Goal: Task Accomplishment & Management: Use online tool/utility

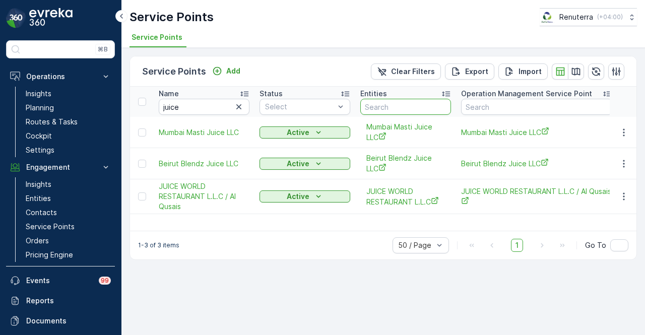
click at [401, 101] on input "text" at bounding box center [406, 107] width 91 height 16
type input "san"
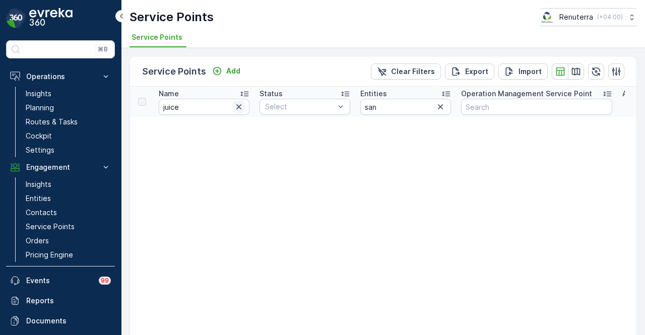
click at [238, 106] on icon "button" at bounding box center [238, 106] width 5 height 5
click at [403, 106] on input "san" at bounding box center [406, 107] width 91 height 16
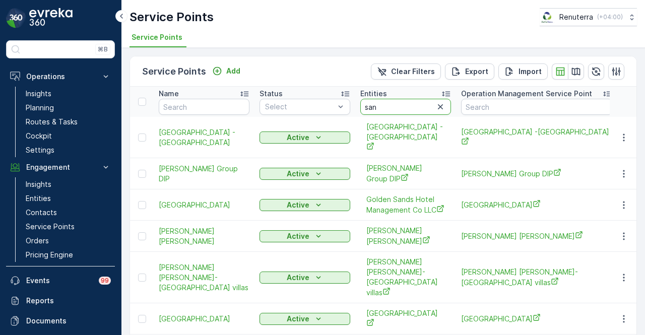
click at [403, 106] on input "san" at bounding box center [406, 107] width 91 height 16
type input "sankalp"
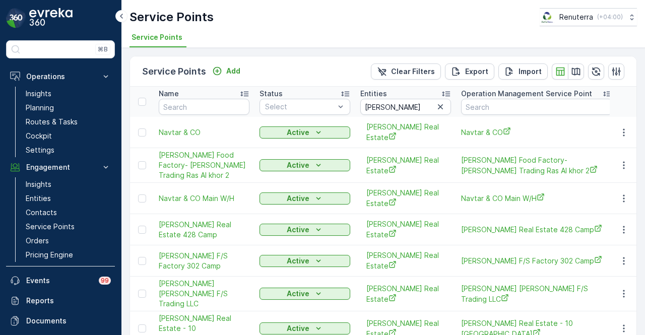
scroll to position [29, 0]
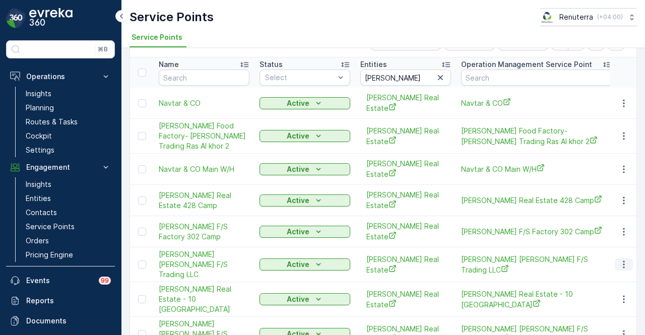
click at [630, 259] on button "button" at bounding box center [624, 265] width 18 height 12
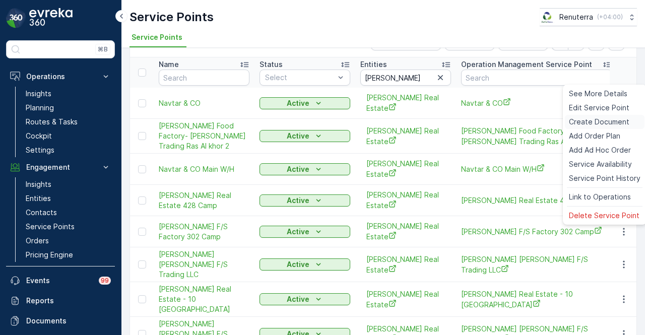
click at [608, 121] on span "Create Document" at bounding box center [599, 122] width 61 height 10
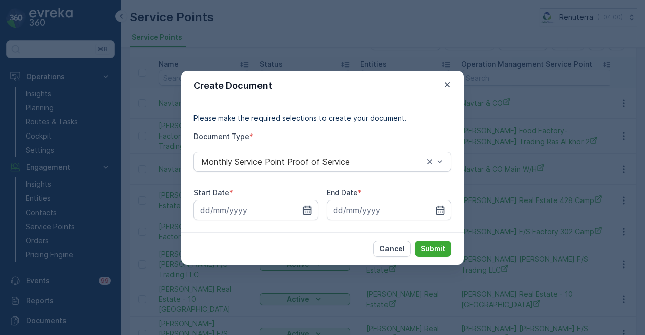
click at [304, 210] on icon "button" at bounding box center [308, 209] width 9 height 9
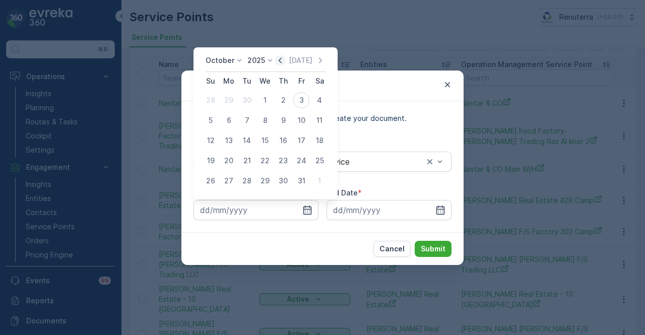
click at [285, 61] on icon "button" at bounding box center [280, 60] width 10 height 10
click at [225, 97] on div "1" at bounding box center [229, 100] width 16 height 16
type input "01.09.2025"
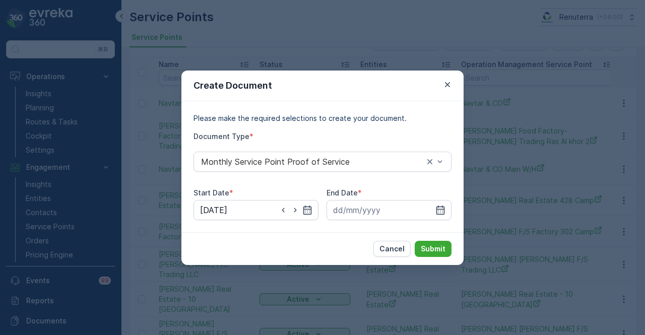
drag, startPoint x: 438, startPoint y: 206, endPoint x: 434, endPoint y: 188, distance: 18.5
click at [437, 200] on div at bounding box center [389, 210] width 125 height 20
drag, startPoint x: 442, startPoint y: 197, endPoint x: 442, endPoint y: 203, distance: 6.1
click at [442, 202] on div "End Date *" at bounding box center [389, 204] width 125 height 32
click at [442, 206] on icon "button" at bounding box center [441, 210] width 10 height 10
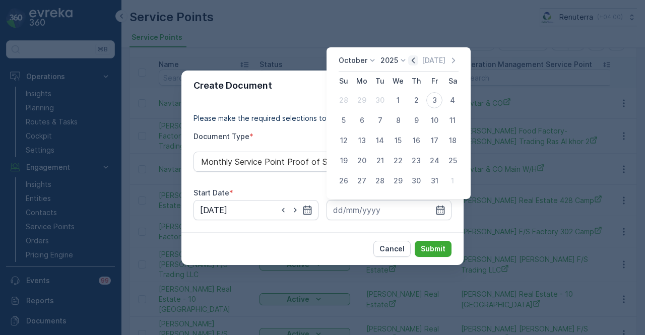
click at [419, 62] on icon "button" at bounding box center [413, 60] width 10 height 10
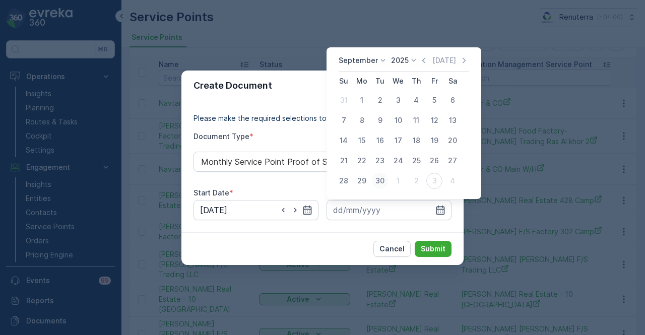
click at [378, 186] on div "30" at bounding box center [380, 181] width 16 height 16
type input "30.09.2025"
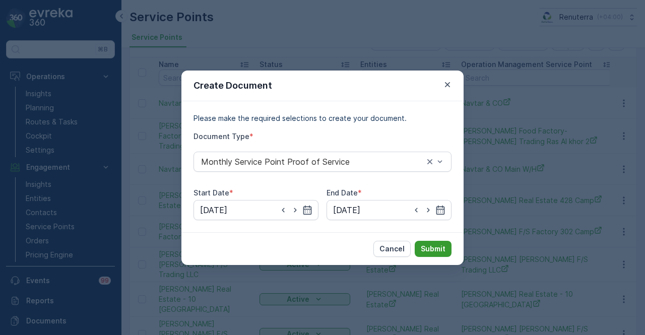
click at [436, 253] on p "Submit" at bounding box center [433, 249] width 25 height 10
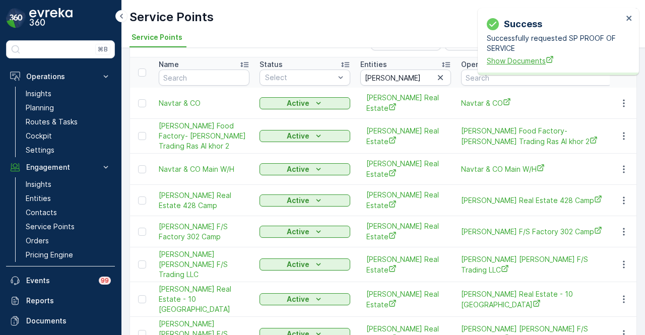
click at [517, 61] on span "Show Documents" at bounding box center [555, 60] width 136 height 11
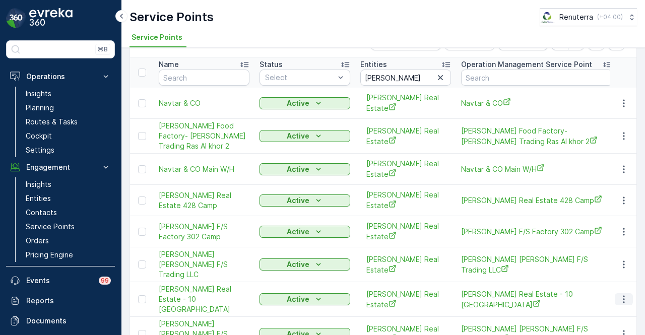
click at [625, 294] on icon "button" at bounding box center [624, 299] width 10 height 10
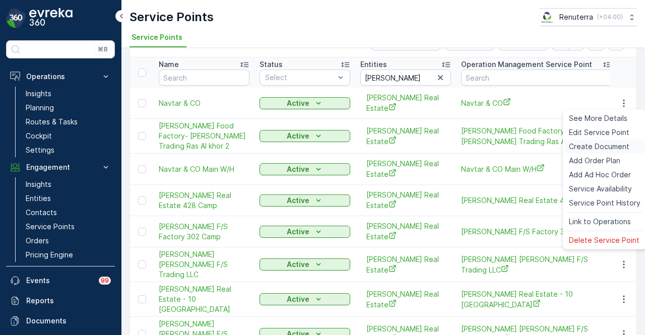
click at [613, 147] on span "Create Document" at bounding box center [599, 147] width 61 height 10
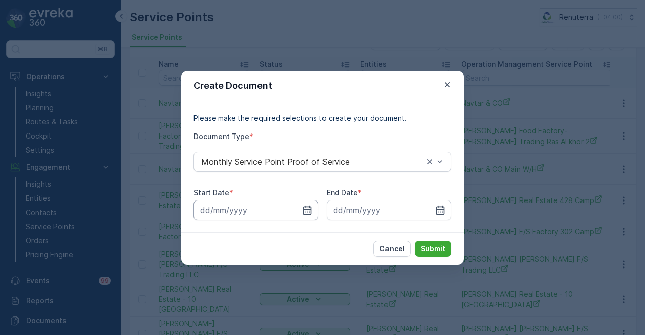
click at [315, 210] on input at bounding box center [256, 210] width 125 height 20
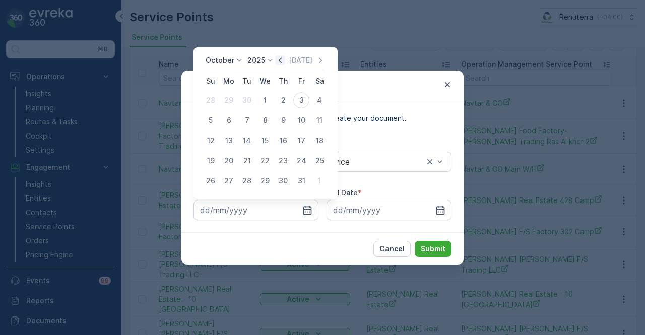
click at [283, 57] on icon "button" at bounding box center [280, 60] width 10 height 10
click at [233, 104] on div "1" at bounding box center [229, 100] width 16 height 16
type input "01.09.2025"
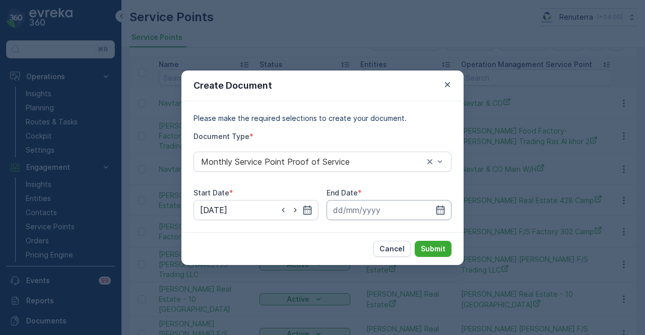
drag, startPoint x: 442, startPoint y: 211, endPoint x: 434, endPoint y: 201, distance: 13.6
click at [441, 211] on icon "button" at bounding box center [441, 210] width 10 height 10
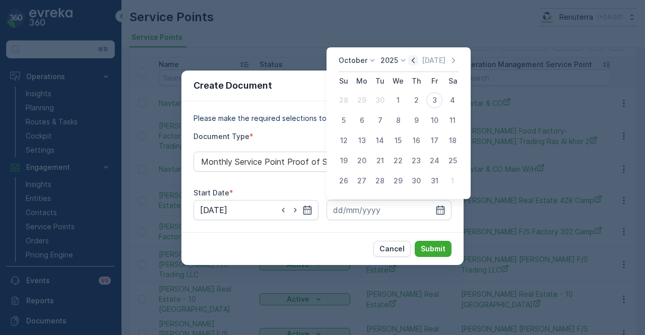
click at [411, 59] on icon "button" at bounding box center [413, 60] width 10 height 10
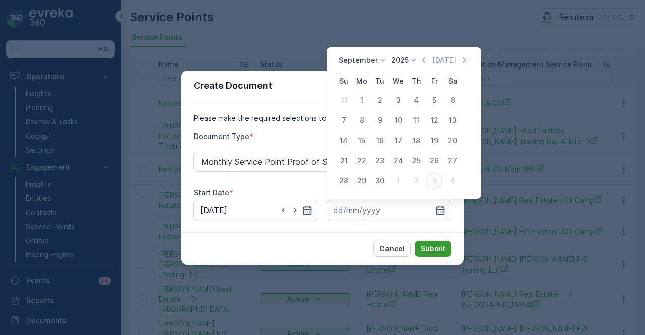
drag, startPoint x: 376, startPoint y: 183, endPoint x: 446, endPoint y: 246, distance: 93.9
click at [376, 184] on div "30" at bounding box center [380, 181] width 16 height 16
type input "30.09.2025"
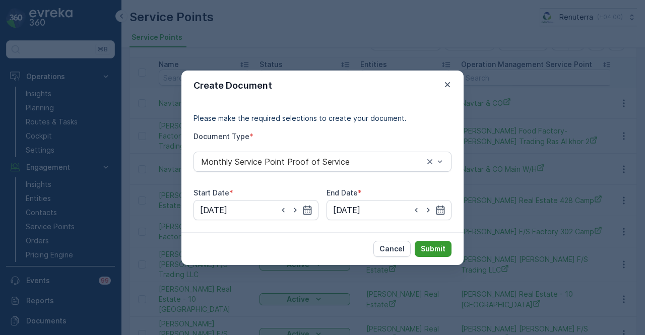
click at [447, 249] on button "Submit" at bounding box center [433, 249] width 37 height 16
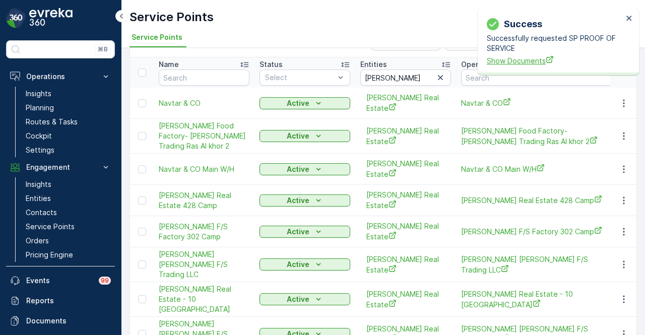
click at [503, 64] on span "Show Documents" at bounding box center [555, 60] width 136 height 11
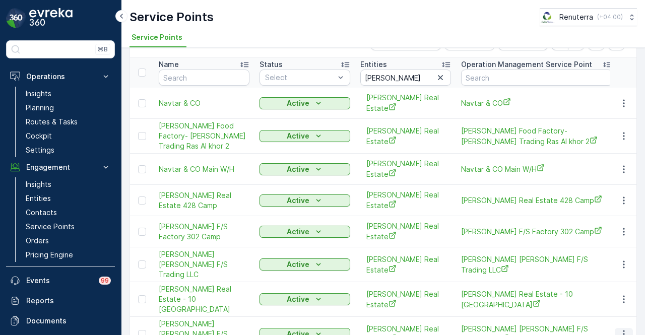
click at [630, 328] on button "button" at bounding box center [624, 334] width 18 height 12
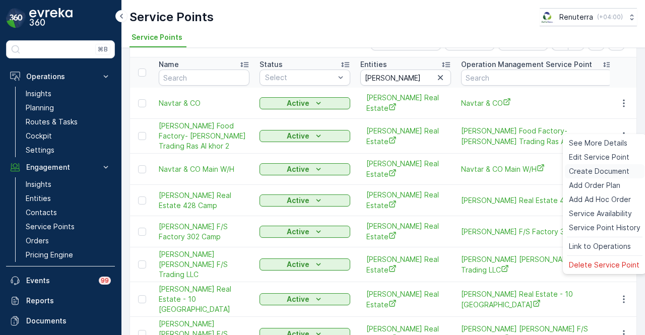
click at [598, 167] on span "Create Document" at bounding box center [599, 171] width 61 height 10
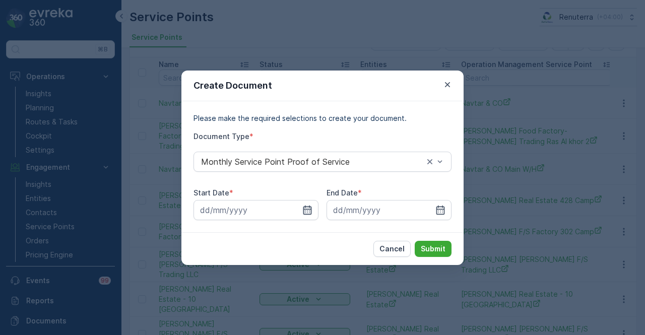
click at [309, 211] on icon "button" at bounding box center [308, 210] width 10 height 10
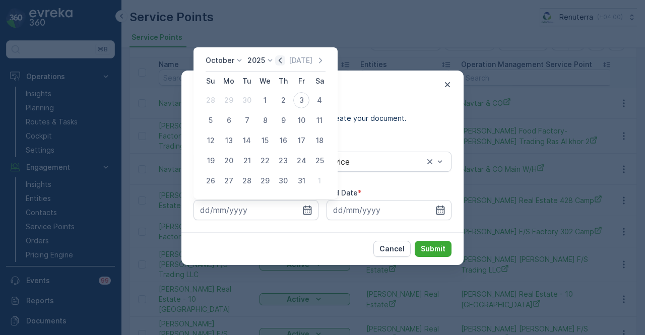
click at [282, 63] on icon "button" at bounding box center [280, 60] width 3 height 6
click at [234, 99] on div "1" at bounding box center [229, 100] width 16 height 16
type input "01.09.2025"
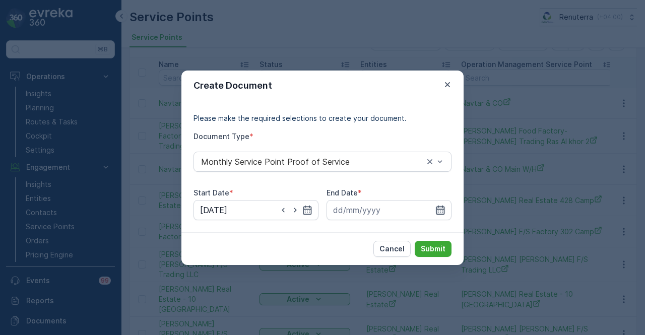
click at [441, 210] on icon "button" at bounding box center [441, 210] width 10 height 10
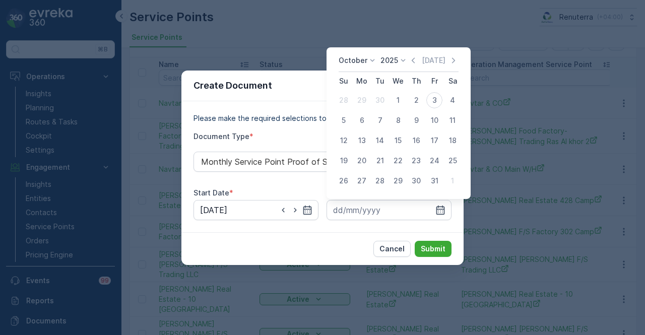
click at [414, 58] on icon "button" at bounding box center [413, 60] width 10 height 10
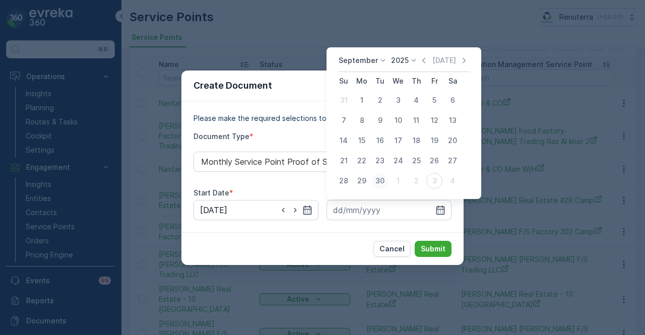
click at [377, 182] on div "30" at bounding box center [380, 181] width 16 height 16
type input "30.09.2025"
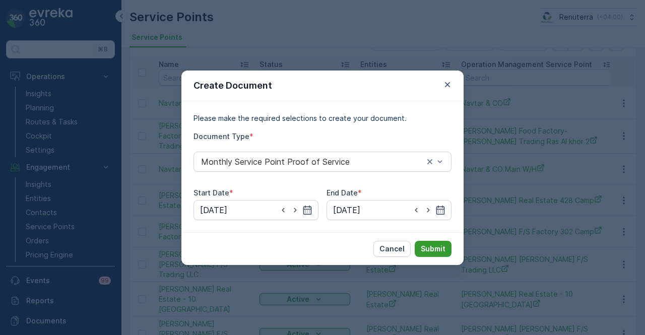
click at [427, 247] on p "Submit" at bounding box center [433, 249] width 25 height 10
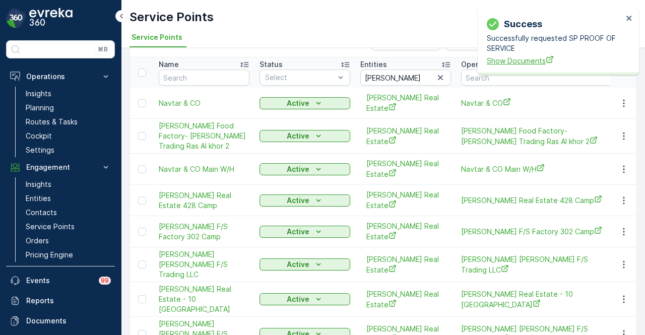
click at [508, 64] on span "Show Documents" at bounding box center [555, 60] width 136 height 11
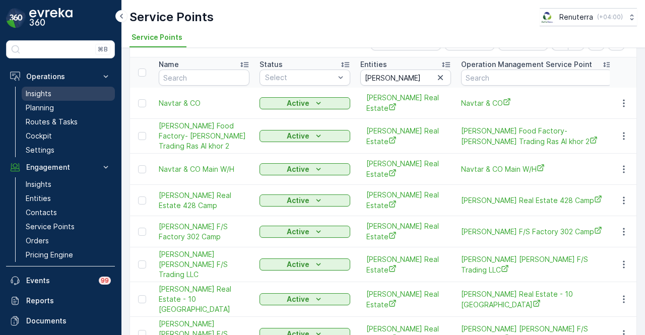
click at [60, 91] on link "Insights" at bounding box center [68, 94] width 93 height 14
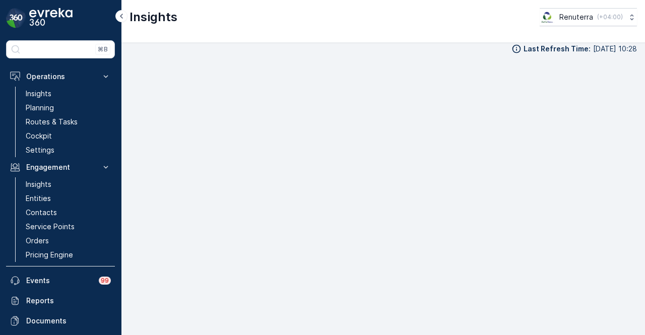
scroll to position [9, 0]
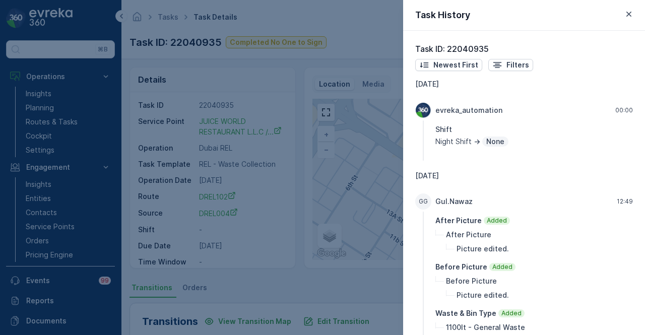
scroll to position [252, 0]
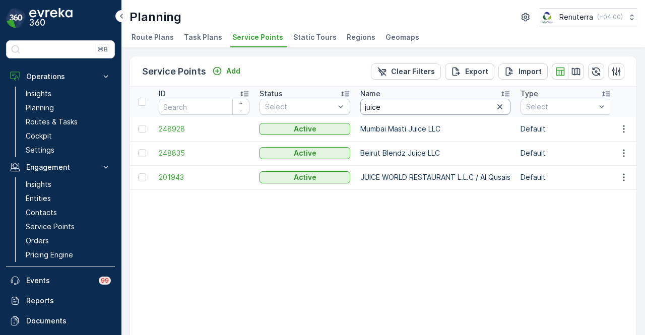
click at [444, 107] on input "juice" at bounding box center [436, 107] width 150 height 16
type input "j"
type input "ahmed"
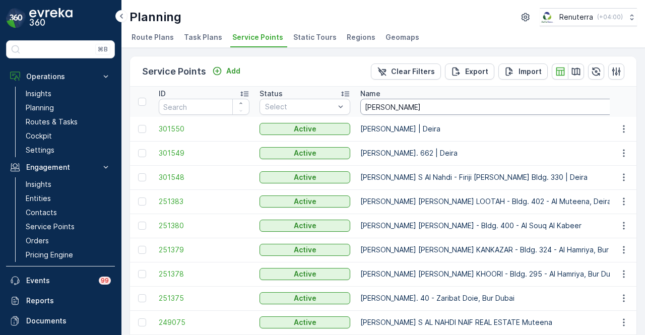
click at [444, 107] on input "ahmed" at bounding box center [522, 107] width 322 height 16
type input "ahmed hasa"
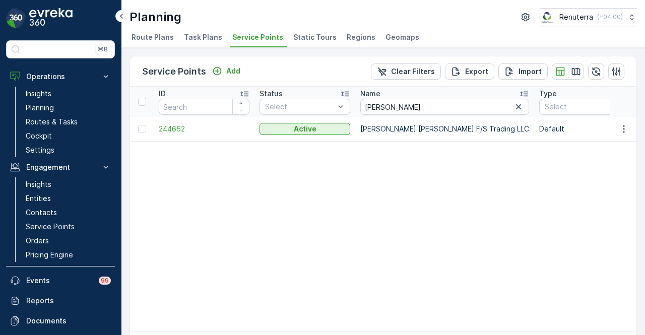
click at [175, 128] on span "244662" at bounding box center [204, 129] width 91 height 10
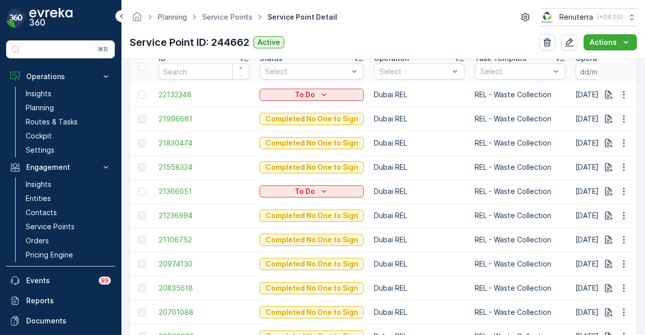
scroll to position [335, 0]
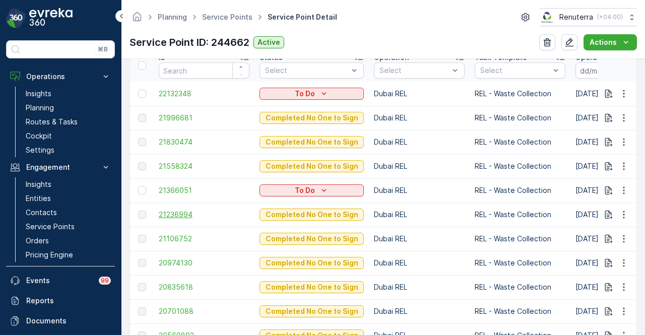
click at [191, 212] on span "21236994" at bounding box center [204, 215] width 91 height 10
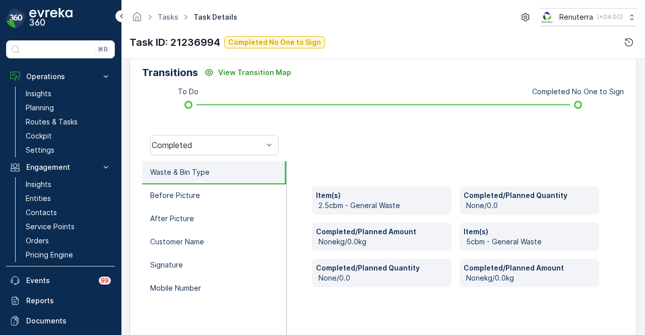
scroll to position [199, 0]
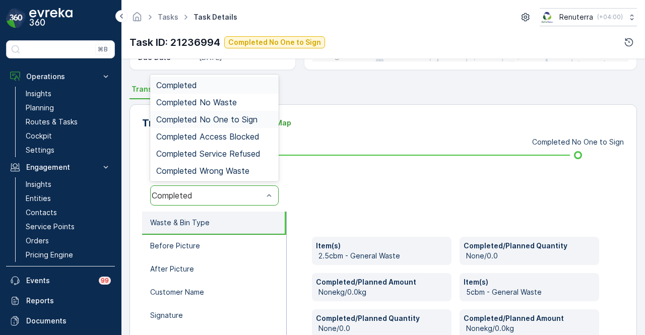
click at [258, 116] on div "Completed No One to Sign" at bounding box center [214, 119] width 116 height 9
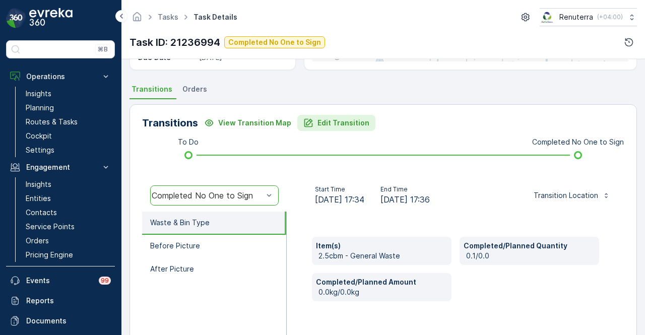
click at [333, 125] on p "Edit Transition" at bounding box center [344, 123] width 52 height 10
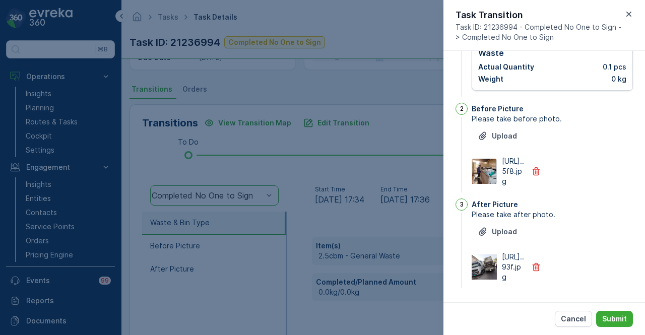
scroll to position [0, 0]
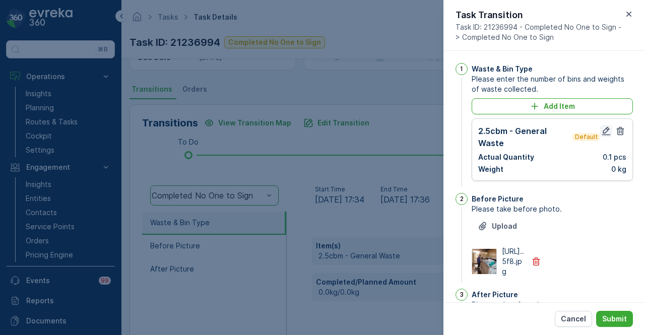
click at [605, 132] on icon "button" at bounding box center [607, 131] width 10 height 10
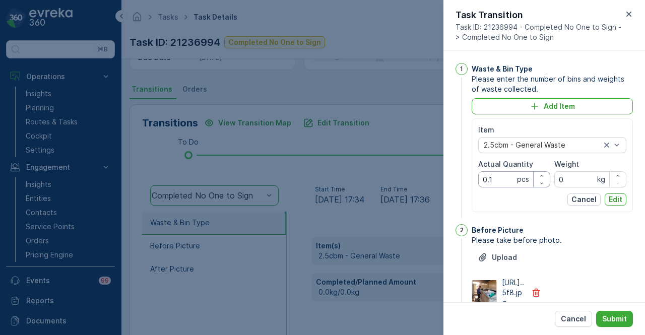
click at [507, 179] on Quantity "0.1" at bounding box center [515, 179] width 72 height 16
type Quantity "0"
type Quantity "1"
click at [529, 203] on div "Cancel Edit" at bounding box center [553, 200] width 148 height 12
click at [609, 201] on p "Edit" at bounding box center [616, 200] width 14 height 10
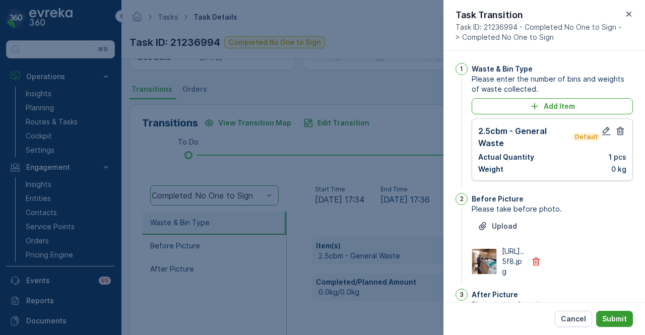
click at [618, 324] on p "Submit" at bounding box center [615, 319] width 25 height 10
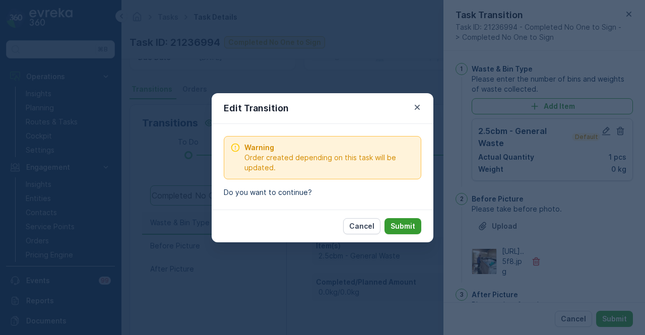
click at [407, 228] on p "Submit" at bounding box center [403, 226] width 25 height 10
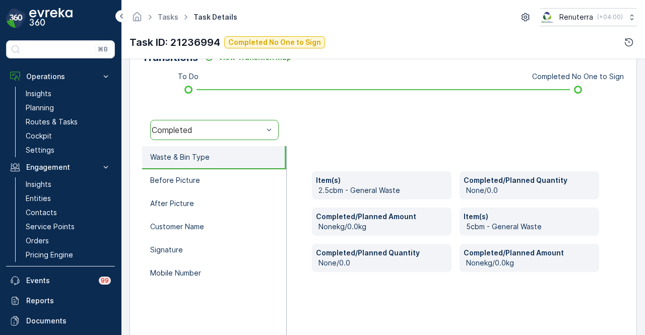
scroll to position [249, 0]
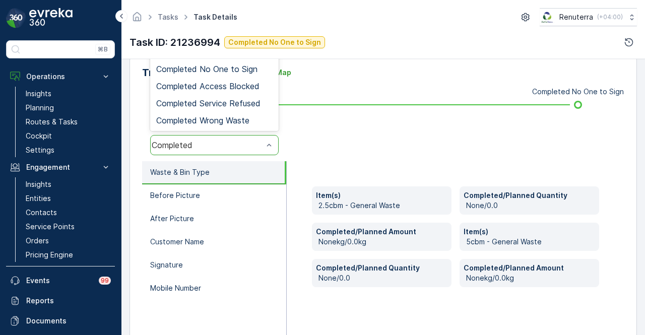
click at [259, 145] on div "Completed" at bounding box center [207, 145] width 111 height 9
click at [264, 73] on div "Completed No One to Sign" at bounding box center [214, 69] width 129 height 17
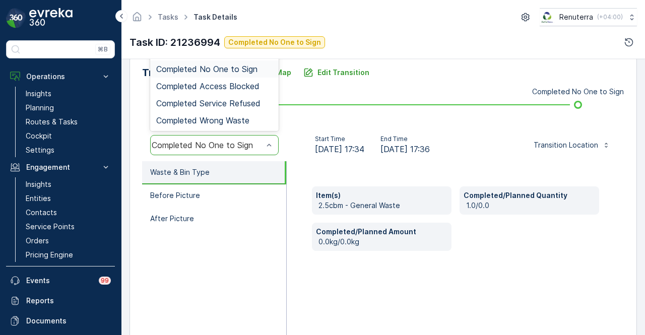
click at [259, 139] on div "Completed No One to Sign" at bounding box center [214, 145] width 129 height 20
click at [250, 121] on span "Completed Wrong Waste" at bounding box center [202, 120] width 93 height 9
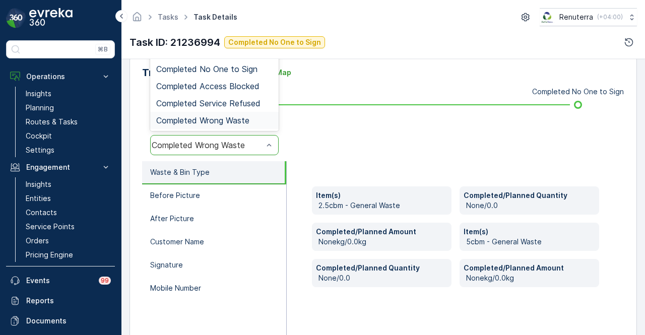
click at [260, 143] on div "Completed Wrong Waste" at bounding box center [207, 145] width 111 height 9
click at [258, 84] on span "Completed Access Blocked" at bounding box center [207, 86] width 103 height 9
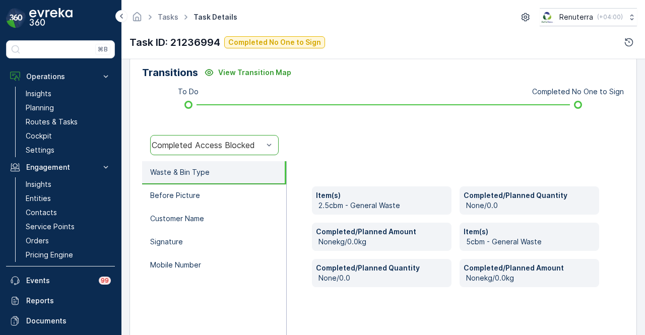
click at [242, 166] on li "Waste & Bin Type" at bounding box center [214, 172] width 144 height 23
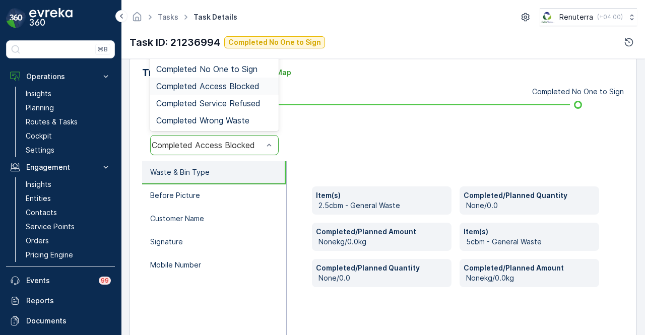
click at [249, 141] on div "Completed Access Blocked" at bounding box center [207, 145] width 111 height 9
click at [254, 93] on div "Completed Access Blocked" at bounding box center [214, 86] width 129 height 17
drag, startPoint x: 251, startPoint y: 140, endPoint x: 255, endPoint y: 105, distance: 35.0
click at [252, 133] on div "option Completed Access Blocked, selected. 6 results available. Use Up and Down…" at bounding box center [214, 145] width 145 height 32
click at [257, 99] on span "Completed Service Refused" at bounding box center [208, 103] width 104 height 9
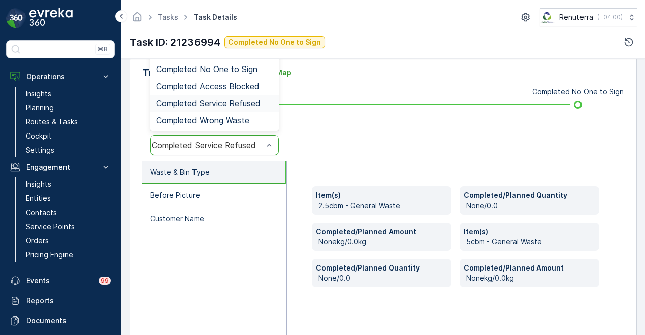
click at [256, 141] on div "Completed Service Refused" at bounding box center [207, 145] width 111 height 9
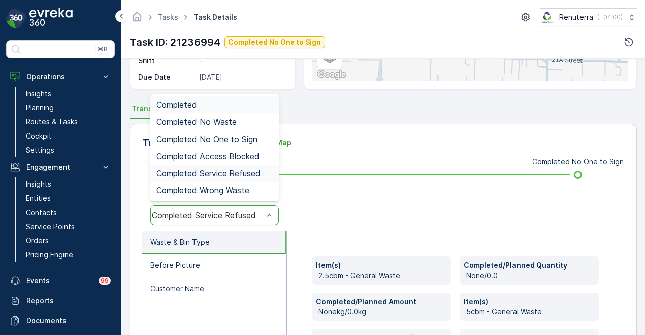
scroll to position [98, 0]
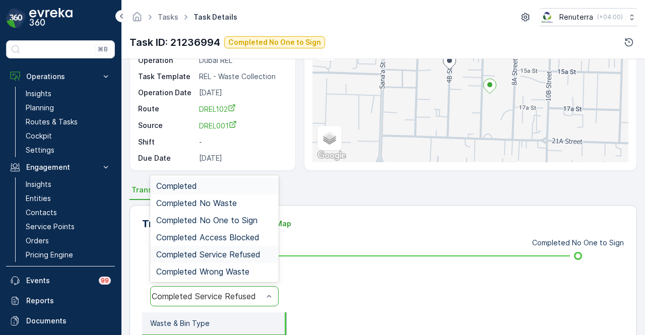
click at [239, 186] on div "Completed" at bounding box center [214, 186] width 116 height 9
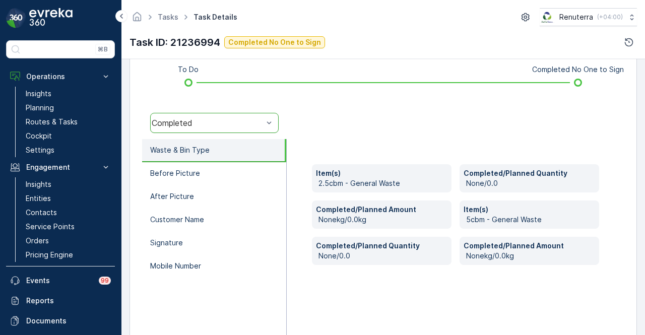
scroll to position [249, 0]
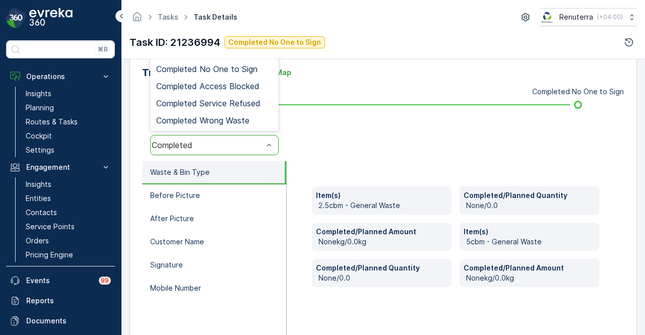
click at [258, 142] on div "Completed" at bounding box center [207, 145] width 111 height 9
click at [259, 96] on div "Completed Service Refused" at bounding box center [214, 103] width 129 height 17
click at [266, 73] on div "Completed No One to Sign" at bounding box center [214, 69] width 129 height 17
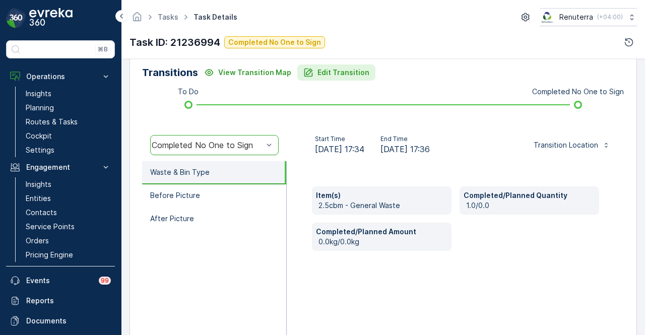
click at [351, 77] on button "Edit Transition" at bounding box center [336, 73] width 78 height 16
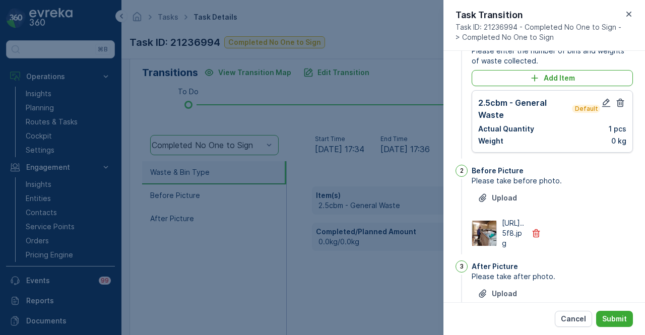
scroll to position [0, 0]
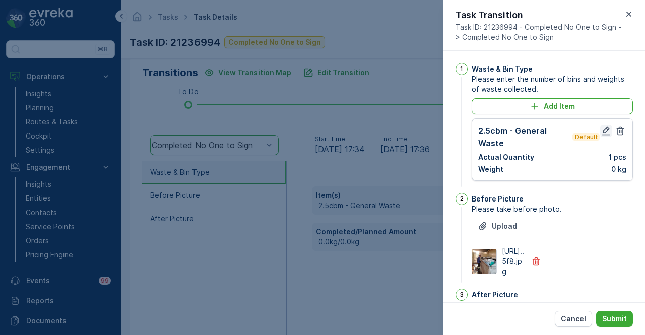
click at [602, 131] on icon "button" at bounding box center [607, 131] width 10 height 10
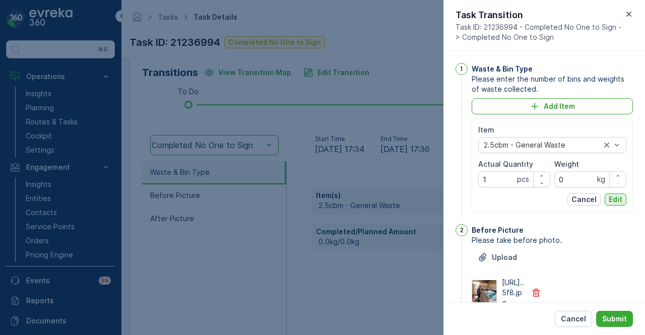
click at [616, 200] on p "Edit" at bounding box center [616, 200] width 14 height 10
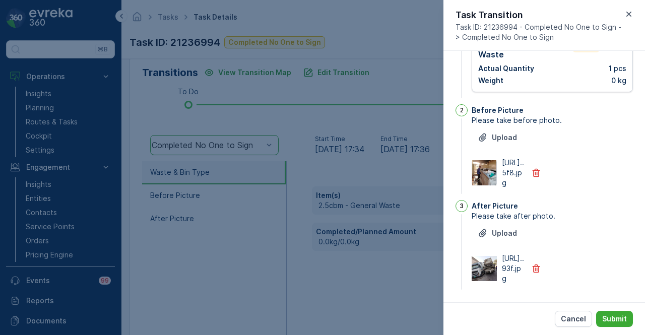
scroll to position [129, 0]
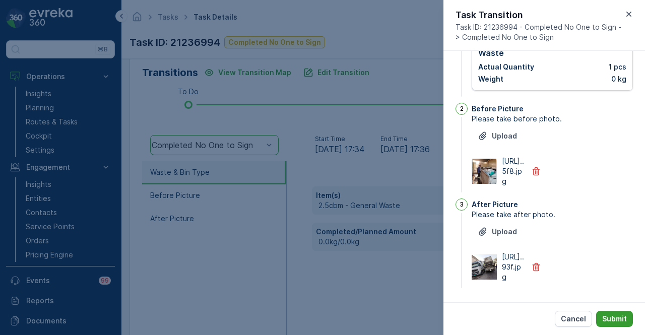
click at [614, 319] on p "Submit" at bounding box center [615, 319] width 25 height 10
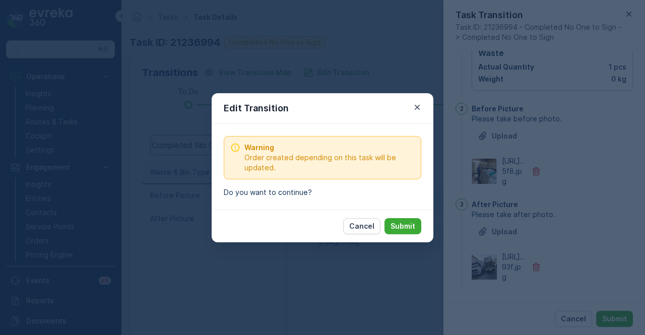
drag, startPoint x: 414, startPoint y: 225, endPoint x: 415, endPoint y: 239, distance: 13.1
click at [413, 225] on p "Submit" at bounding box center [403, 226] width 25 height 10
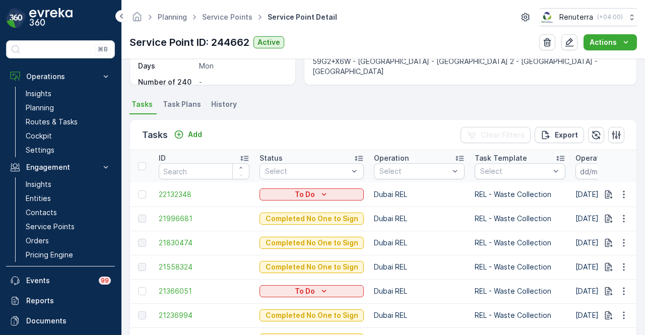
scroll to position [335, 0]
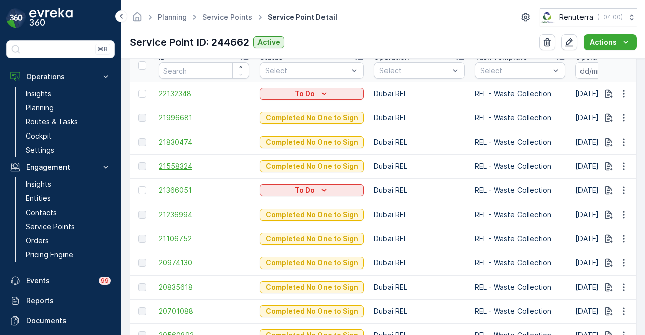
click at [186, 167] on span "21558324" at bounding box center [204, 166] width 91 height 10
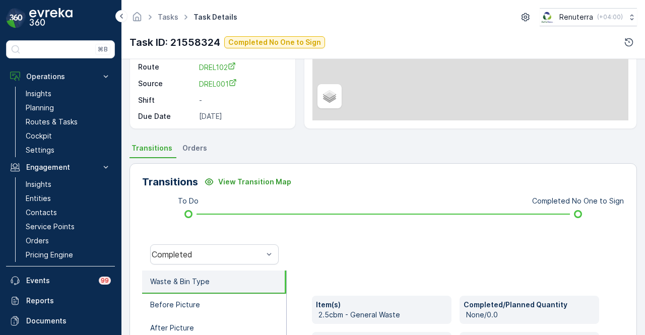
scroll to position [202, 0]
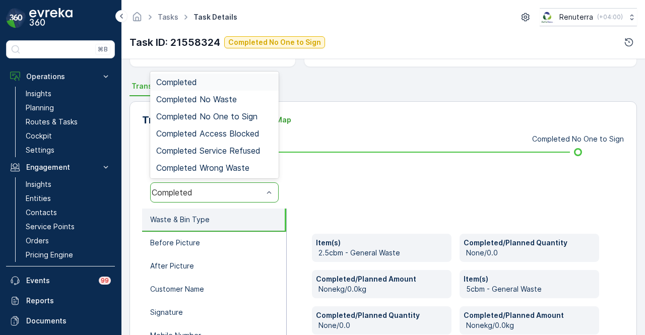
click at [258, 184] on div "Completed" at bounding box center [214, 193] width 129 height 20
click at [247, 112] on span "Completed No One to Sign" at bounding box center [206, 116] width 101 height 9
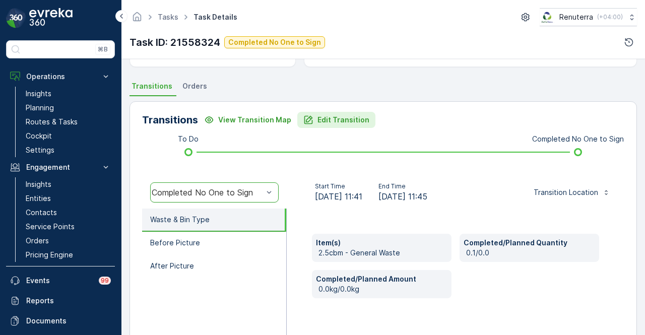
click at [323, 121] on p "Edit Transition" at bounding box center [344, 120] width 52 height 10
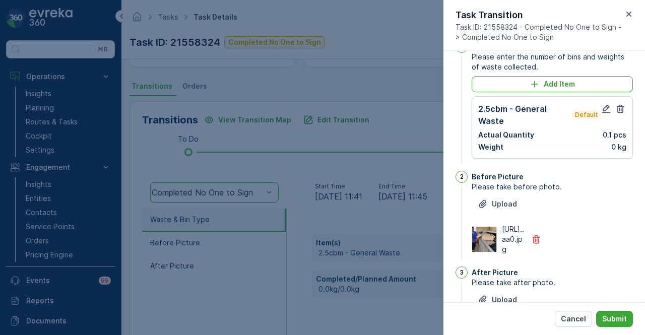
scroll to position [0, 0]
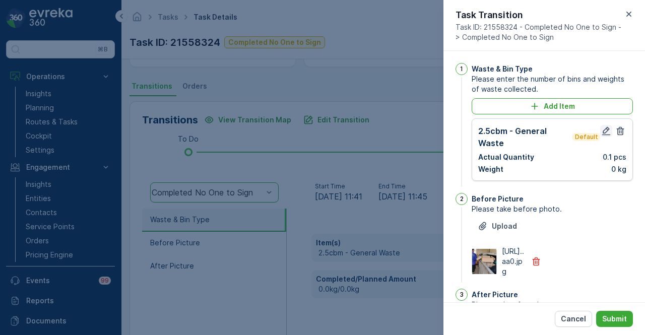
click at [605, 132] on icon "button" at bounding box center [607, 131] width 10 height 10
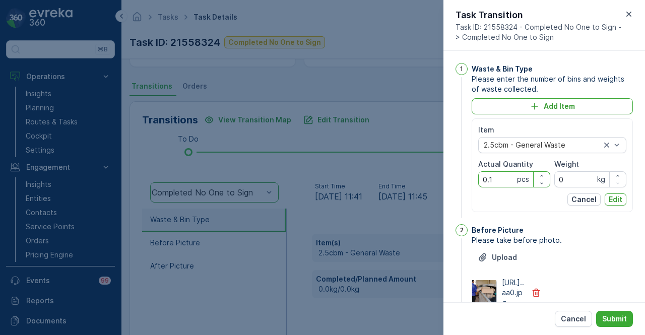
drag, startPoint x: 505, startPoint y: 176, endPoint x: 465, endPoint y: 178, distance: 40.4
click at [465, 178] on div "1 Waste & Bin Type Please enter the number of bins and weights of waste collect…" at bounding box center [544, 141] width 177 height 157
type Quantity "1"
click at [614, 196] on p "Edit" at bounding box center [616, 200] width 14 height 10
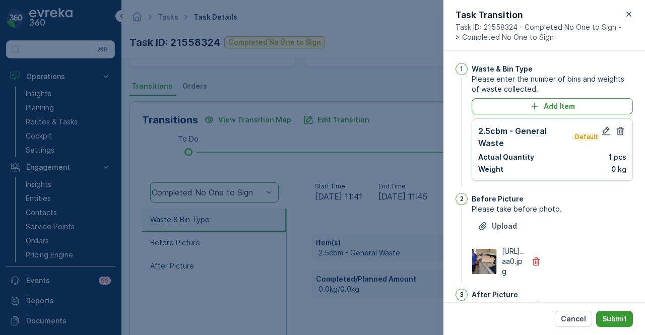
click at [618, 318] on p "Submit" at bounding box center [615, 319] width 25 height 10
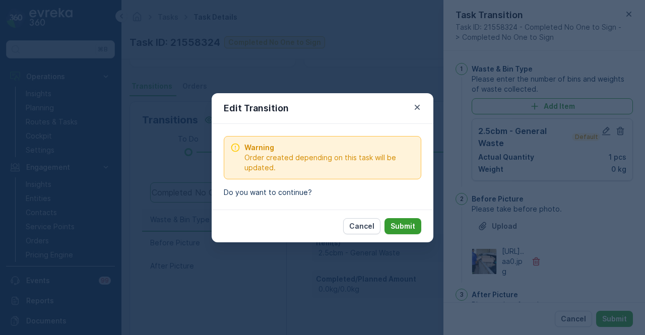
click at [418, 229] on button "Submit" at bounding box center [403, 226] width 37 height 16
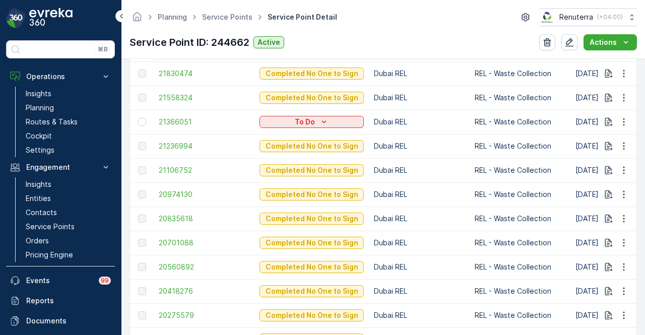
scroll to position [353, 0]
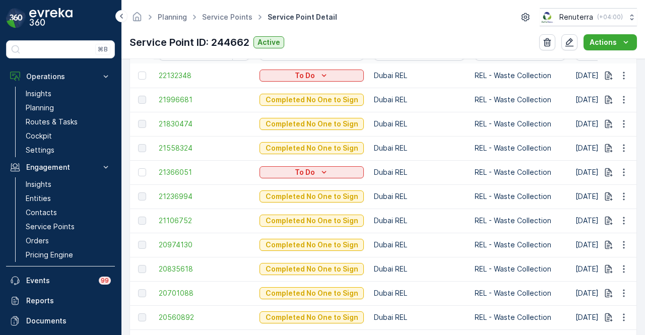
click at [187, 129] on td "21830474" at bounding box center [204, 124] width 101 height 24
click at [183, 124] on span "21830474" at bounding box center [204, 124] width 91 height 10
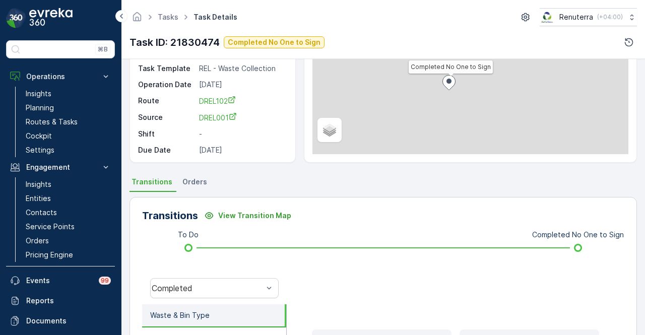
scroll to position [202, 0]
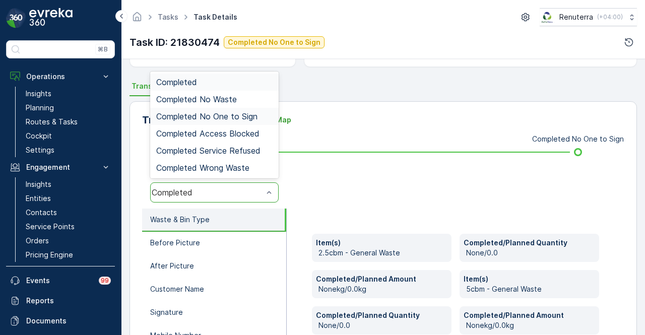
click at [245, 123] on div "Completed No One to Sign" at bounding box center [214, 116] width 129 height 17
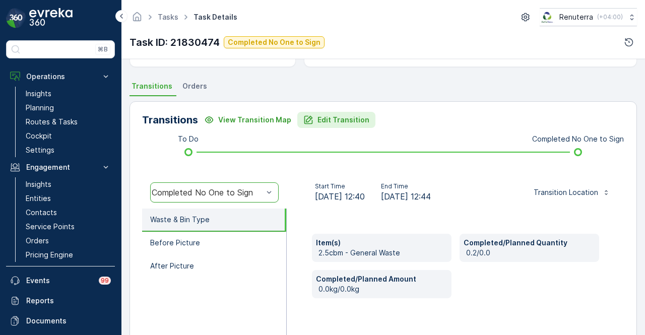
click at [318, 118] on p "Edit Transition" at bounding box center [344, 120] width 52 height 10
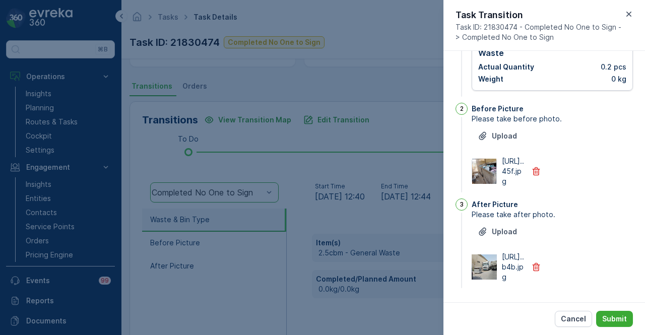
scroll to position [0, 0]
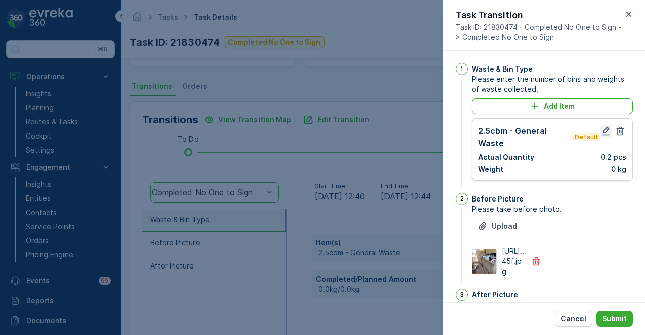
click at [606, 128] on icon "button" at bounding box center [607, 131] width 10 height 10
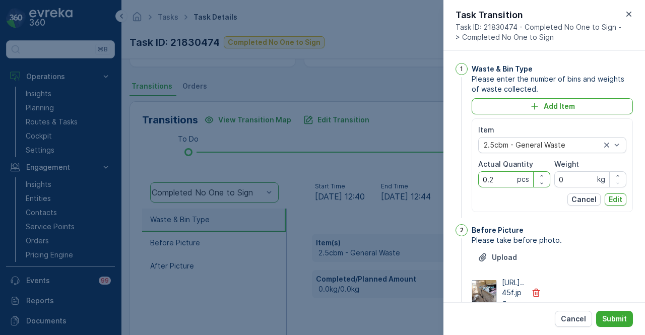
click at [495, 175] on Quantity "0.2" at bounding box center [515, 179] width 72 height 16
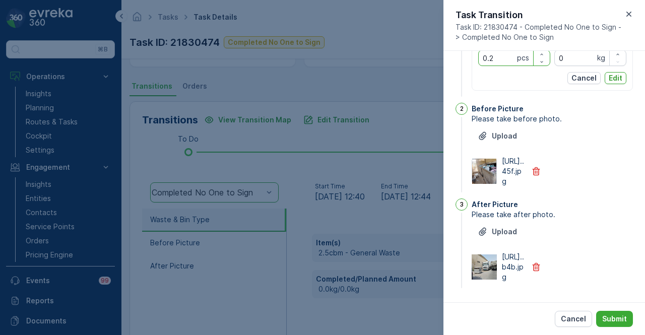
scroll to position [110, 0]
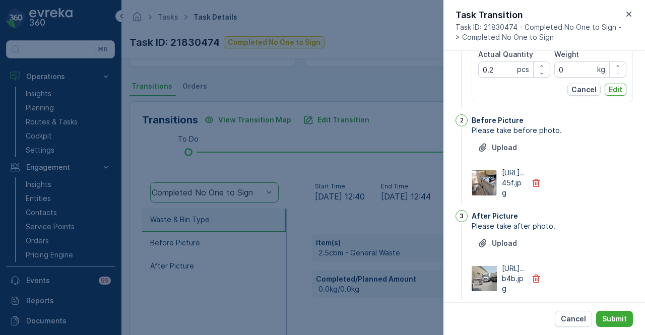
click at [394, 213] on div at bounding box center [322, 167] width 645 height 335
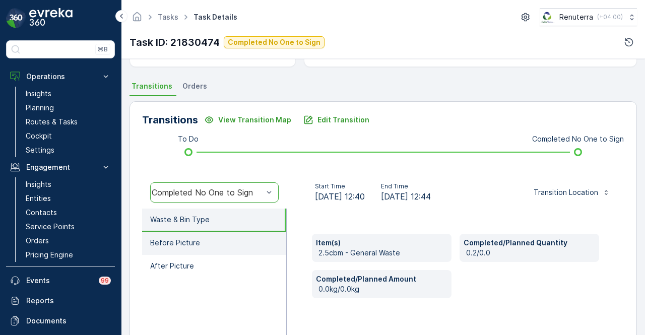
click at [239, 244] on li "Before Picture" at bounding box center [214, 243] width 144 height 23
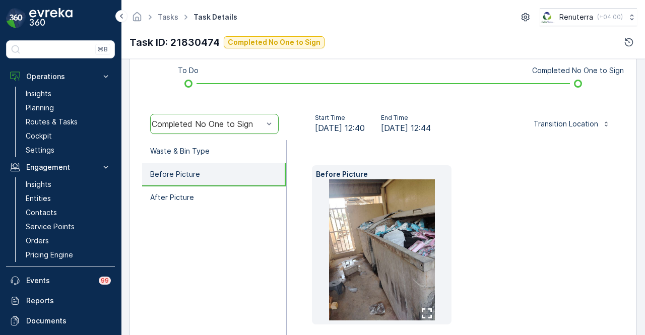
scroll to position [316, 0]
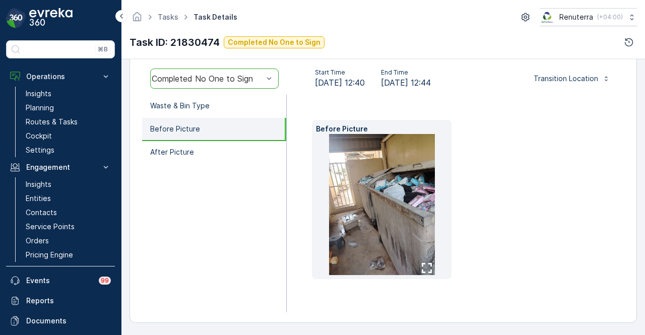
drag, startPoint x: 255, startPoint y: 154, endPoint x: 252, endPoint y: 198, distance: 44.0
click at [255, 154] on li "After Picture" at bounding box center [214, 152] width 144 height 23
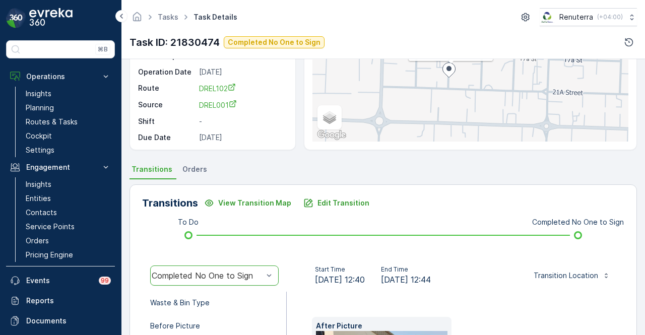
scroll to position [114, 0]
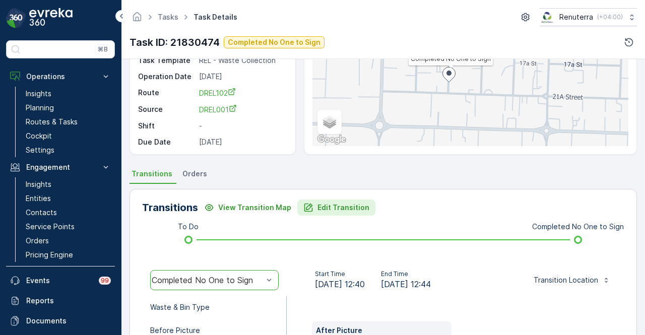
click at [322, 205] on p "Edit Transition" at bounding box center [344, 208] width 52 height 10
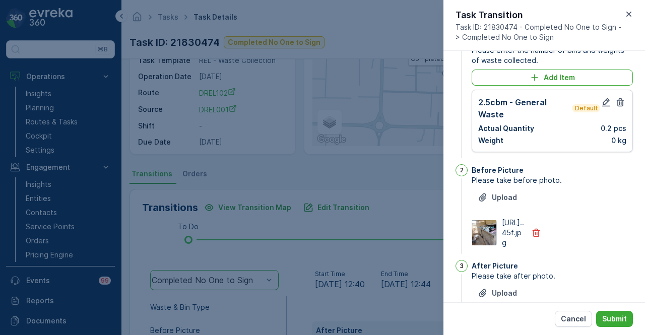
scroll to position [0, 0]
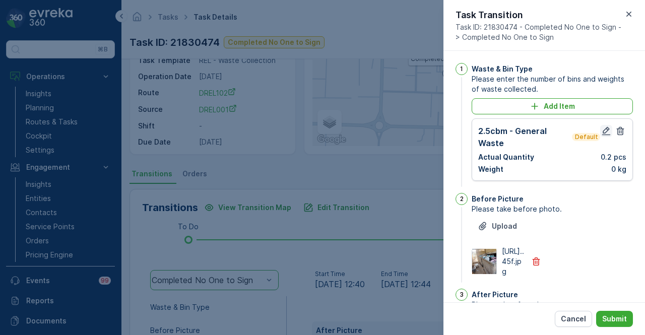
click at [604, 133] on icon "button" at bounding box center [607, 131] width 10 height 10
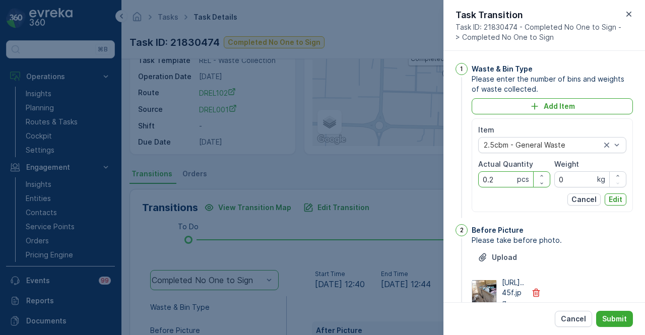
click at [506, 175] on Quantity "0.2" at bounding box center [515, 179] width 72 height 16
type Quantity "0"
type Quantity "2"
click at [609, 196] on p "Edit" at bounding box center [616, 200] width 14 height 10
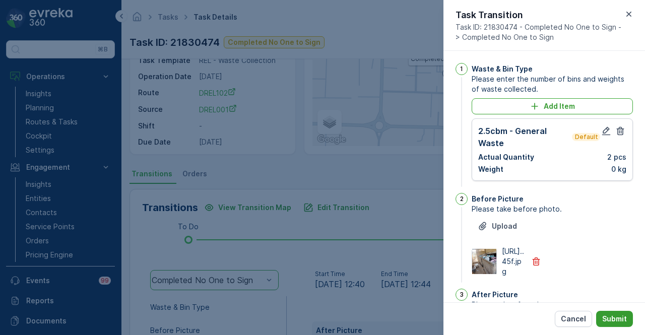
click at [617, 319] on p "Submit" at bounding box center [615, 319] width 25 height 10
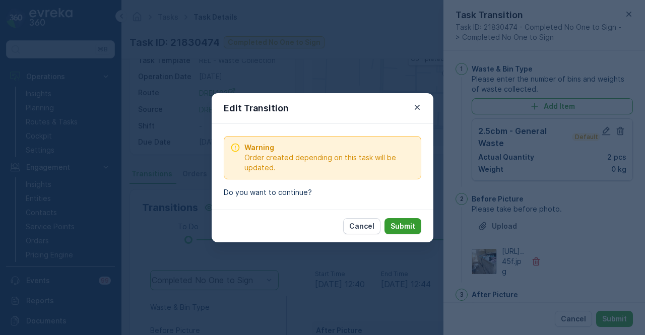
click at [391, 223] on button "Submit" at bounding box center [403, 226] width 37 height 16
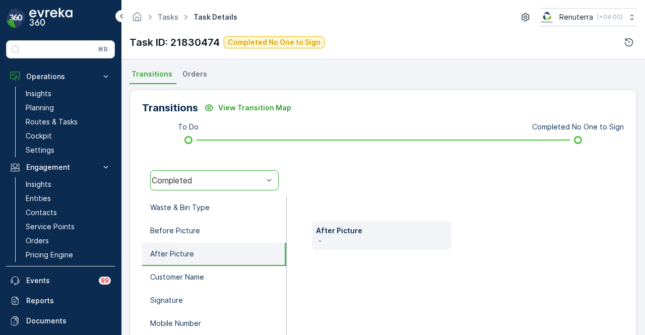
scroll to position [98, 0]
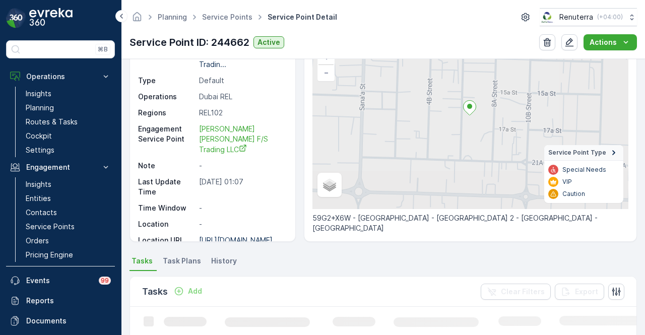
scroll to position [303, 0]
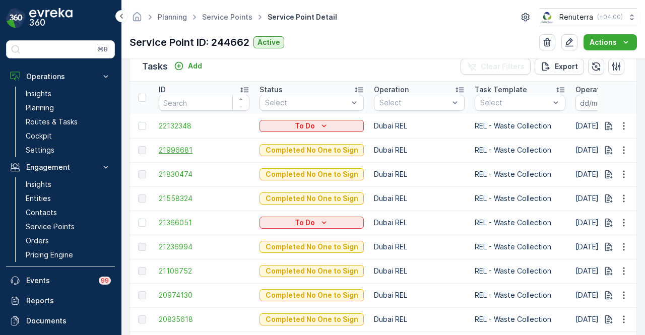
click at [185, 147] on span "21996681" at bounding box center [204, 150] width 91 height 10
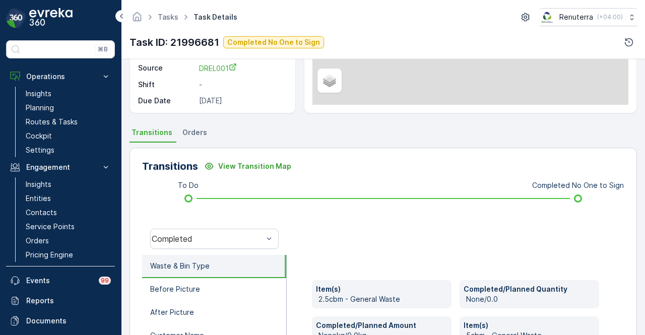
scroll to position [151, 0]
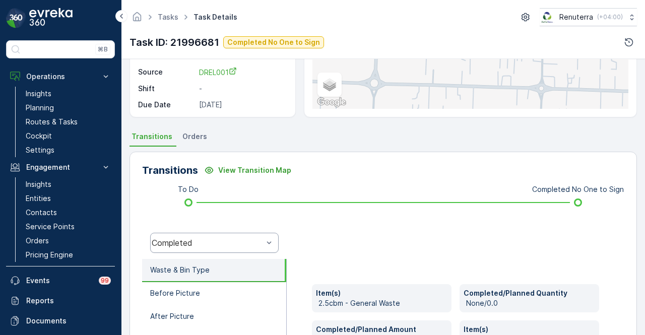
click at [232, 236] on div "Completed" at bounding box center [214, 243] width 129 height 20
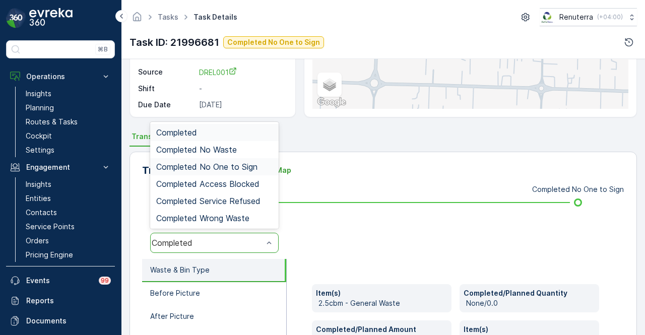
click at [232, 165] on span "Completed No One to Sign" at bounding box center [206, 166] width 101 height 9
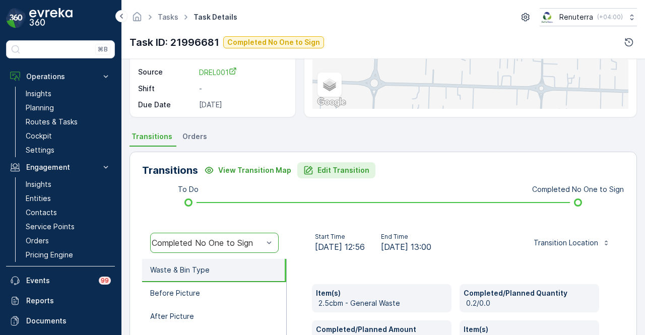
click at [339, 162] on button "Edit Transition" at bounding box center [336, 170] width 78 height 16
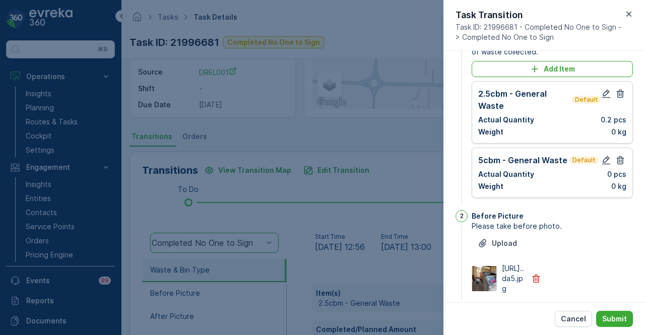
scroll to position [0, 0]
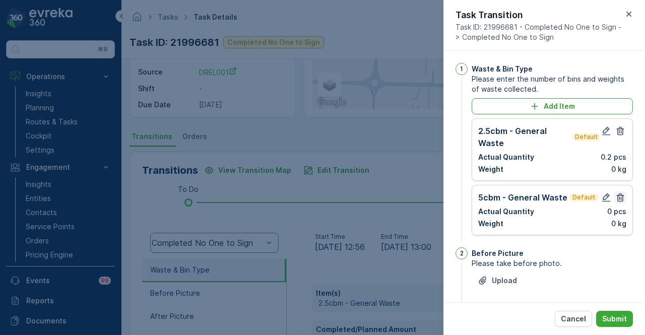
click at [618, 195] on icon "button" at bounding box center [621, 198] width 10 height 10
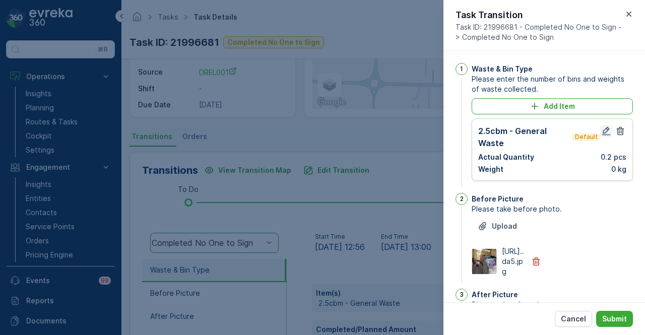
click at [603, 130] on icon "button" at bounding box center [607, 131] width 9 height 9
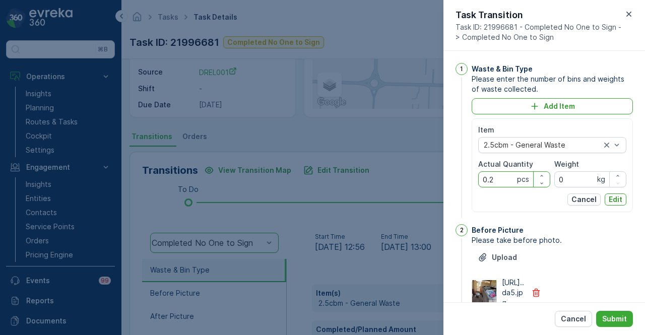
click at [510, 178] on Quantity "0.2" at bounding box center [515, 179] width 72 height 16
type Quantity "0"
type Quantity "2"
click at [512, 203] on div "Cancel Edit" at bounding box center [553, 200] width 148 height 12
click at [620, 198] on p "Edit" at bounding box center [616, 200] width 14 height 10
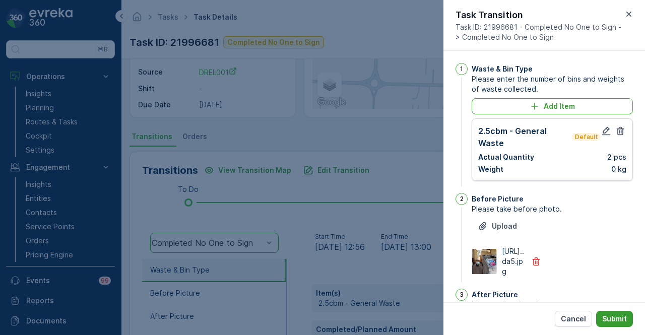
click at [624, 319] on p "Submit" at bounding box center [615, 319] width 25 height 10
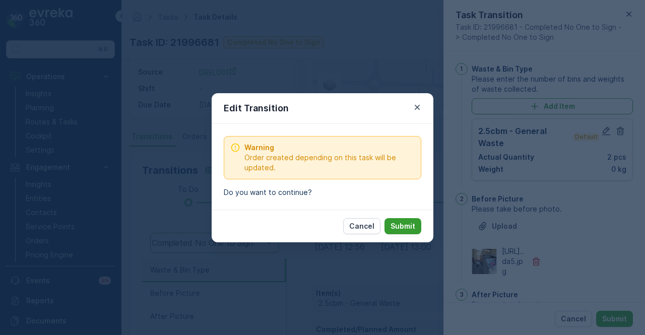
click at [412, 224] on p "Submit" at bounding box center [403, 226] width 25 height 10
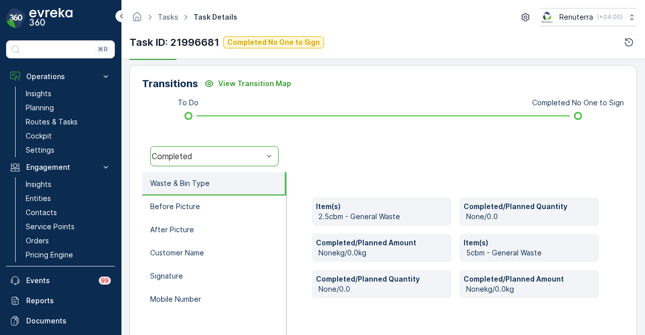
scroll to position [300, 0]
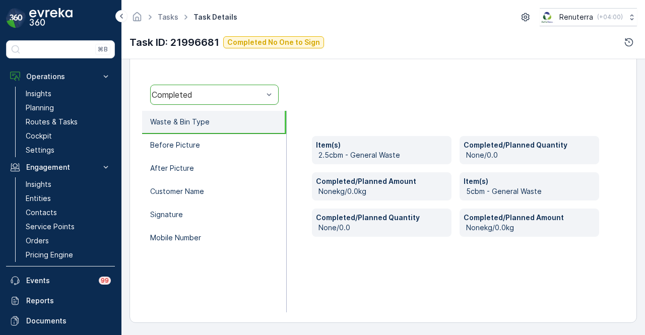
click at [356, 242] on div "Item(s) 2.5cbm - General Waste Completed/Planned Quantity None/0.0 Completed/Pl…" at bounding box center [456, 212] width 338 height 202
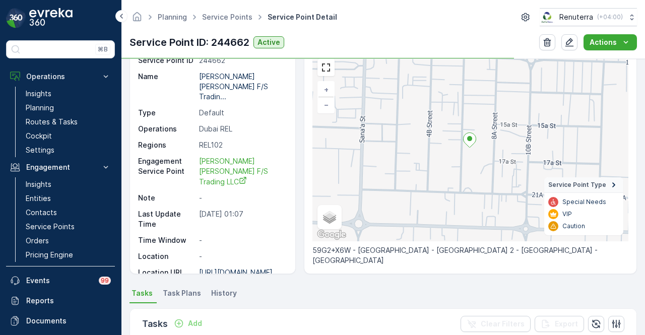
scroll to position [252, 0]
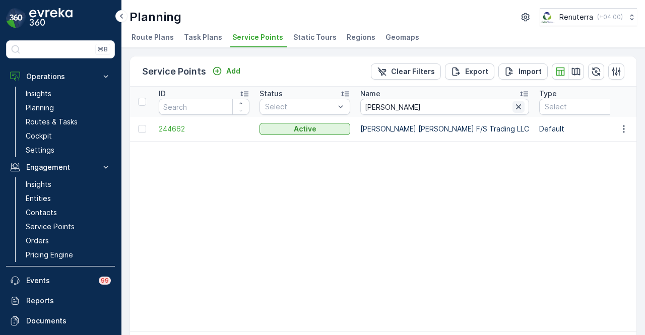
click at [514, 110] on icon "button" at bounding box center [519, 107] width 10 height 10
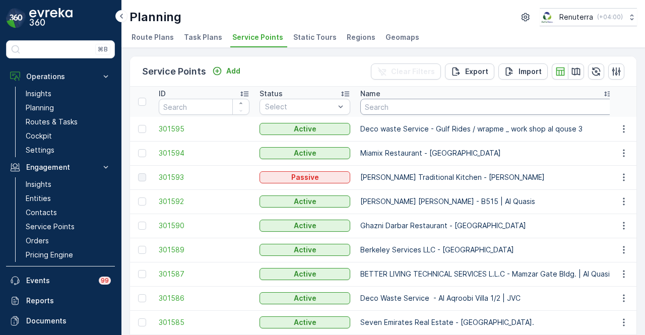
click at [411, 103] on input "text" at bounding box center [487, 107] width 253 height 16
paste input "[PERSON_NAME] Real Estate - 10 [GEOGRAPHIC_DATA]"
type input "[PERSON_NAME] Real Estate - 10 [GEOGRAPHIC_DATA]"
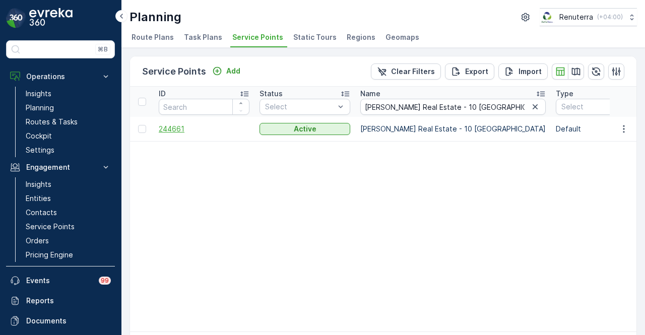
click at [175, 129] on span "244661" at bounding box center [204, 129] width 91 height 10
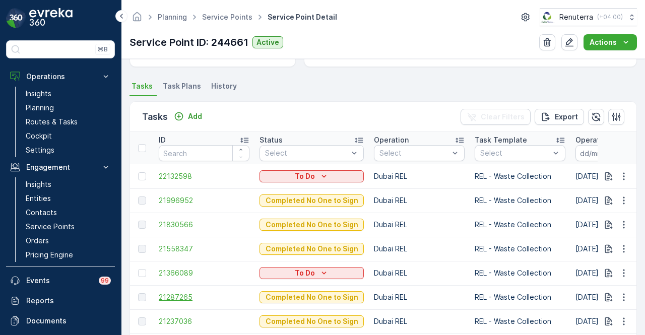
scroll to position [303, 0]
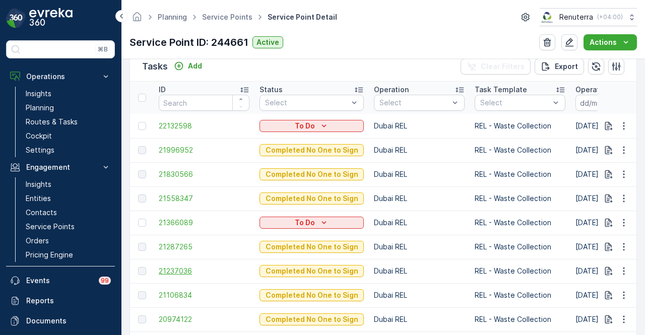
click at [183, 270] on span "21237036" at bounding box center [204, 271] width 91 height 10
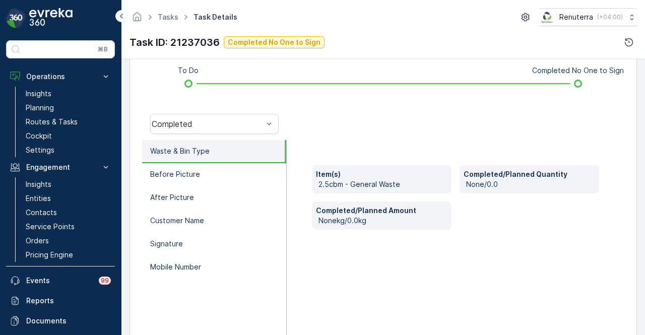
scroll to position [249, 0]
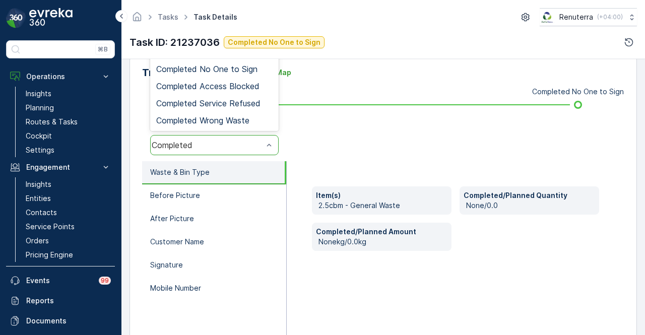
click at [264, 154] on div at bounding box center [269, 145] width 10 height 19
click at [257, 68] on span "Completed No One to Sign" at bounding box center [206, 69] width 101 height 9
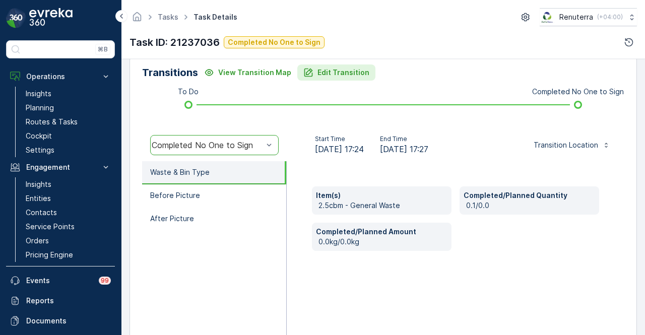
click at [356, 70] on p "Edit Transition" at bounding box center [344, 73] width 52 height 10
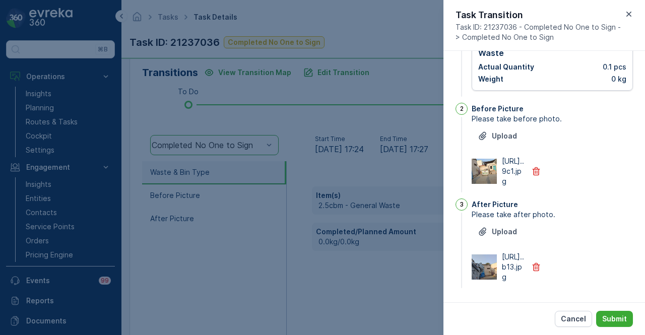
scroll to position [0, 0]
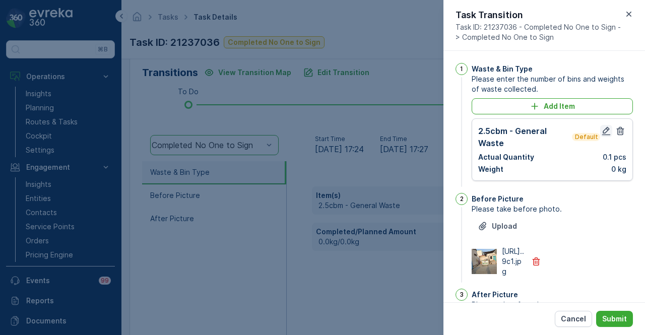
click at [603, 131] on icon "button" at bounding box center [607, 131] width 10 height 10
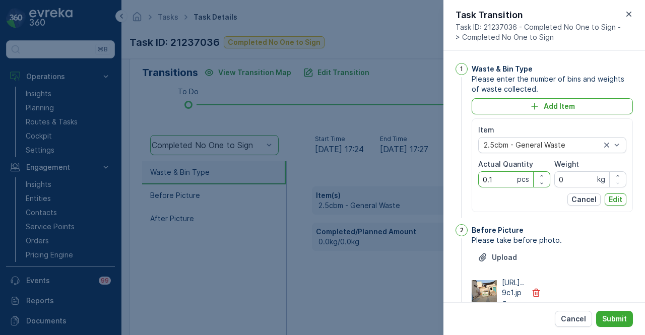
click at [495, 177] on Quantity "0.1" at bounding box center [515, 179] width 72 height 16
type Quantity "0"
type Quantity "1"
click at [609, 201] on p "Edit" at bounding box center [616, 200] width 14 height 10
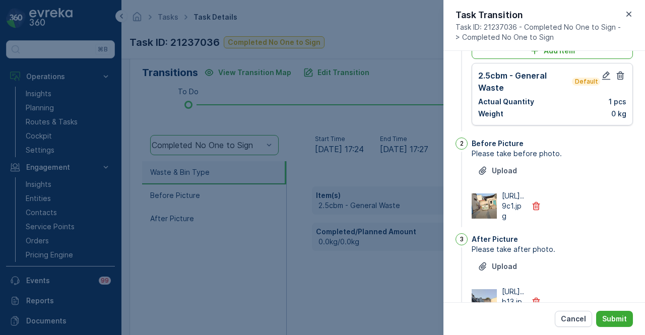
scroll to position [129, 0]
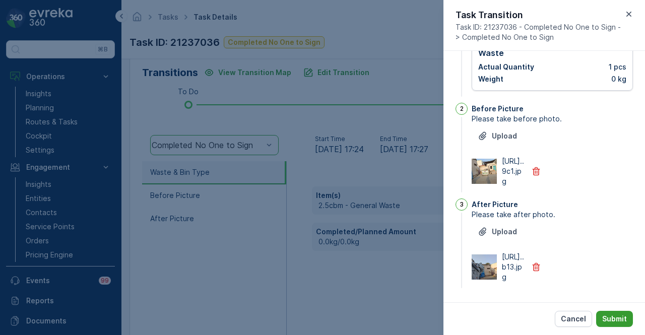
click at [618, 315] on p "Submit" at bounding box center [615, 319] width 25 height 10
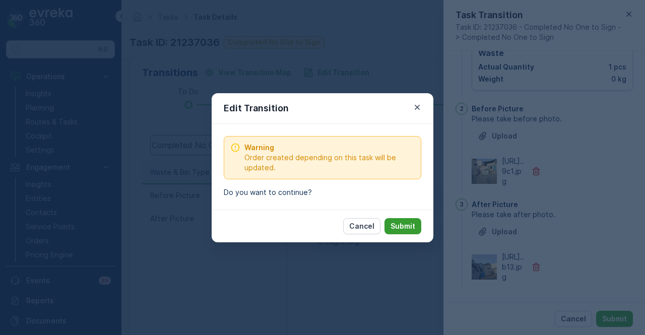
click at [406, 229] on p "Submit" at bounding box center [403, 226] width 25 height 10
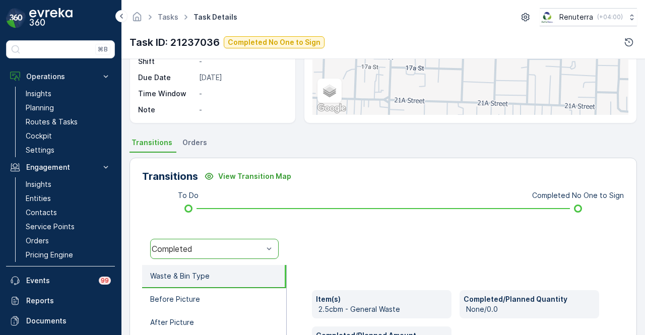
scroll to position [300, 0]
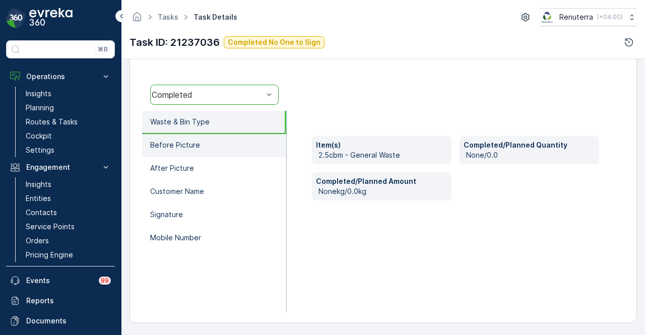
click at [224, 149] on li "Before Picture" at bounding box center [214, 145] width 144 height 23
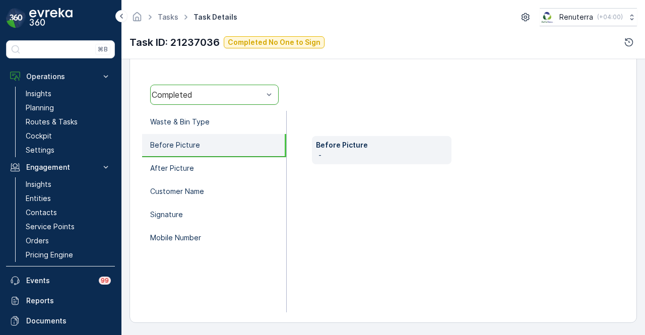
click at [248, 100] on div "Completed" at bounding box center [214, 95] width 129 height 20
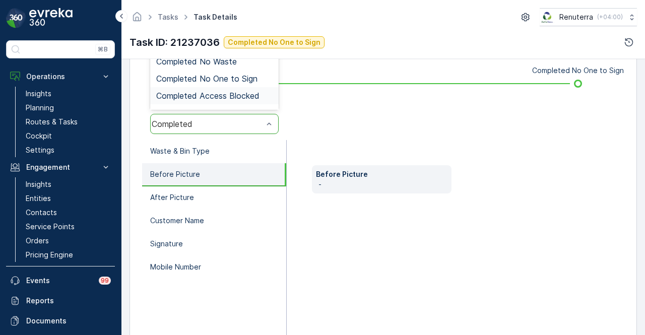
scroll to position [249, 0]
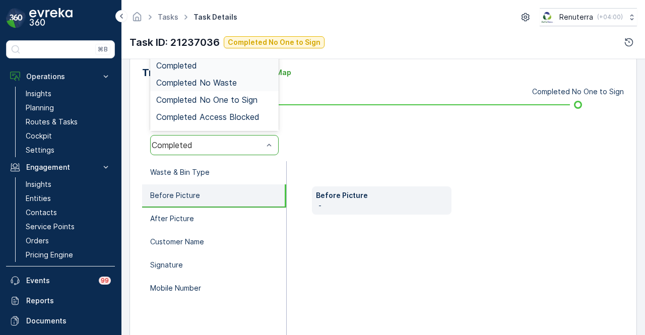
click at [254, 88] on div "Completed No Waste" at bounding box center [214, 82] width 129 height 17
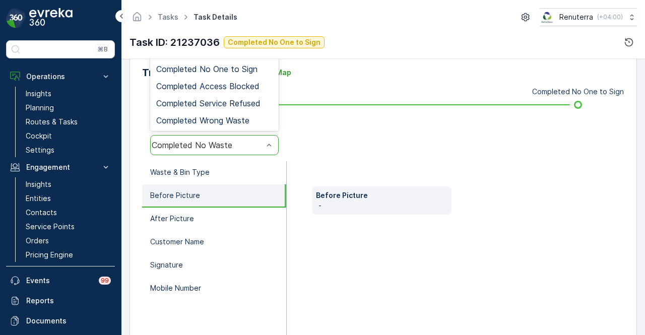
click at [245, 138] on div "Completed No Waste" at bounding box center [214, 145] width 129 height 20
click at [264, 63] on div "Completed No One to Sign" at bounding box center [214, 69] width 129 height 17
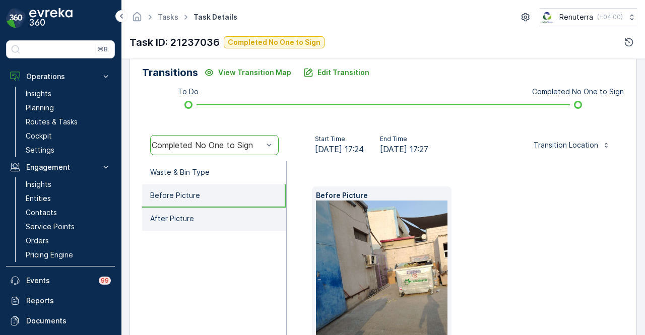
click at [206, 211] on li "After Picture" at bounding box center [214, 219] width 144 height 23
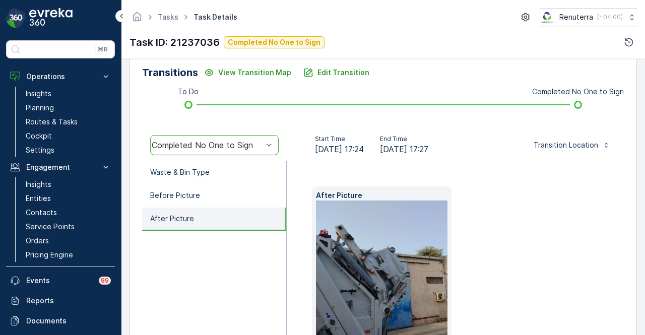
click at [229, 252] on ul "Waste & Bin Type Before Picture After Picture" at bounding box center [214, 270] width 145 height 218
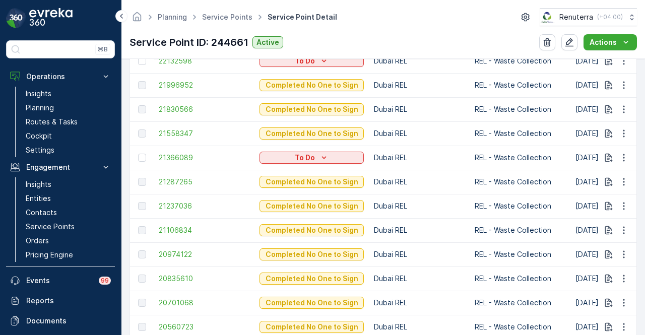
scroll to position [353, 0]
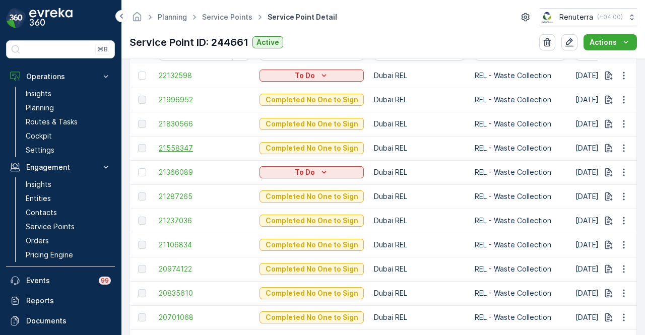
click at [185, 147] on span "21558347" at bounding box center [204, 148] width 91 height 10
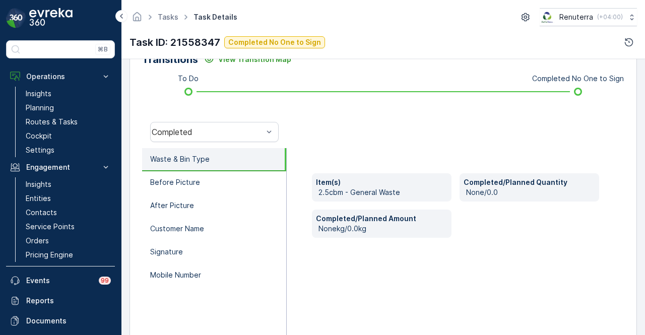
scroll to position [199, 0]
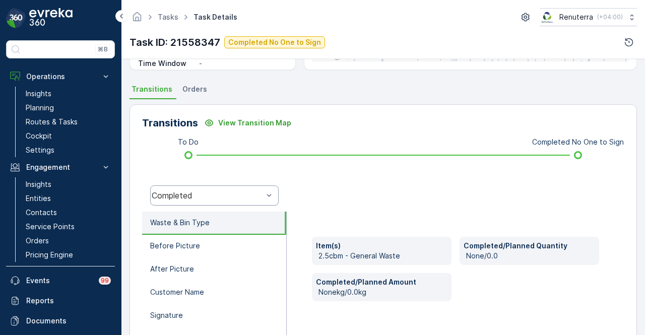
click at [243, 204] on div "Completed" at bounding box center [214, 196] width 129 height 20
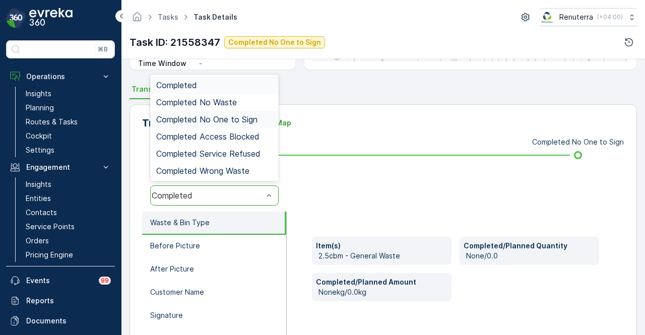
click at [256, 116] on span "Completed No One to Sign" at bounding box center [206, 119] width 101 height 9
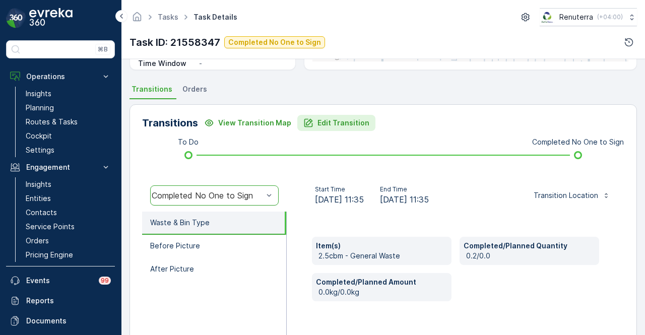
click at [332, 121] on p "Edit Transition" at bounding box center [344, 123] width 52 height 10
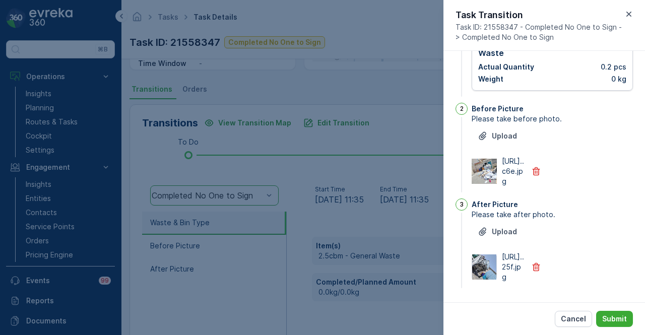
scroll to position [0, 0]
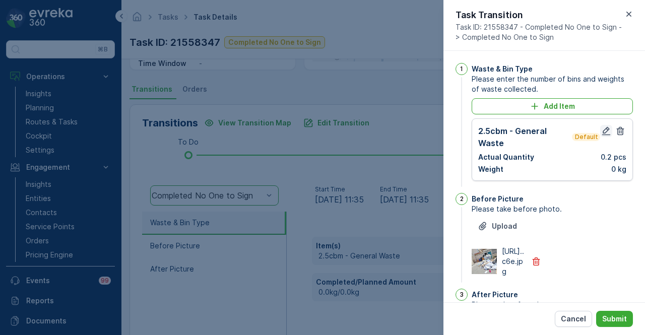
click at [603, 134] on icon "button" at bounding box center [607, 131] width 10 height 10
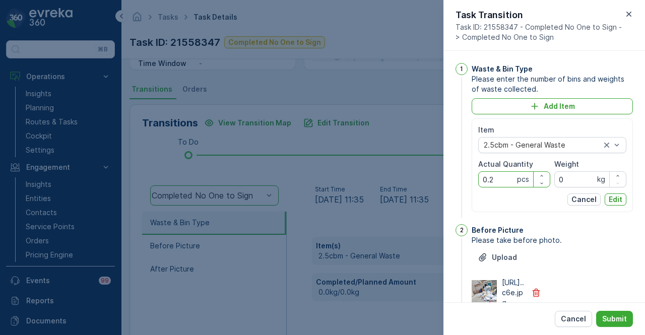
click at [501, 176] on Quantity "0.2" at bounding box center [515, 179] width 72 height 16
type Quantity "0"
type Quantity "2"
click at [618, 201] on p "Edit" at bounding box center [616, 200] width 14 height 10
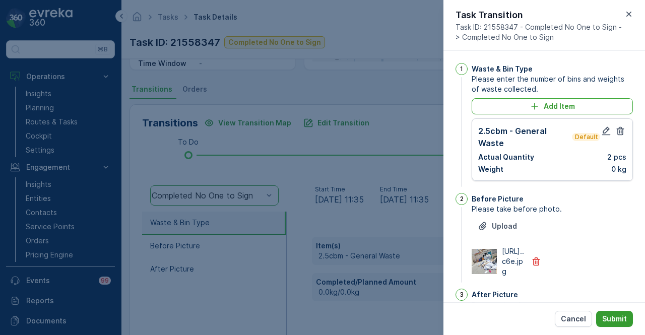
click at [620, 319] on p "Submit" at bounding box center [615, 319] width 25 height 10
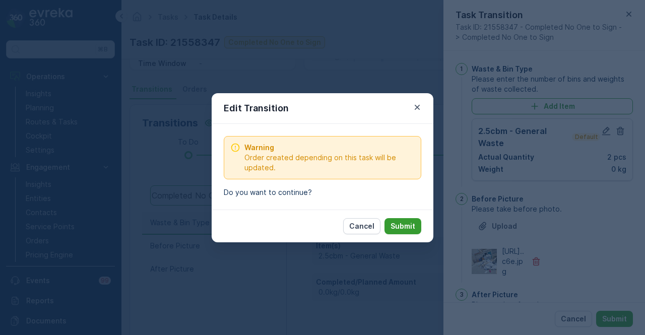
click at [398, 222] on p "Submit" at bounding box center [403, 226] width 25 height 10
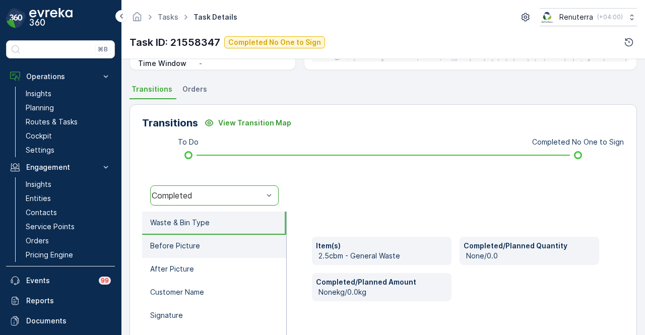
click at [235, 251] on li "Before Picture" at bounding box center [214, 246] width 144 height 23
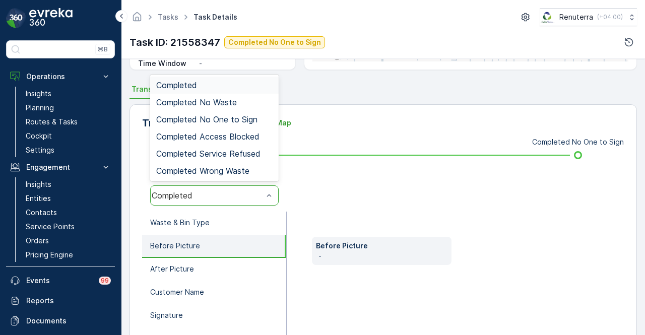
click at [250, 197] on div "Completed" at bounding box center [207, 195] width 111 height 9
click at [258, 128] on div "Completed Access Blocked" at bounding box center [214, 136] width 129 height 17
click at [236, 189] on div "Completed Access Blocked" at bounding box center [214, 196] width 129 height 20
click at [239, 107] on div "Completed No Waste" at bounding box center [214, 102] width 129 height 17
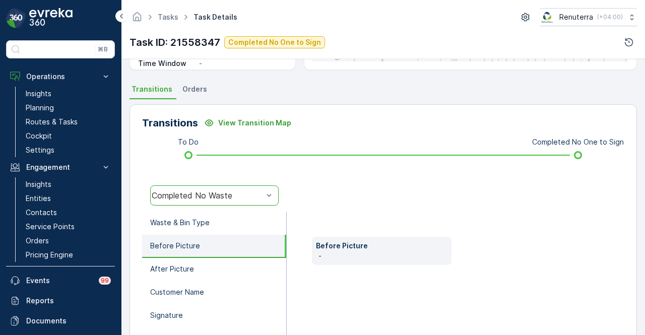
drag, startPoint x: 236, startPoint y: 190, endPoint x: 236, endPoint y: 182, distance: 8.6
click at [236, 184] on div "option Completed No Waste, selected. Completed No Waste" at bounding box center [214, 196] width 145 height 32
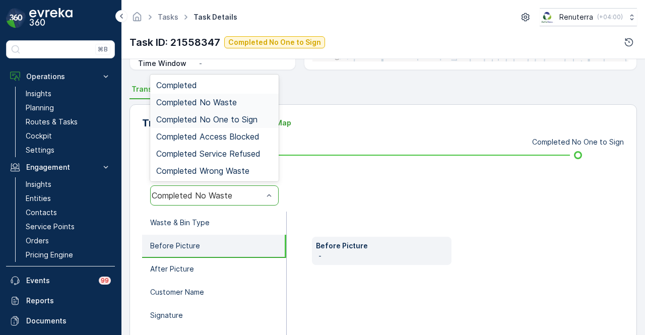
click at [249, 115] on span "Completed No One to Sign" at bounding box center [206, 119] width 101 height 9
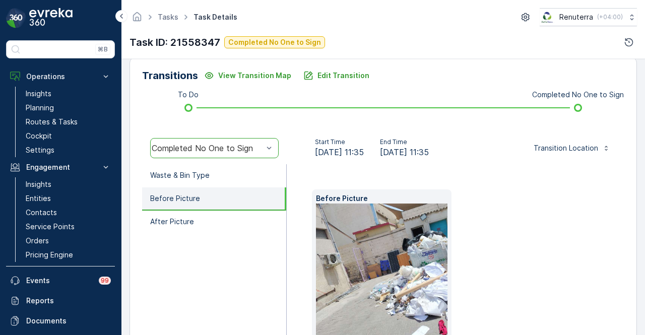
scroll to position [300, 0]
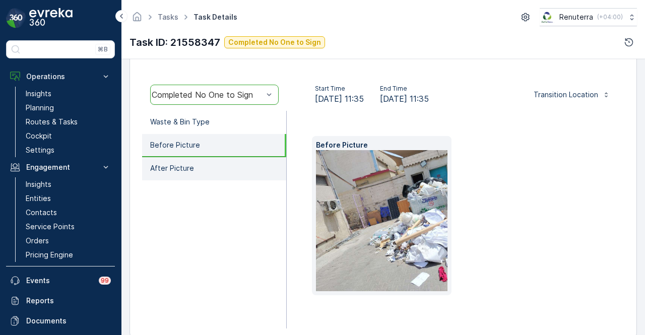
click at [267, 163] on li "After Picture" at bounding box center [214, 168] width 144 height 23
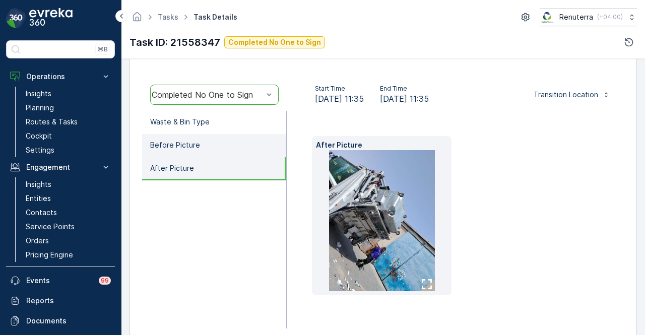
click at [257, 148] on li "Before Picture" at bounding box center [214, 145] width 144 height 23
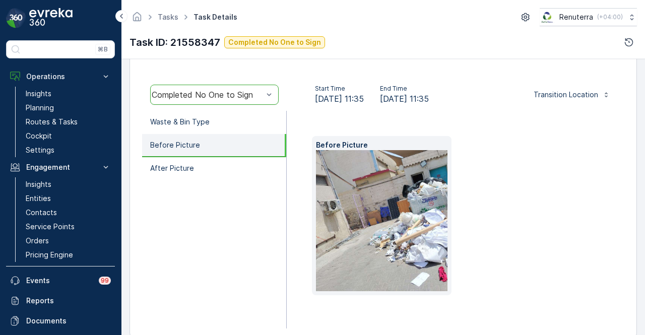
click at [267, 225] on ul "Waste & Bin Type Before Picture After Picture" at bounding box center [214, 220] width 145 height 218
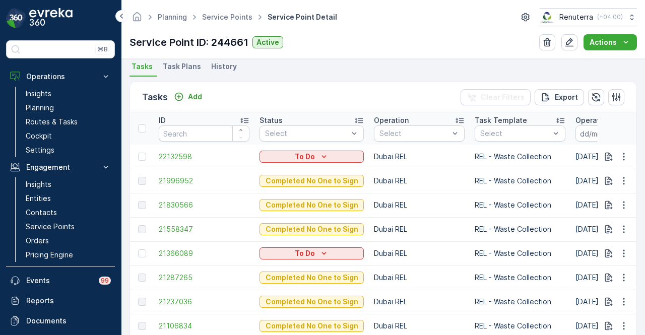
scroll to position [252, 0]
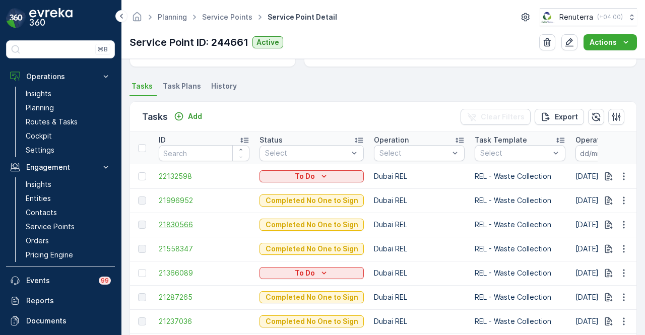
click at [166, 223] on span "21830566" at bounding box center [204, 225] width 91 height 10
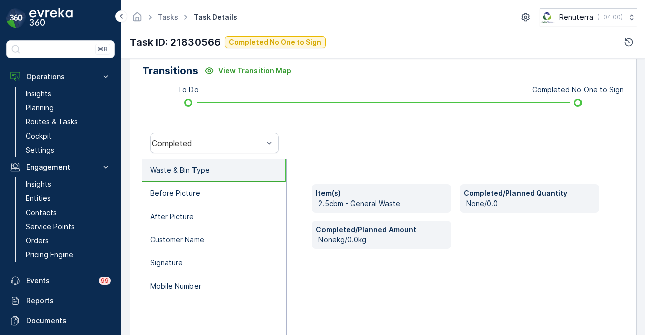
scroll to position [252, 0]
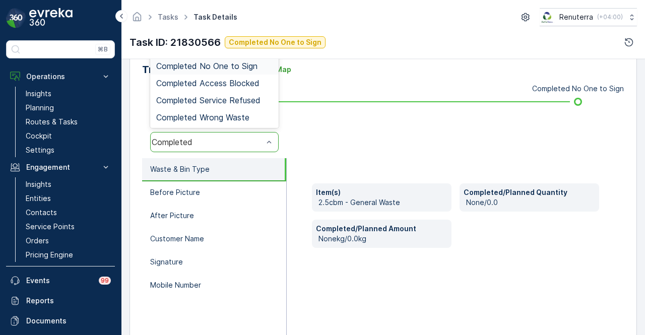
click at [261, 73] on div "Completed No One to Sign" at bounding box center [214, 65] width 129 height 17
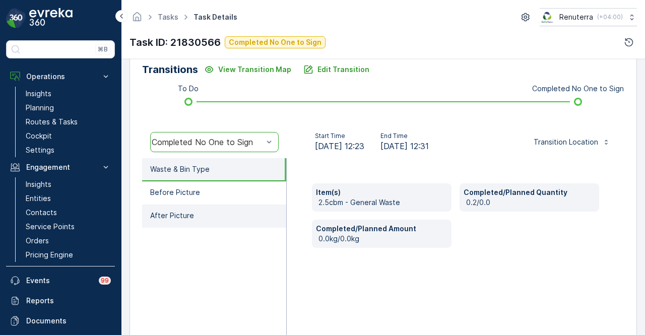
click at [241, 206] on li "After Picture" at bounding box center [214, 216] width 144 height 23
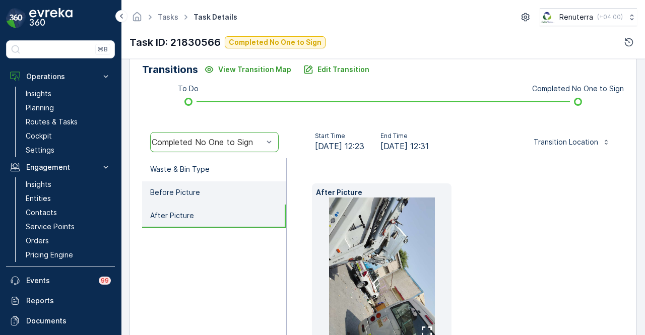
click at [245, 192] on li "Before Picture" at bounding box center [214, 193] width 144 height 23
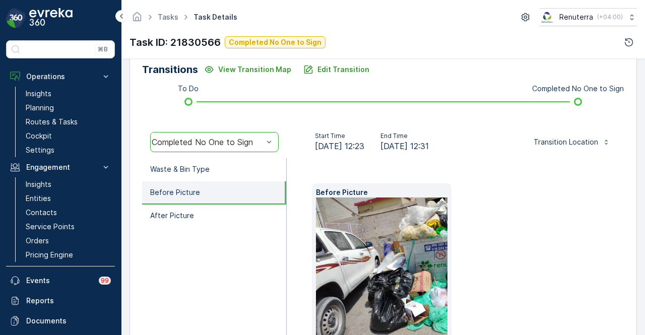
scroll to position [151, 0]
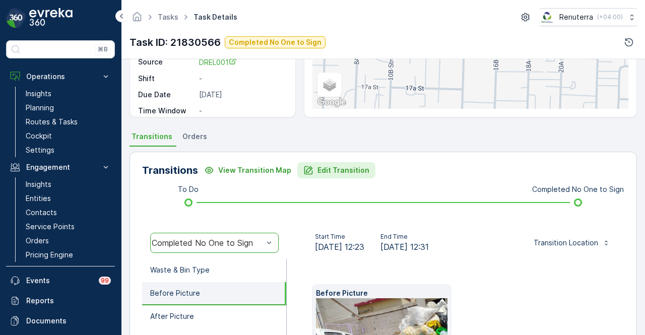
click at [331, 167] on p "Edit Transition" at bounding box center [344, 170] width 52 height 10
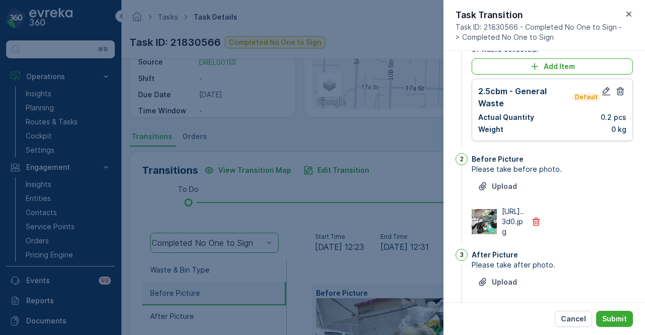
scroll to position [0, 0]
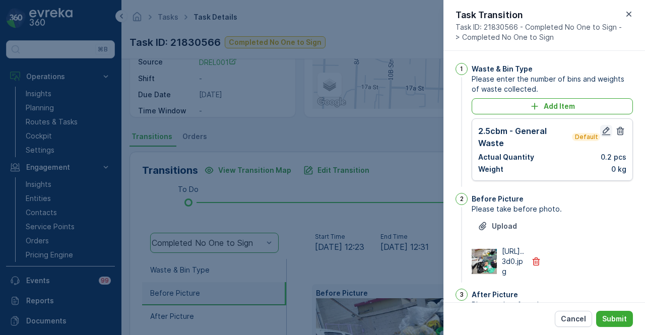
click at [603, 130] on icon "button" at bounding box center [607, 131] width 9 height 9
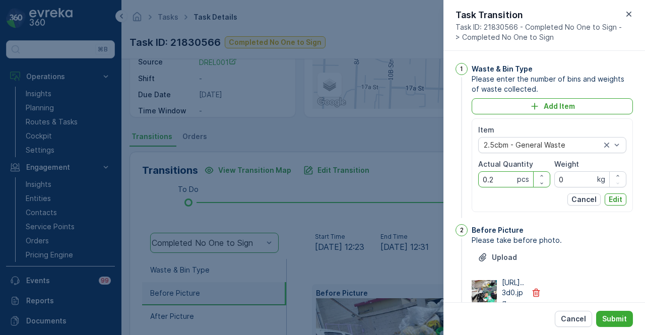
click at [503, 178] on Quantity "0.2" at bounding box center [515, 179] width 72 height 16
type Quantity "0"
type Quantity "2"
click at [598, 197] on button "Cancel" at bounding box center [584, 200] width 33 height 12
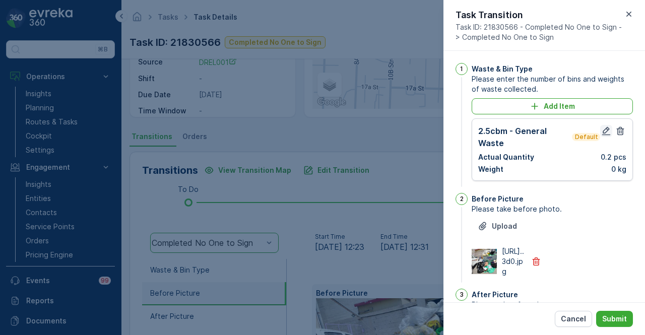
click at [602, 131] on icon "button" at bounding box center [607, 131] width 10 height 10
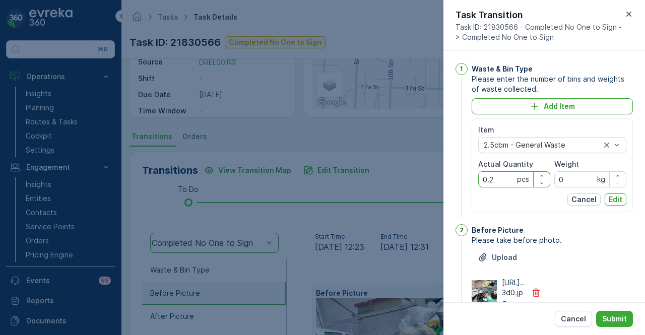
click at [512, 171] on Quantity "0.2" at bounding box center [515, 179] width 72 height 16
type Quantity "0"
type Quantity "2"
click at [618, 198] on p "Edit" at bounding box center [616, 200] width 14 height 10
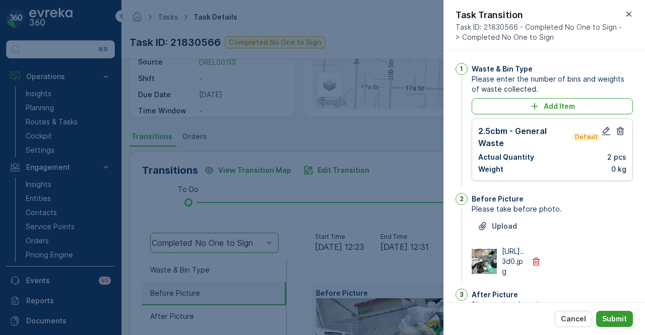
click at [618, 321] on p "Submit" at bounding box center [615, 319] width 25 height 10
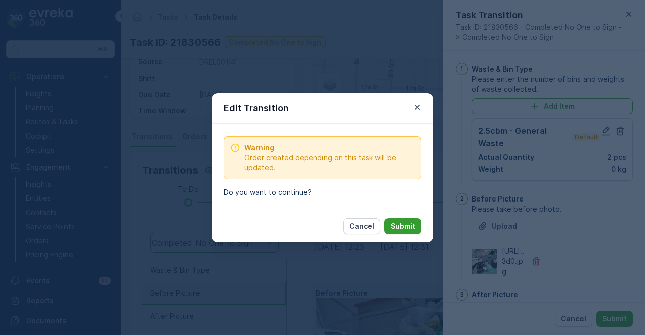
click at [418, 231] on button "Submit" at bounding box center [403, 226] width 37 height 16
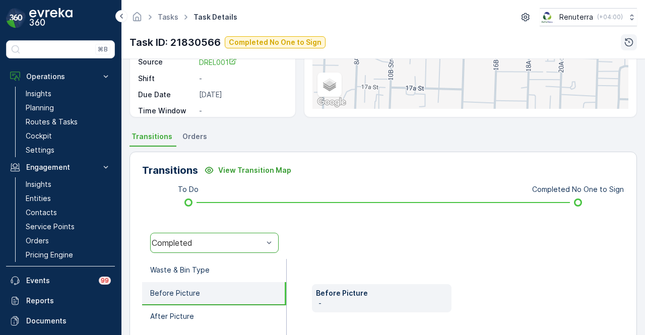
click at [628, 45] on icon "button" at bounding box center [629, 42] width 9 height 9
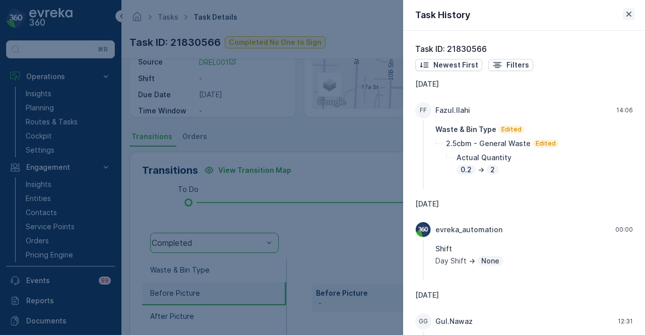
click at [631, 16] on icon "button" at bounding box center [629, 14] width 10 height 10
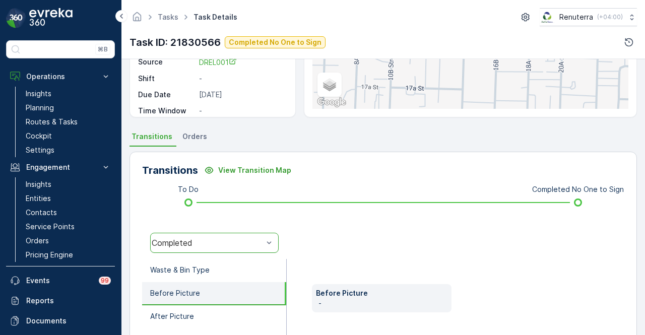
click at [450, 233] on div at bounding box center [456, 243] width 338 height 32
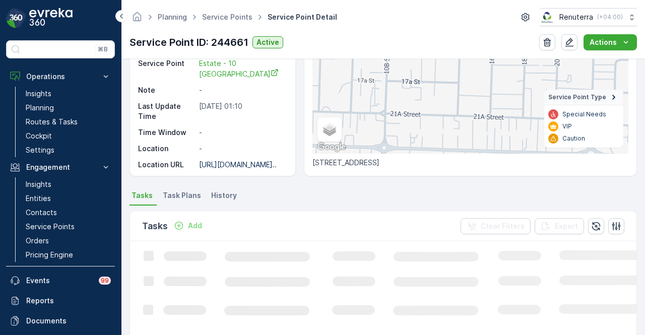
scroll to position [303, 0]
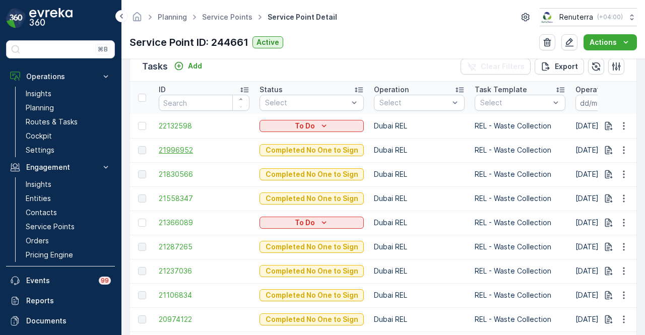
click at [171, 147] on span "21996952" at bounding box center [204, 150] width 91 height 10
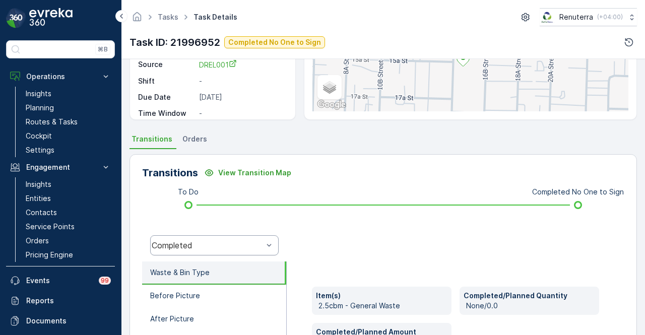
scroll to position [148, 0]
click at [264, 253] on div at bounding box center [269, 245] width 10 height 19
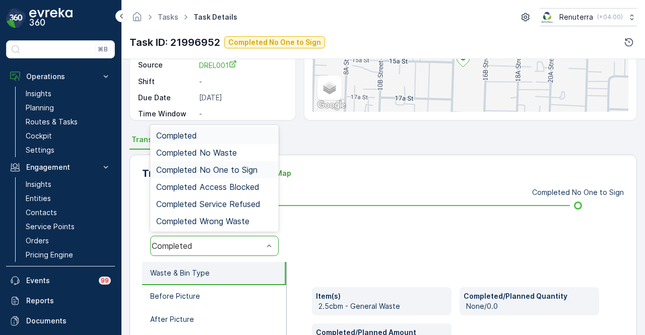
click at [246, 173] on span "Completed No One to Sign" at bounding box center [206, 169] width 101 height 9
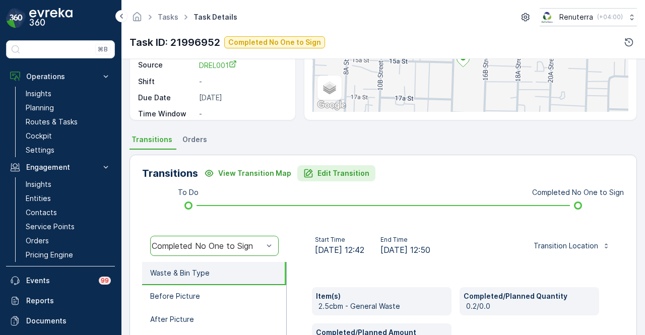
click at [335, 174] on p "Edit Transition" at bounding box center [344, 173] width 52 height 10
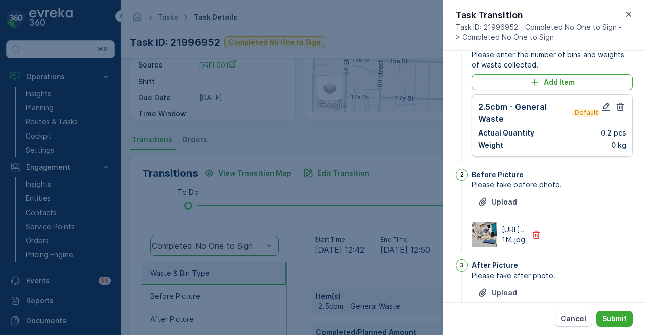
scroll to position [0, 0]
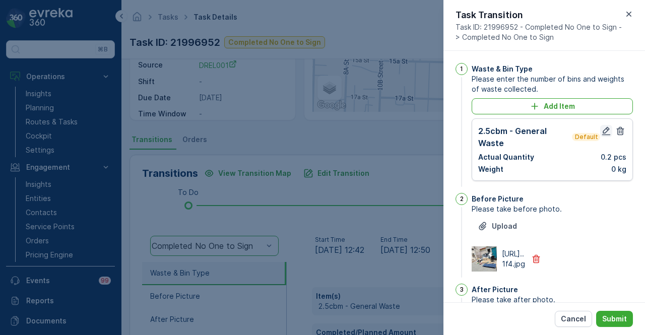
click at [602, 129] on icon "button" at bounding box center [607, 131] width 10 height 10
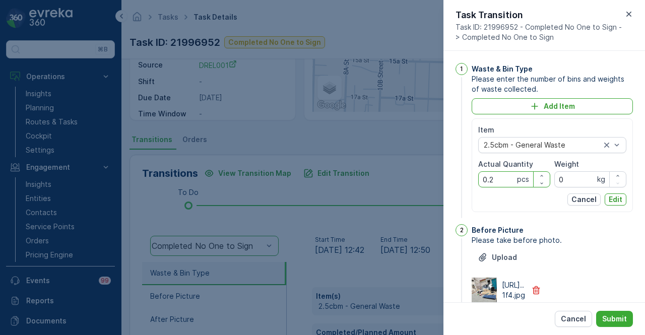
click at [503, 180] on Quantity "0.2" at bounding box center [515, 179] width 72 height 16
type Quantity "0"
type Quantity "2"
click at [622, 200] on button "Edit" at bounding box center [616, 200] width 22 height 12
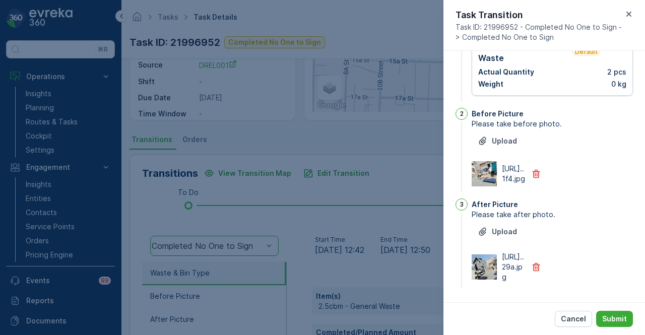
scroll to position [129, 0]
click at [610, 324] on button "Submit" at bounding box center [615, 319] width 37 height 16
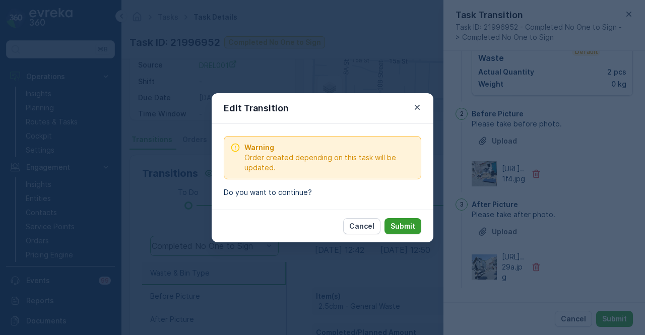
click at [413, 227] on p "Submit" at bounding box center [403, 226] width 25 height 10
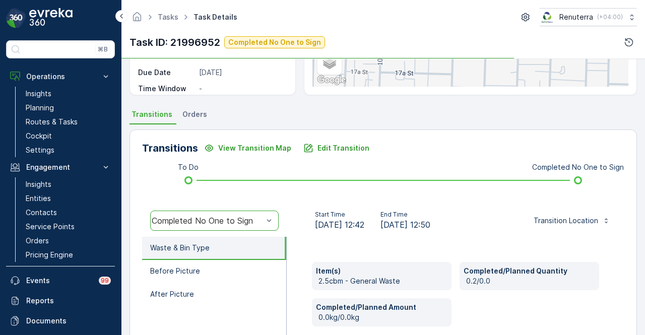
scroll to position [249, 0]
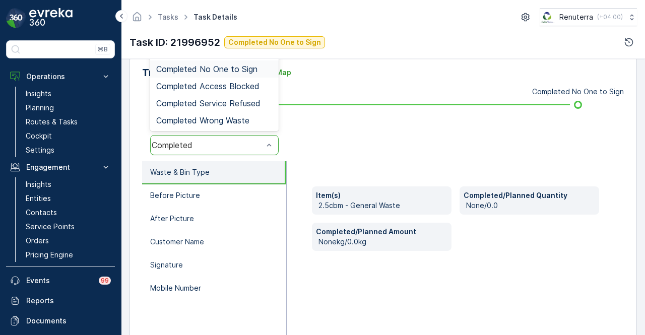
click at [270, 69] on div "Completed No One to Sign" at bounding box center [214, 69] width 116 height 9
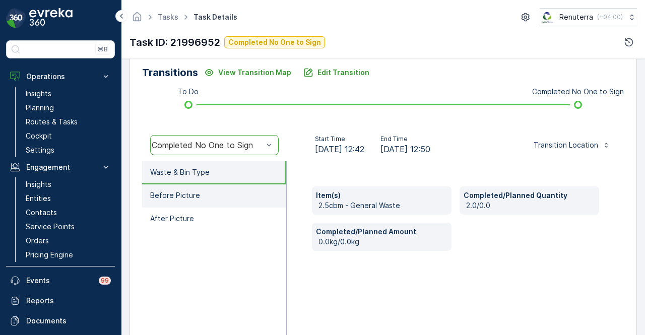
click at [214, 187] on li "Before Picture" at bounding box center [214, 196] width 144 height 23
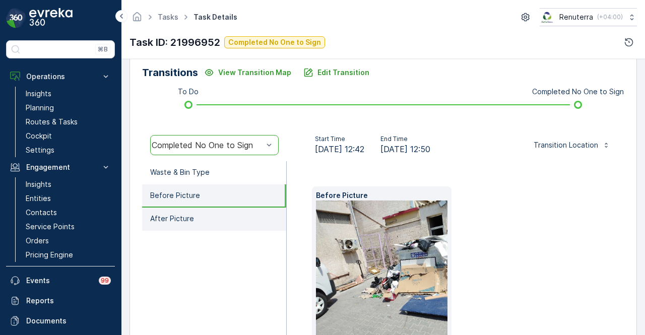
click at [210, 214] on li "After Picture" at bounding box center [214, 219] width 144 height 23
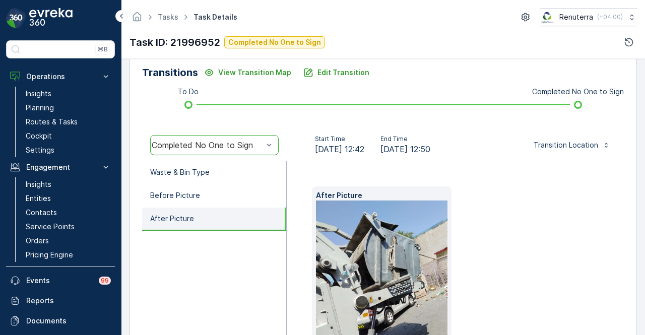
click at [197, 277] on ul "Waste & Bin Type Before Picture After Picture" at bounding box center [214, 270] width 145 height 218
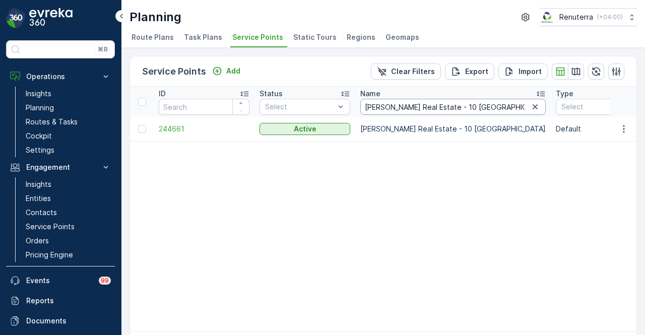
click at [471, 113] on input "[PERSON_NAME] Real Estate - 10 [GEOGRAPHIC_DATA]" at bounding box center [454, 107] width 186 height 16
click at [530, 111] on icon "button" at bounding box center [535, 107] width 10 height 10
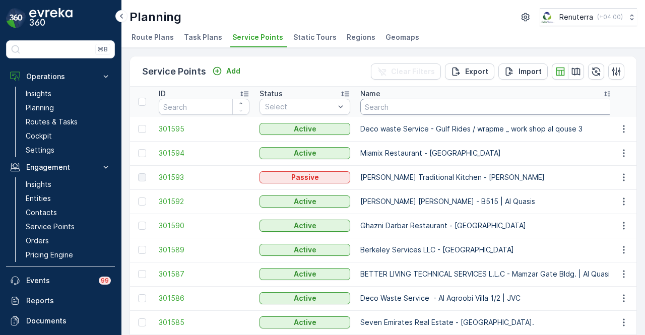
click at [405, 108] on input "text" at bounding box center [487, 107] width 253 height 16
type input "mahb"
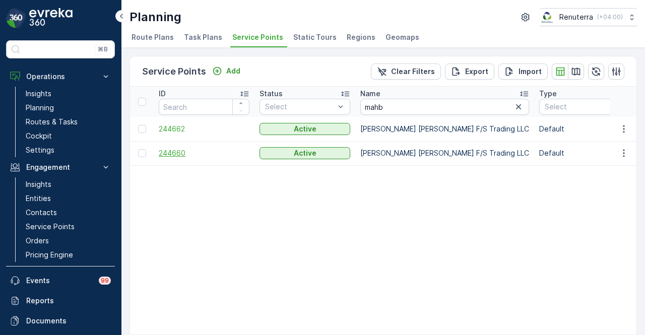
click at [184, 152] on span "244660" at bounding box center [204, 153] width 91 height 10
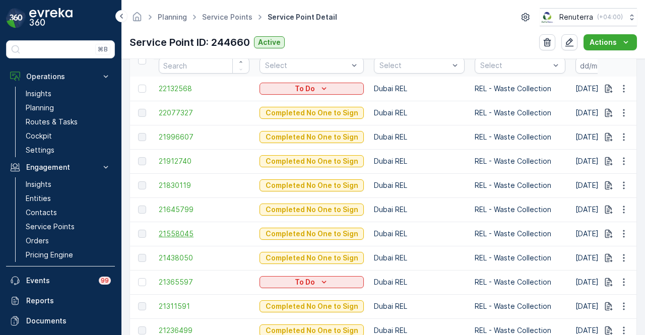
scroll to position [403, 0]
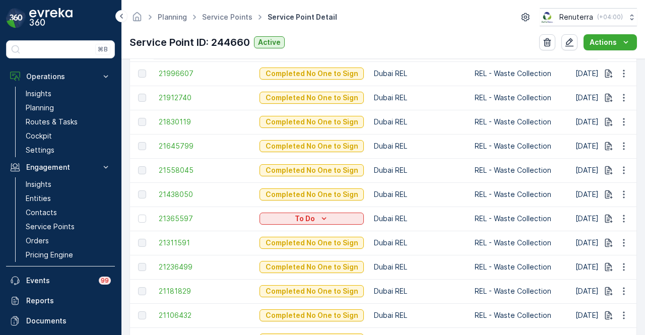
click at [176, 273] on td "21236499" at bounding box center [204, 267] width 101 height 24
click at [176, 270] on span "21236499" at bounding box center [204, 267] width 91 height 10
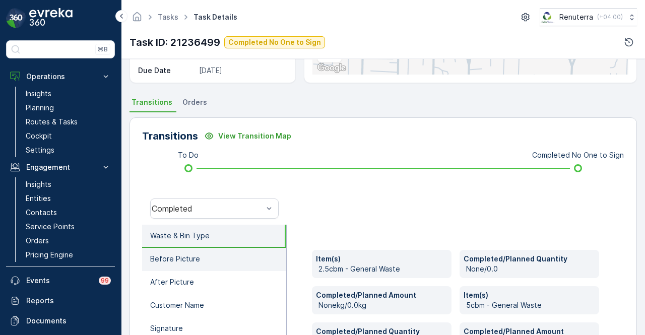
scroll to position [249, 0]
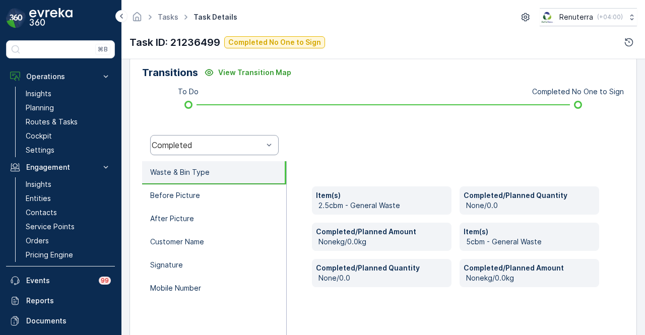
click at [258, 135] on div "Completed" at bounding box center [214, 145] width 129 height 20
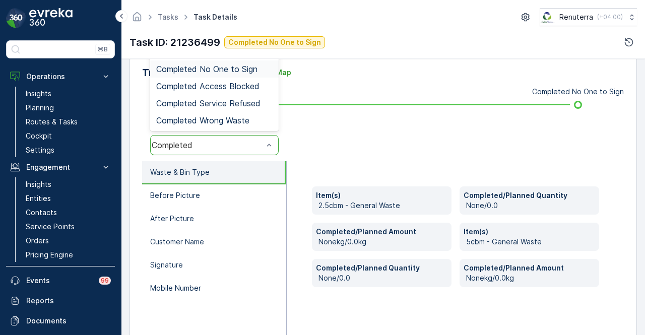
click at [251, 69] on span "Completed No One to Sign" at bounding box center [206, 69] width 101 height 9
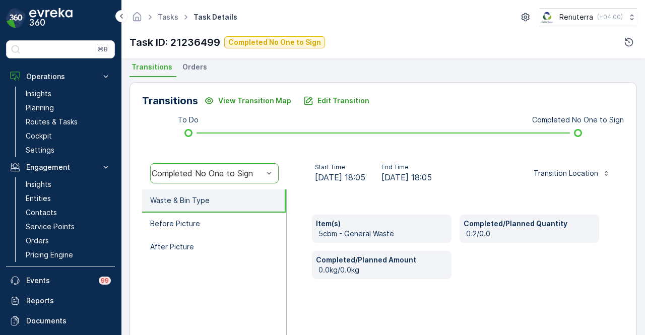
scroll to position [199, 0]
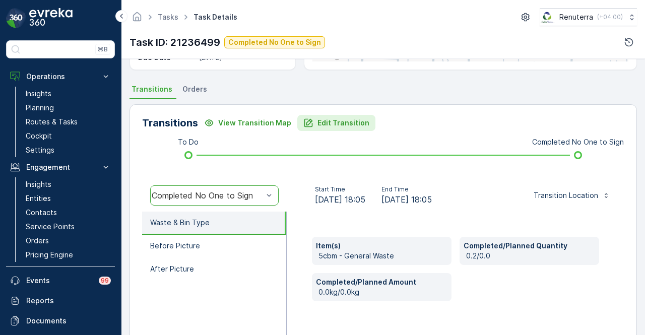
click at [339, 120] on p "Edit Transition" at bounding box center [344, 123] width 52 height 10
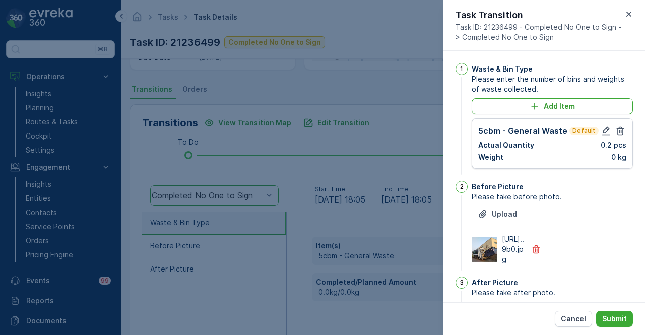
scroll to position [117, 0]
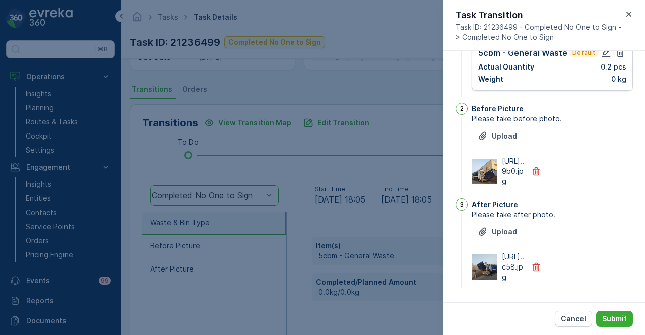
drag, startPoint x: 582, startPoint y: 322, endPoint x: 489, endPoint y: 314, distance: 93.1
click at [580, 322] on p "Cancel" at bounding box center [573, 319] width 25 height 10
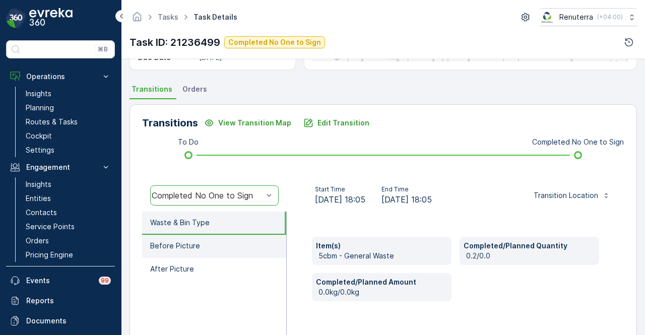
click at [234, 245] on li "Before Picture" at bounding box center [214, 246] width 144 height 23
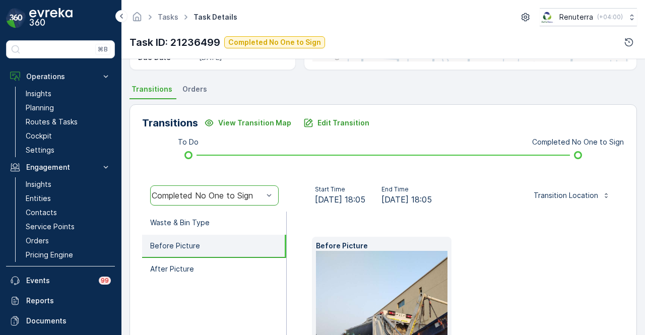
scroll to position [316, 0]
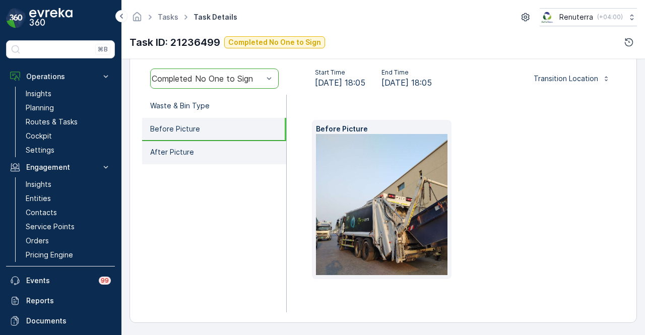
click at [236, 146] on li "After Picture" at bounding box center [214, 152] width 144 height 23
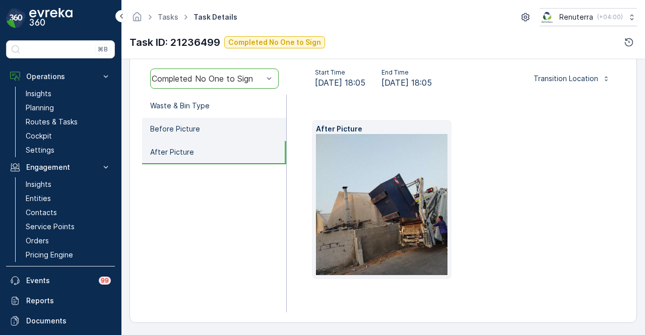
click at [237, 128] on li "Before Picture" at bounding box center [214, 129] width 144 height 23
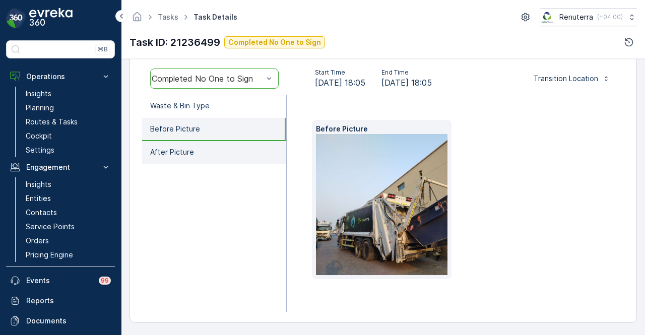
click at [237, 144] on li "After Picture" at bounding box center [214, 152] width 144 height 23
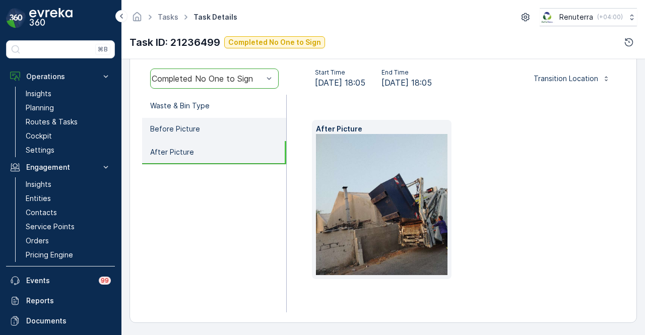
click at [236, 118] on li "Before Picture" at bounding box center [214, 129] width 144 height 23
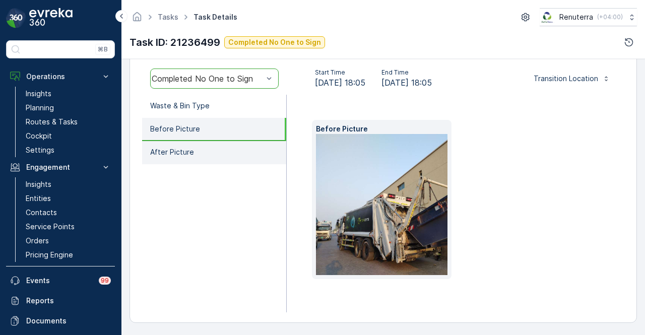
click at [230, 154] on li "After Picture" at bounding box center [214, 152] width 144 height 23
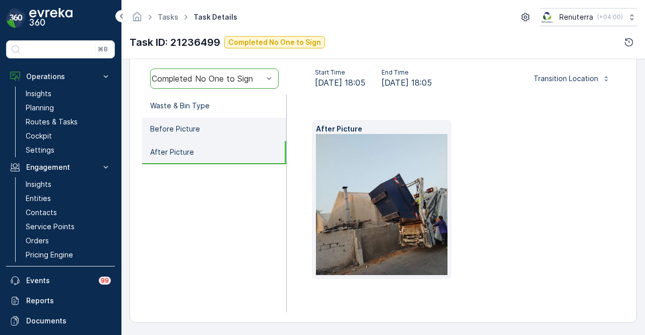
click at [237, 130] on li "Before Picture" at bounding box center [214, 129] width 144 height 23
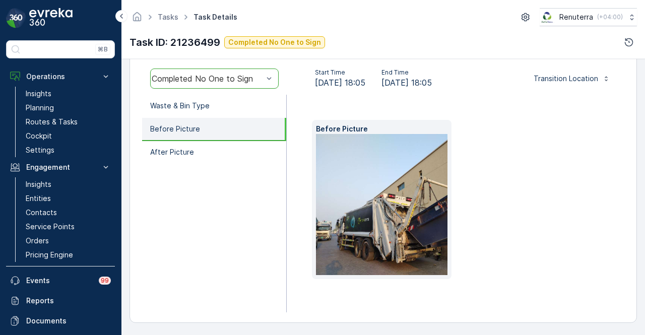
scroll to position [114, 0]
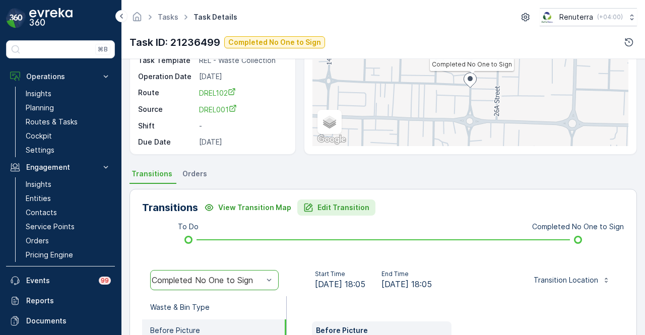
click at [340, 213] on button "Edit Transition" at bounding box center [336, 208] width 78 height 16
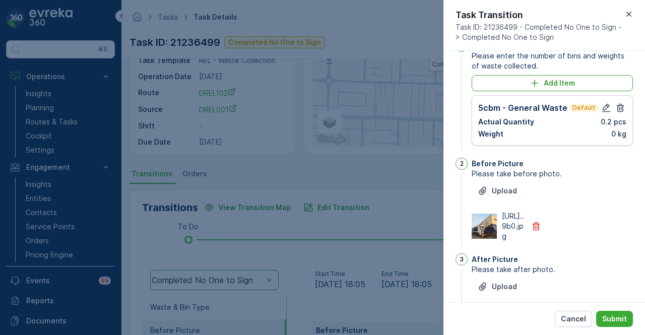
scroll to position [0, 0]
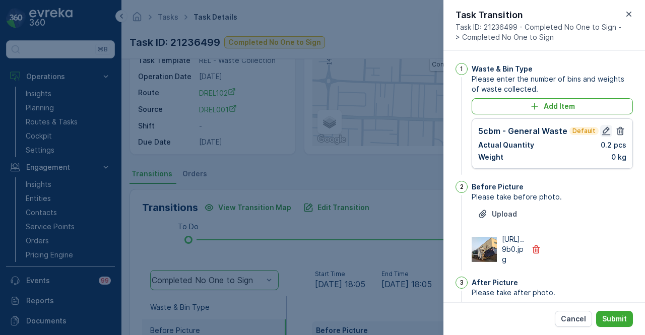
click at [605, 136] on button "button" at bounding box center [607, 131] width 12 height 12
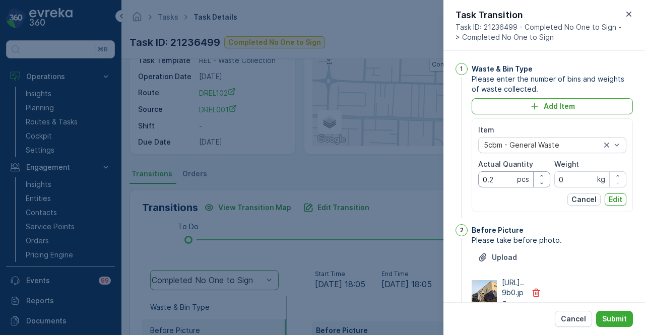
click at [508, 179] on Quantity "0.2" at bounding box center [515, 179] width 72 height 16
type Quantity "0"
type Quantity "2"
click at [617, 197] on p "Edit" at bounding box center [616, 200] width 14 height 10
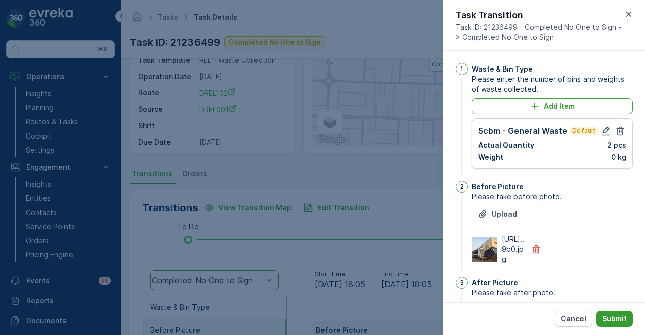
click at [613, 313] on button "Submit" at bounding box center [615, 319] width 37 height 16
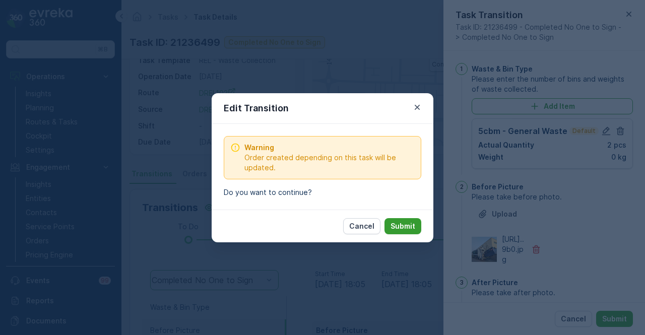
click at [411, 223] on p "Submit" at bounding box center [403, 226] width 25 height 10
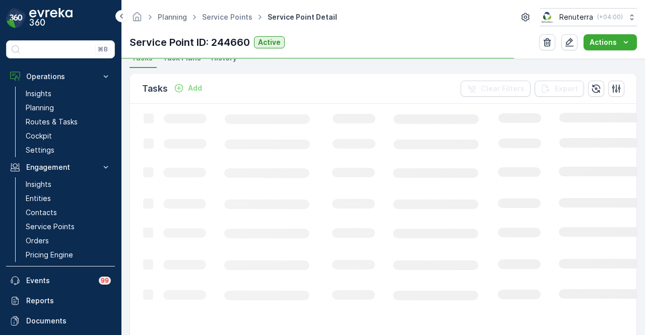
scroll to position [368, 0]
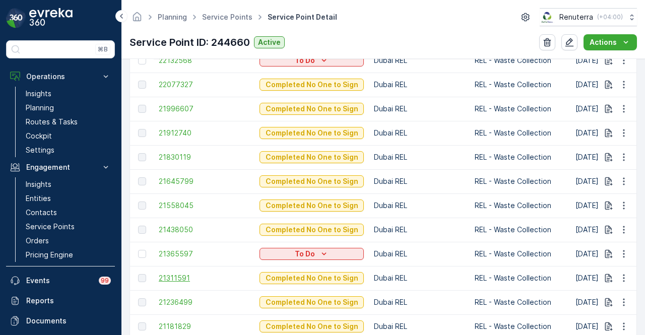
click at [195, 279] on span "21311591" at bounding box center [204, 278] width 91 height 10
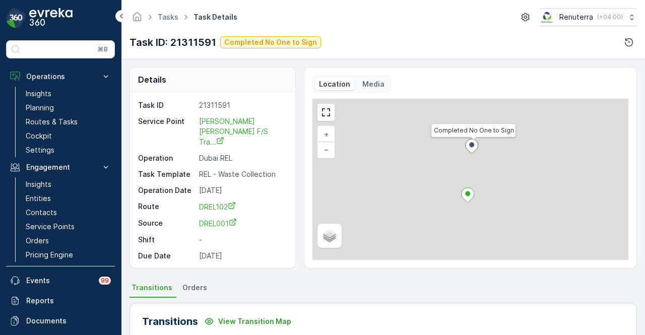
scroll to position [252, 0]
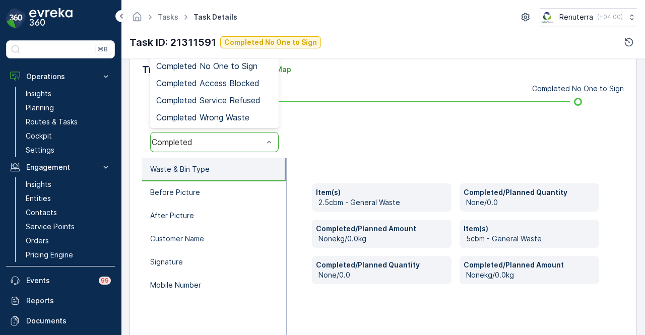
click at [247, 132] on div "Completed" at bounding box center [214, 142] width 129 height 20
click at [238, 69] on span "Completed No One to Sign" at bounding box center [206, 66] width 101 height 9
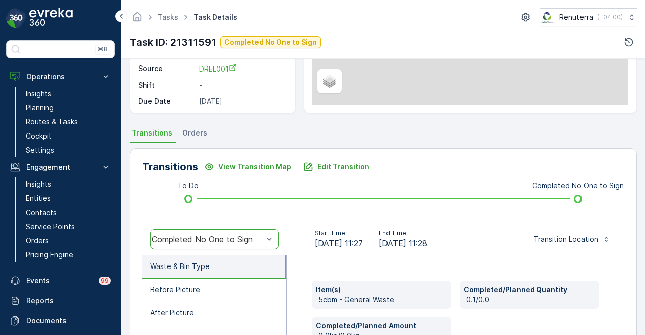
scroll to position [151, 0]
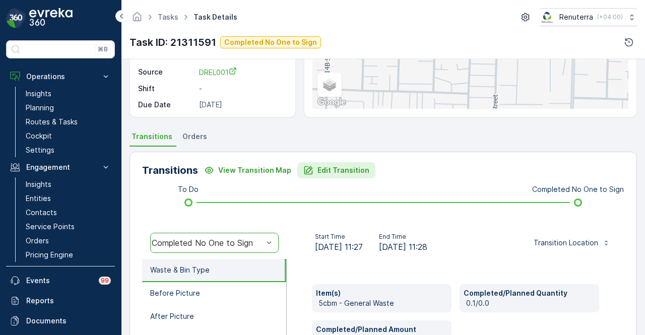
click at [334, 166] on p "Edit Transition" at bounding box center [344, 170] width 52 height 10
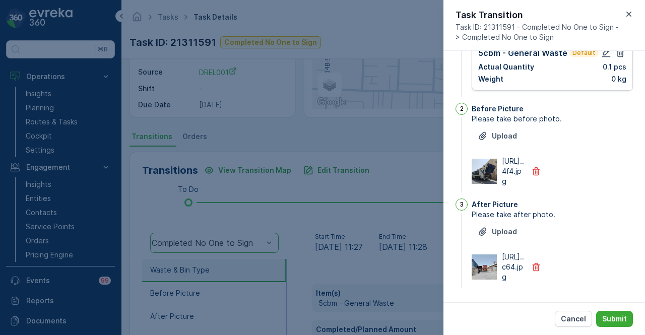
scroll to position [0, 0]
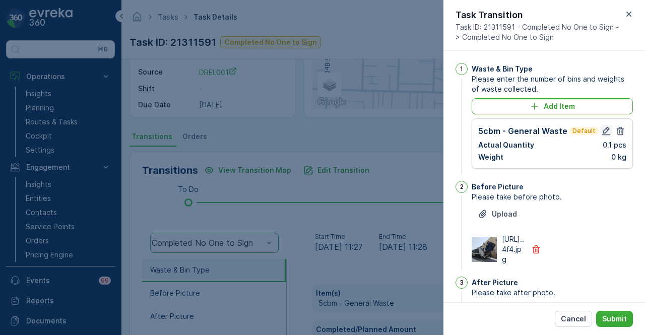
click at [610, 132] on button "button" at bounding box center [607, 131] width 12 height 12
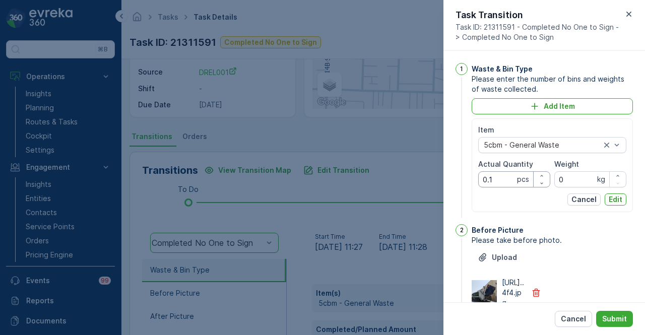
click at [501, 180] on Quantity "0.1" at bounding box center [515, 179] width 72 height 16
type Quantity "0"
type Quantity "1"
click at [583, 195] on p "Cancel" at bounding box center [584, 200] width 25 height 10
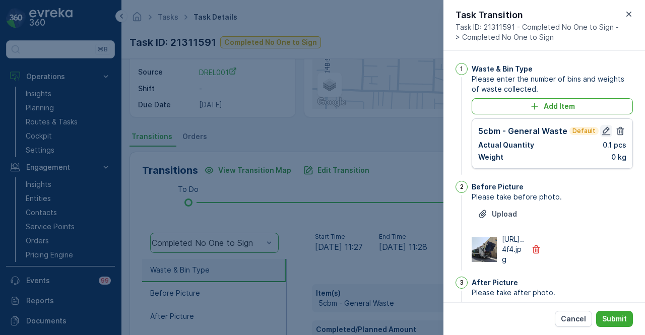
click at [605, 129] on icon "button" at bounding box center [607, 131] width 9 height 9
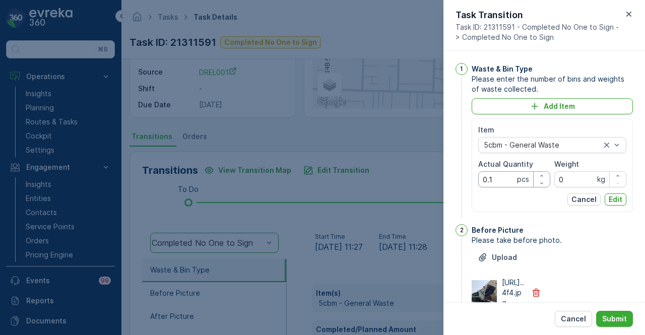
click at [502, 174] on Quantity "0.1" at bounding box center [515, 179] width 72 height 16
type Quantity "0"
type Quantity "1"
drag, startPoint x: 615, startPoint y: 201, endPoint x: 534, endPoint y: 257, distance: 98.2
click at [610, 204] on button "Edit" at bounding box center [616, 200] width 22 height 12
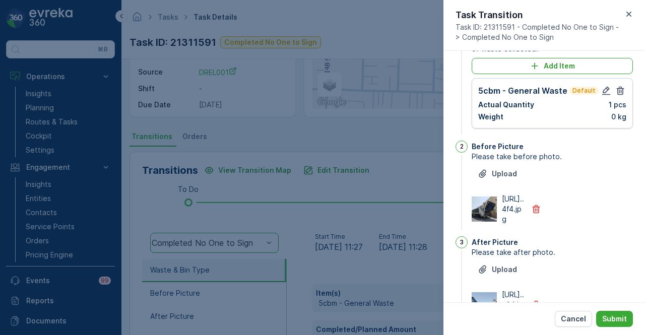
scroll to position [117, 0]
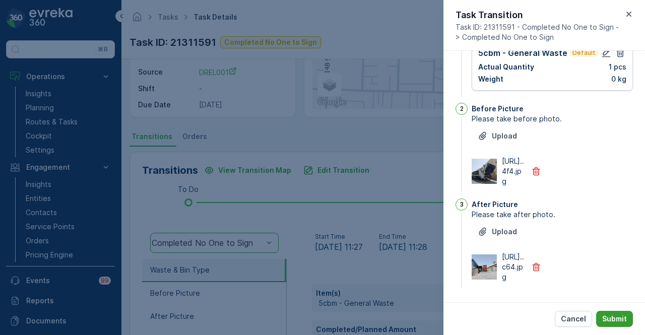
click at [605, 321] on p "Submit" at bounding box center [615, 319] width 25 height 10
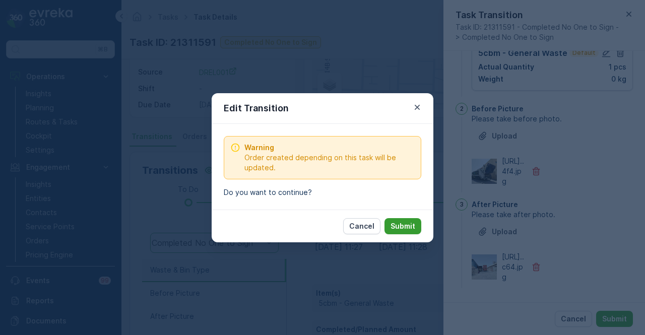
click at [399, 222] on p "Submit" at bounding box center [403, 226] width 25 height 10
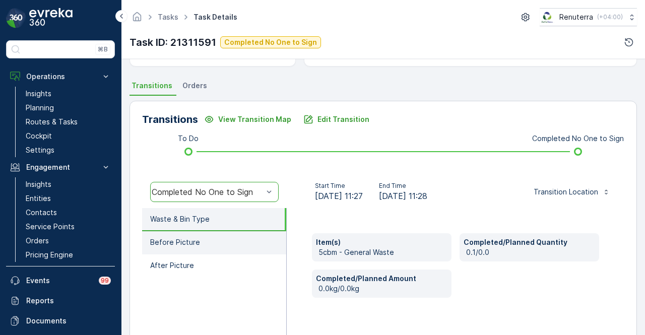
scroll to position [252, 0]
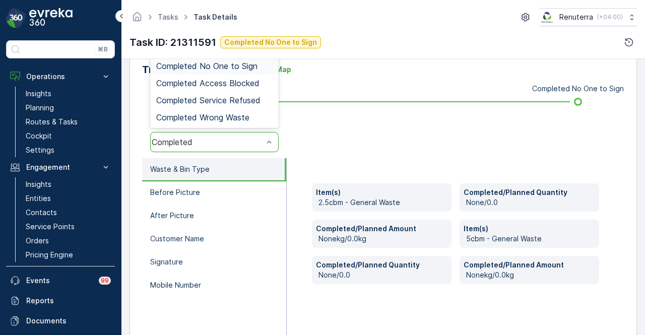
click at [249, 68] on span "Completed No One to Sign" at bounding box center [206, 66] width 101 height 9
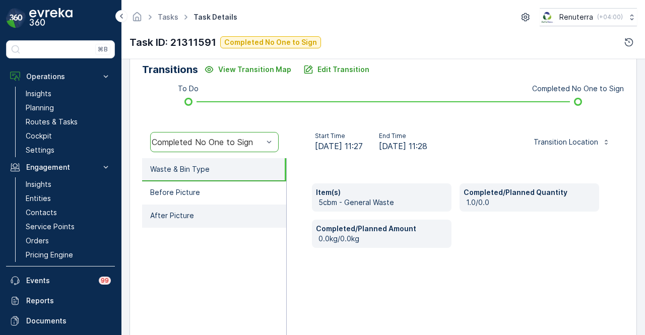
click at [226, 216] on li "After Picture" at bounding box center [214, 216] width 144 height 23
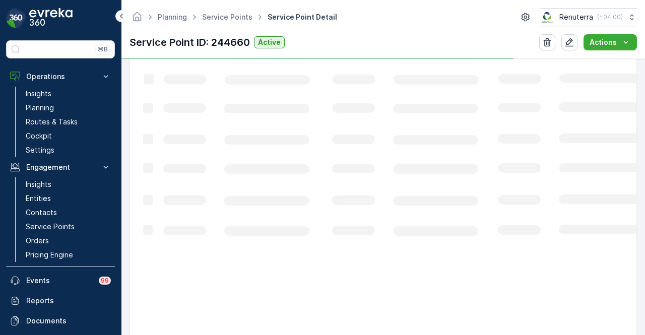
scroll to position [353, 0]
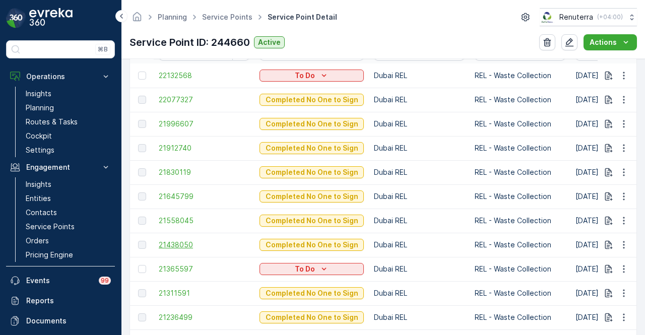
click at [194, 244] on span "21438050" at bounding box center [204, 245] width 91 height 10
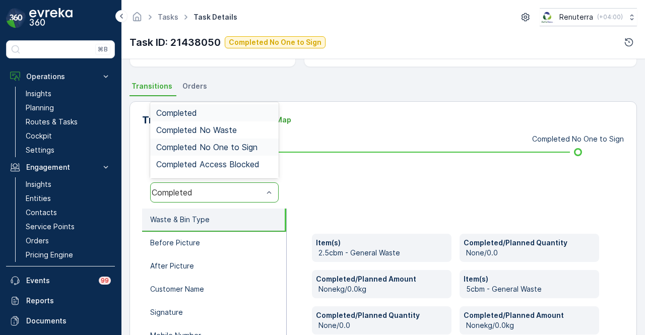
scroll to position [199, 0]
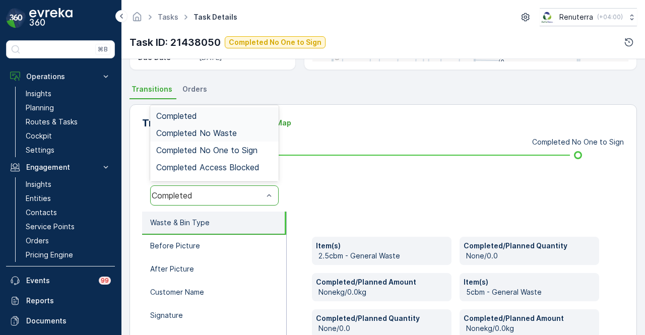
click at [255, 129] on div "Completed No Waste" at bounding box center [214, 133] width 116 height 9
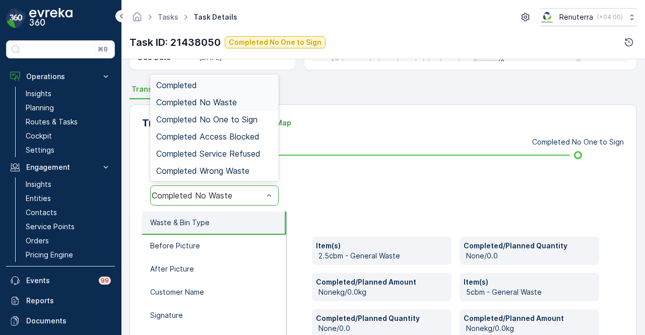
click at [254, 198] on div "Completed No Waste" at bounding box center [207, 195] width 111 height 9
drag, startPoint x: 254, startPoint y: 119, endPoint x: 281, endPoint y: 132, distance: 30.7
click at [254, 119] on span "Completed No One to Sign" at bounding box center [206, 119] width 101 height 9
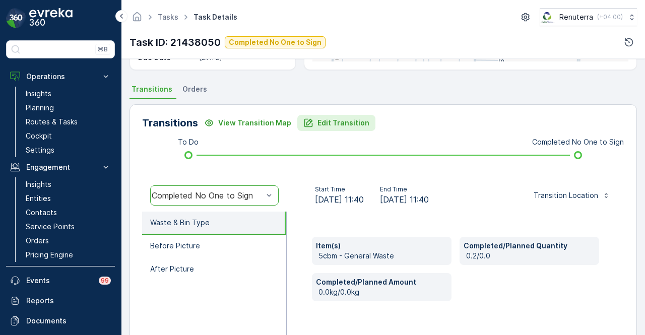
click at [324, 120] on p "Edit Transition" at bounding box center [344, 123] width 52 height 10
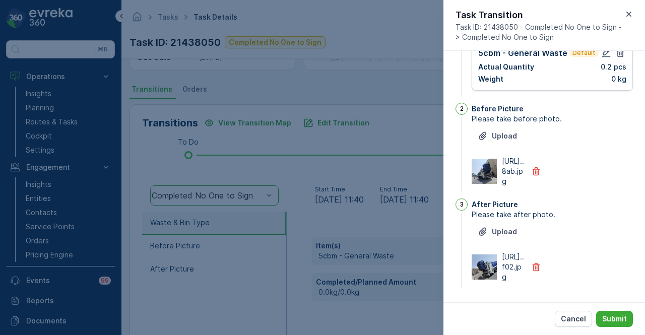
scroll to position [0, 0]
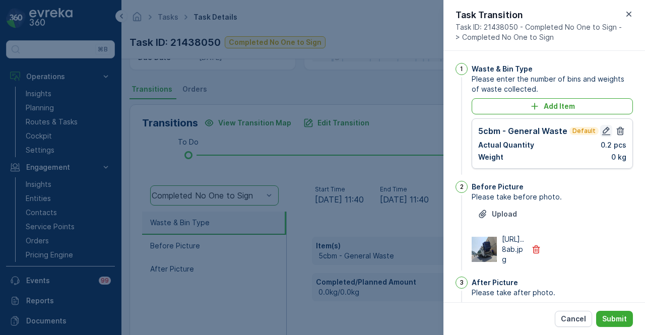
click at [603, 128] on icon "button" at bounding box center [607, 131] width 9 height 9
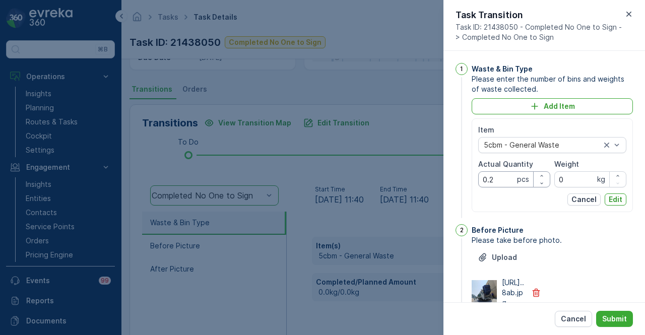
click at [502, 183] on Quantity "0.2" at bounding box center [515, 179] width 72 height 16
type Quantity "0"
type Quantity "2"
click at [612, 199] on p "Edit" at bounding box center [616, 200] width 14 height 10
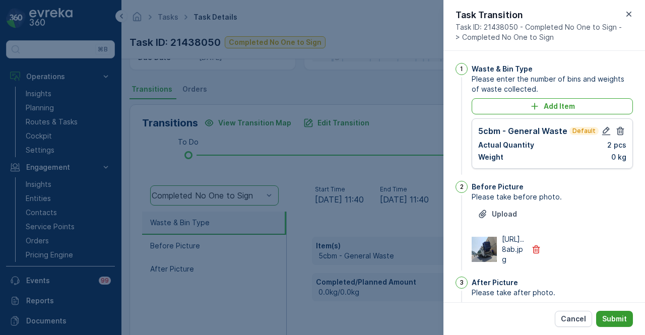
click at [609, 317] on p "Submit" at bounding box center [615, 319] width 25 height 10
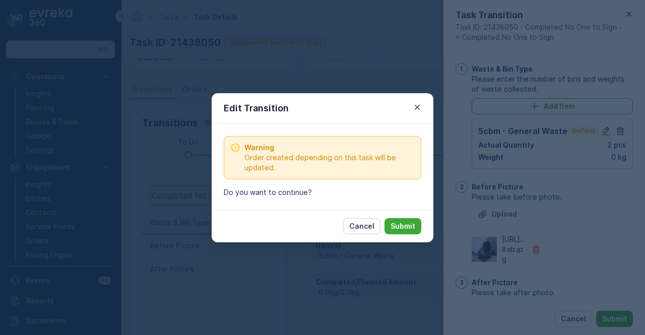
click at [396, 217] on div "Cancel Submit" at bounding box center [323, 226] width 222 height 33
click at [389, 226] on button "Submit" at bounding box center [403, 226] width 37 height 16
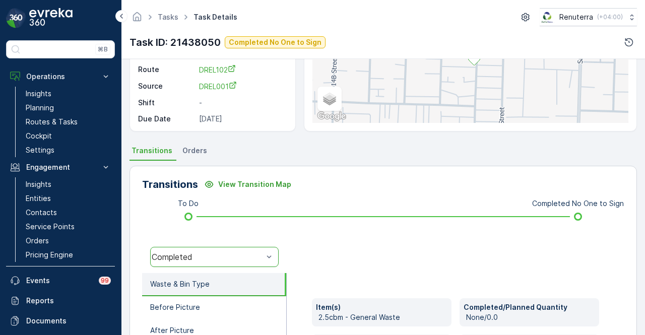
scroll to position [47, 0]
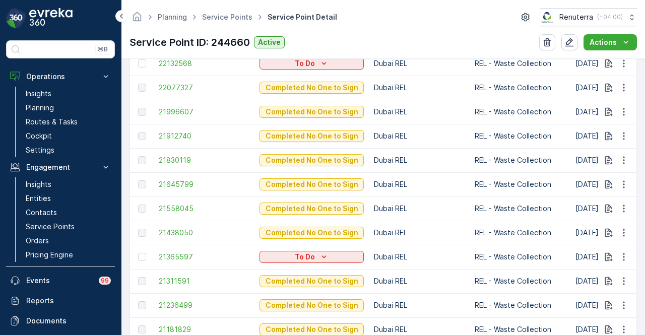
scroll to position [385, 0]
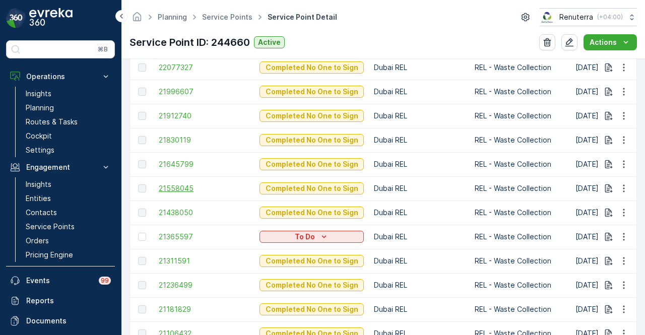
click at [180, 185] on span "21558045" at bounding box center [204, 189] width 91 height 10
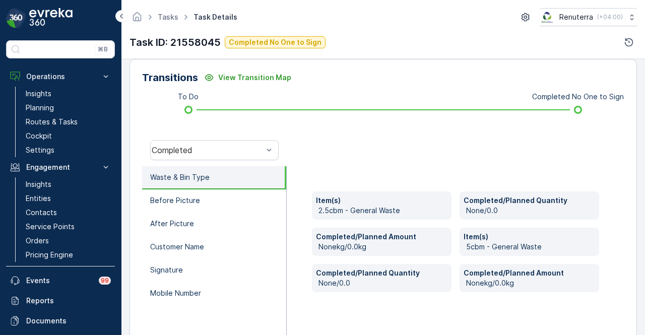
scroll to position [199, 0]
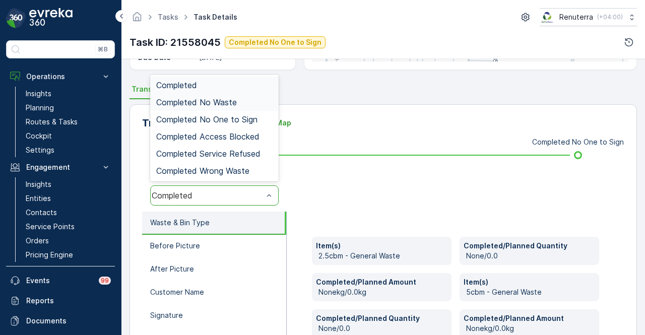
click at [259, 99] on div "Completed No Waste" at bounding box center [214, 102] width 116 height 9
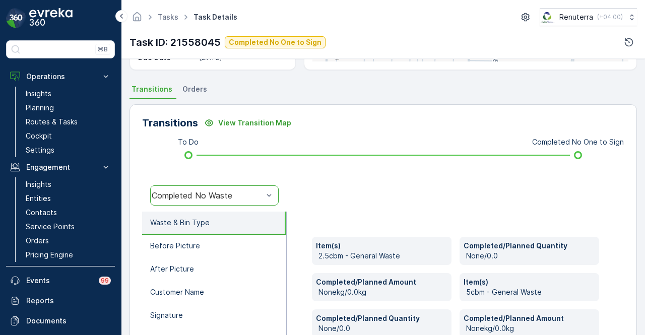
drag, startPoint x: 258, startPoint y: 197, endPoint x: 258, endPoint y: 189, distance: 8.1
click at [258, 194] on div "Completed No Waste" at bounding box center [207, 195] width 111 height 9
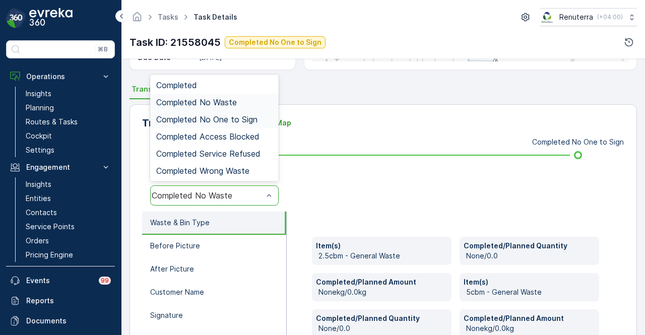
click at [256, 116] on span "Completed No One to Sign" at bounding box center [206, 119] width 101 height 9
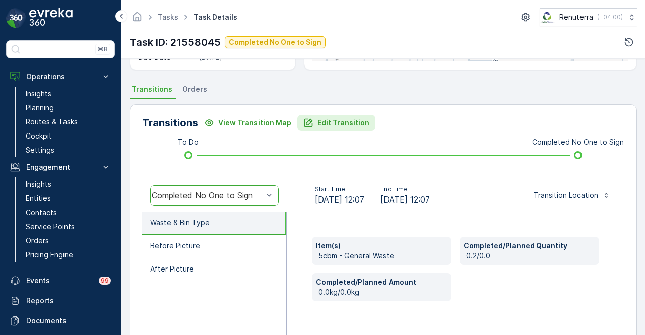
click at [340, 127] on p "Edit Transition" at bounding box center [344, 123] width 52 height 10
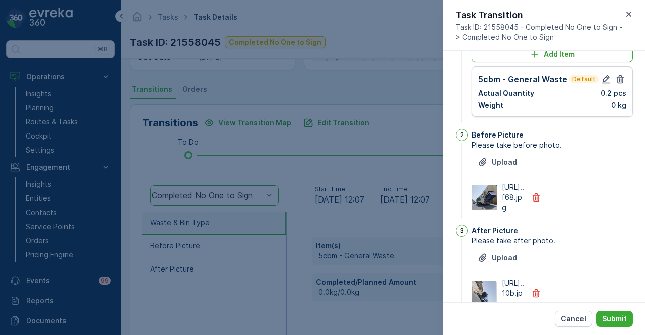
scroll to position [0, 0]
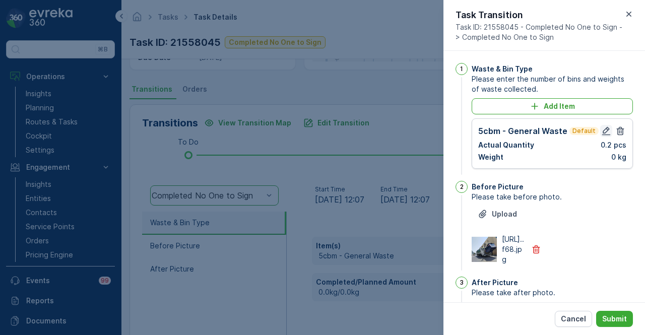
click at [603, 132] on icon "button" at bounding box center [607, 131] width 9 height 9
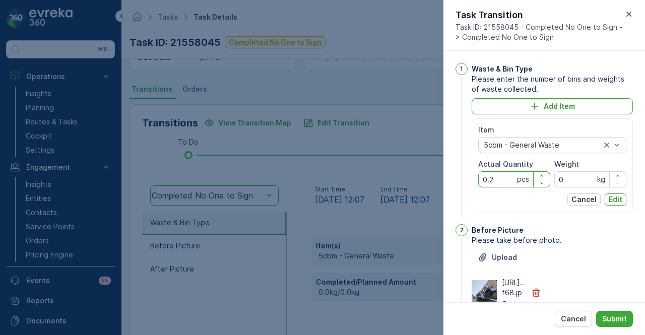
click at [507, 180] on Quantity "0.2" at bounding box center [515, 179] width 72 height 16
type Quantity "0"
type Quantity "2"
click at [613, 196] on p "Edit" at bounding box center [616, 200] width 14 height 10
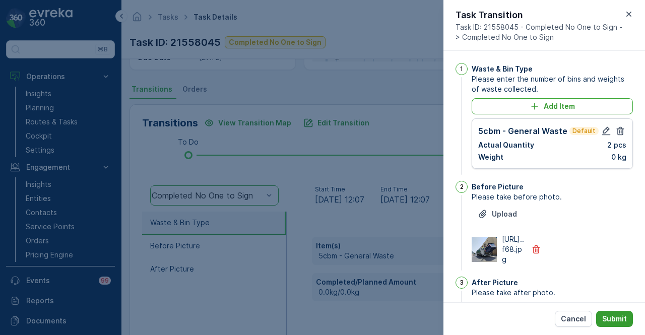
click at [618, 316] on p "Submit" at bounding box center [615, 319] width 25 height 10
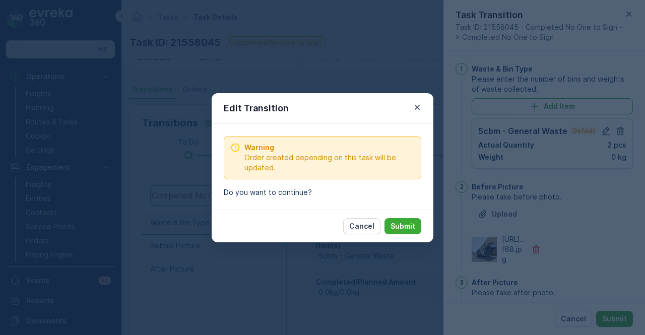
drag, startPoint x: 409, startPoint y: 225, endPoint x: 391, endPoint y: 274, distance: 51.7
click at [408, 225] on p "Submit" at bounding box center [403, 226] width 25 height 10
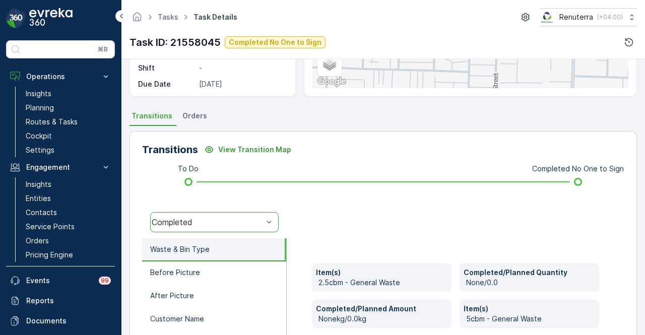
scroll to position [199, 0]
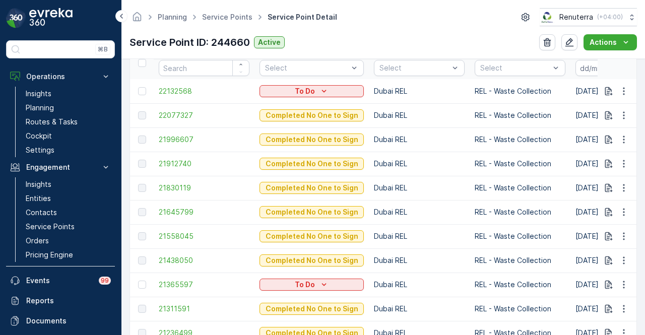
scroll to position [353, 0]
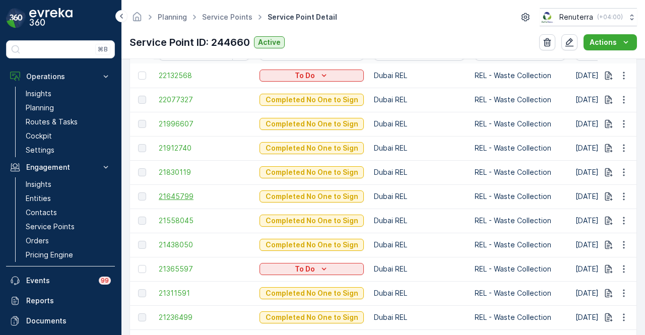
click at [182, 196] on span "21645799" at bounding box center [204, 197] width 91 height 10
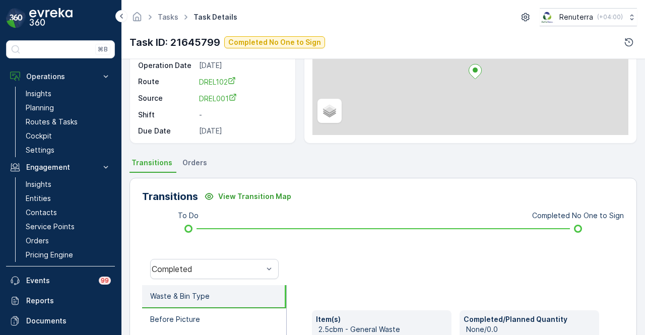
scroll to position [252, 0]
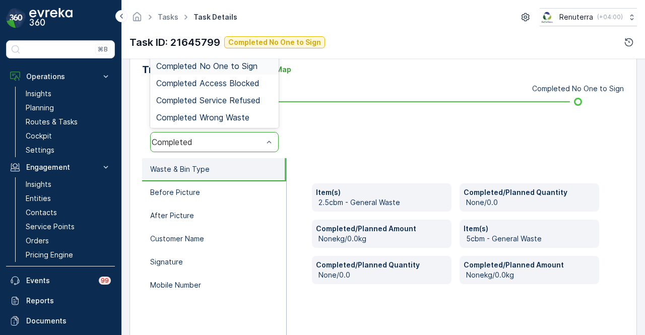
click at [259, 69] on div "Completed No One to Sign" at bounding box center [214, 66] width 116 height 9
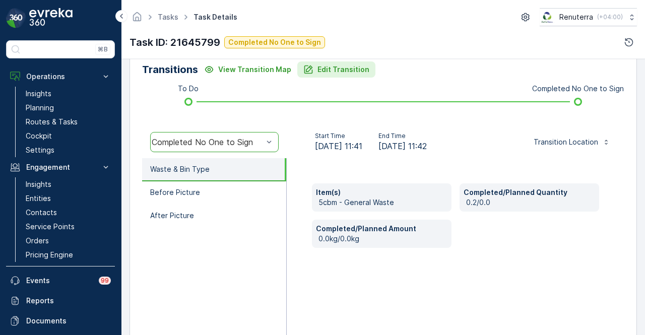
click at [348, 68] on p "Edit Transition" at bounding box center [344, 70] width 52 height 10
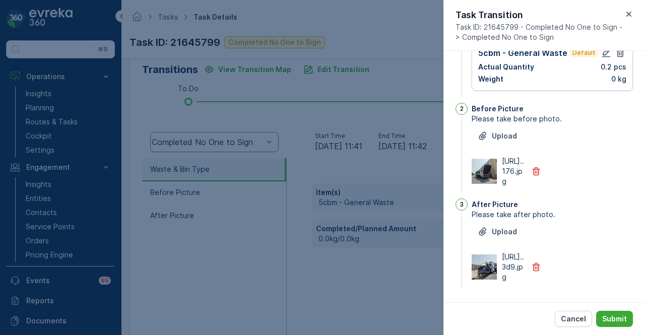
scroll to position [0, 0]
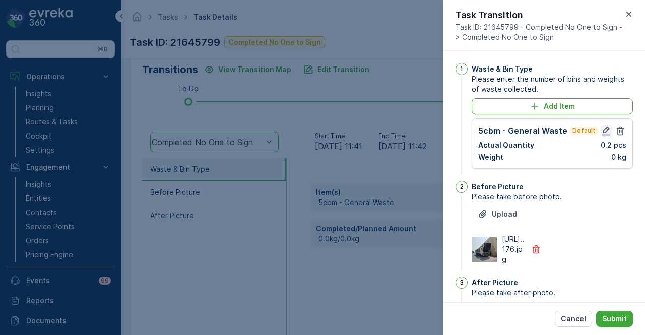
click at [604, 132] on icon "button" at bounding box center [607, 131] width 10 height 10
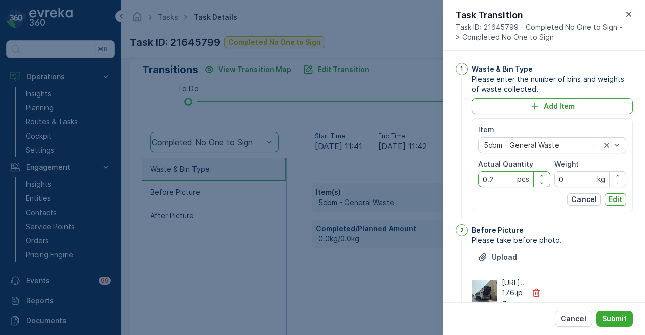
click at [516, 180] on Quantity "0.2" at bounding box center [515, 179] width 72 height 16
type Quantity "0"
type Quantity "2"
click at [621, 195] on button "Edit" at bounding box center [616, 200] width 22 height 12
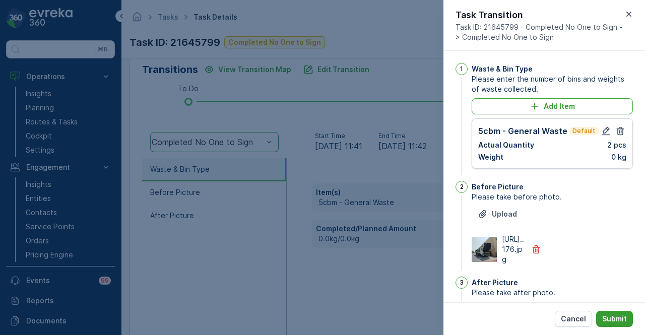
click at [618, 323] on p "Submit" at bounding box center [615, 319] width 25 height 10
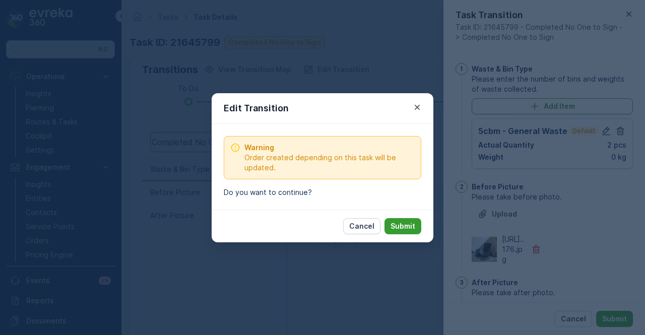
click at [407, 228] on p "Submit" at bounding box center [403, 226] width 25 height 10
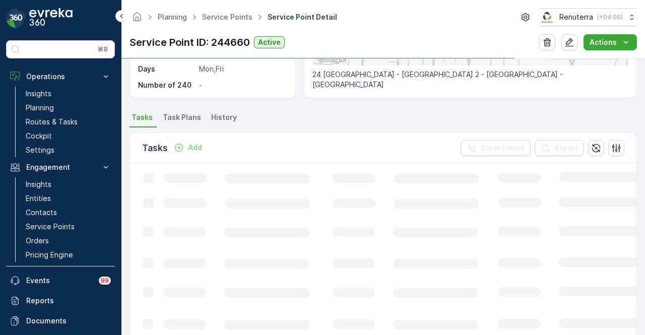
scroll to position [303, 0]
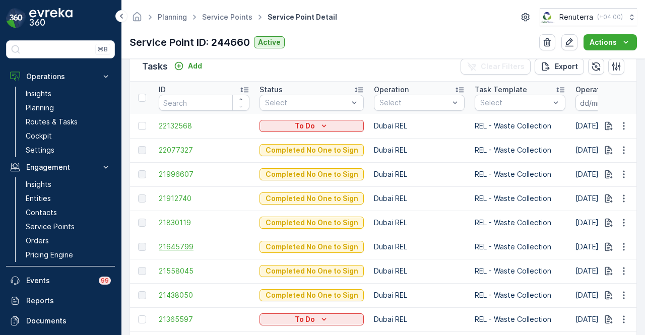
click at [180, 242] on span "21645799" at bounding box center [204, 247] width 91 height 10
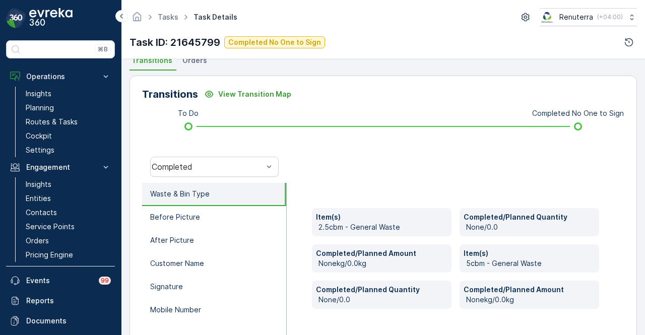
scroll to position [199, 0]
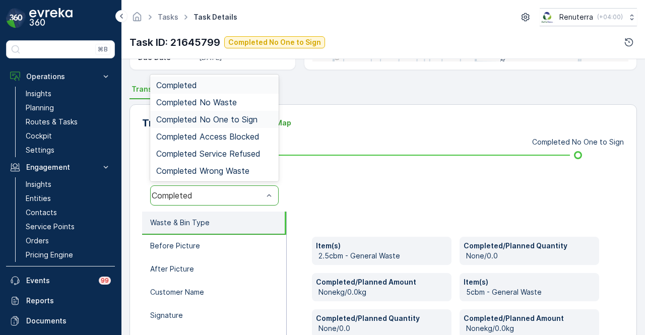
click at [257, 112] on div "Completed No One to Sign" at bounding box center [214, 119] width 129 height 17
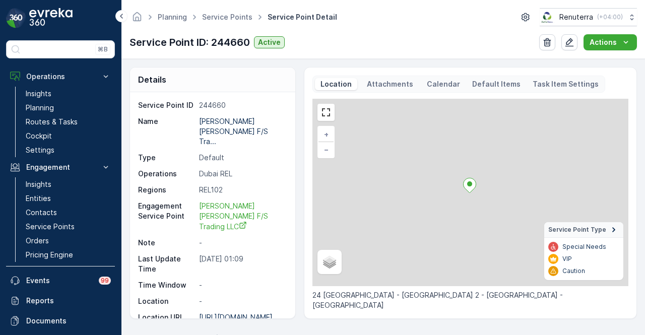
scroll to position [303, 0]
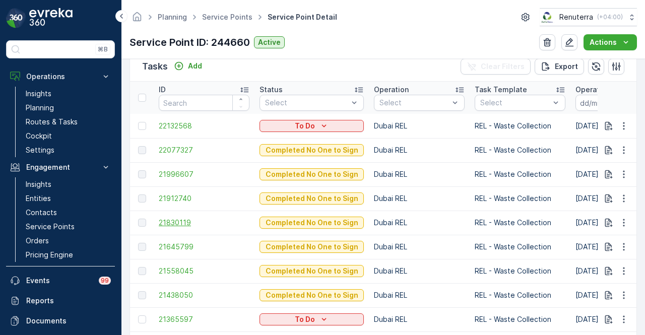
click at [175, 219] on span "21830119" at bounding box center [204, 223] width 91 height 10
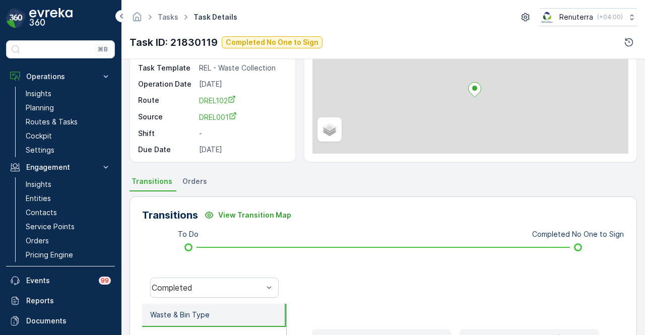
scroll to position [252, 0]
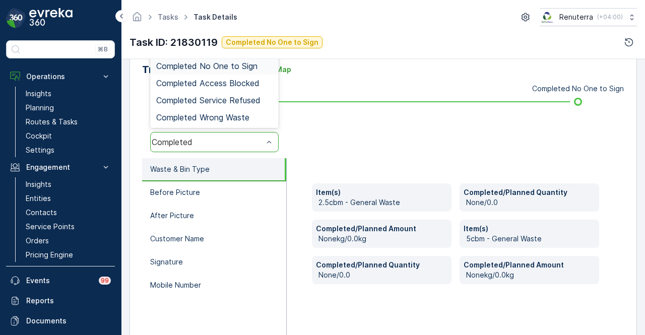
click at [249, 68] on span "Completed No One to Sign" at bounding box center [206, 66] width 101 height 9
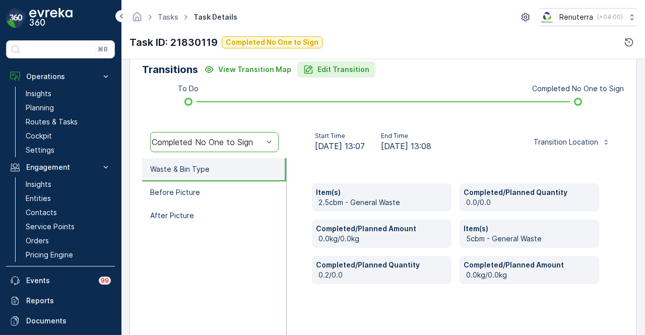
click at [336, 65] on p "Edit Transition" at bounding box center [344, 70] width 52 height 10
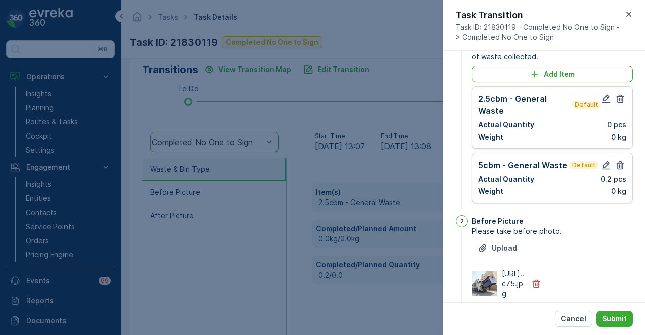
scroll to position [0, 0]
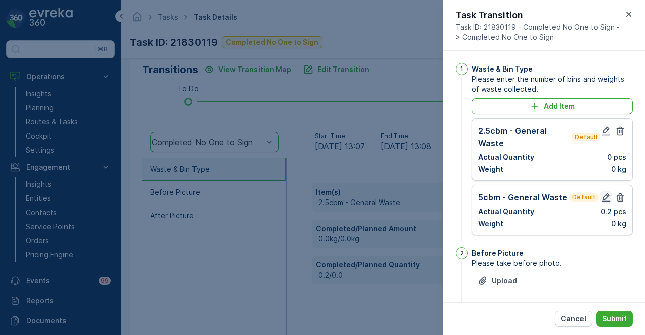
click at [606, 194] on icon "button" at bounding box center [607, 198] width 9 height 9
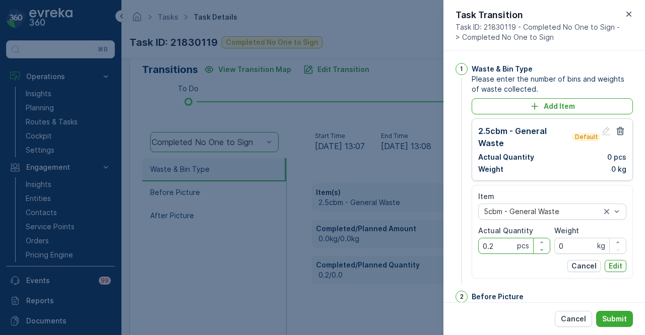
click at [512, 241] on Quantity "0.2" at bounding box center [515, 246] width 72 height 16
type Quantity "0"
type Quantity "2"
click at [613, 268] on p "Edit" at bounding box center [616, 266] width 14 height 10
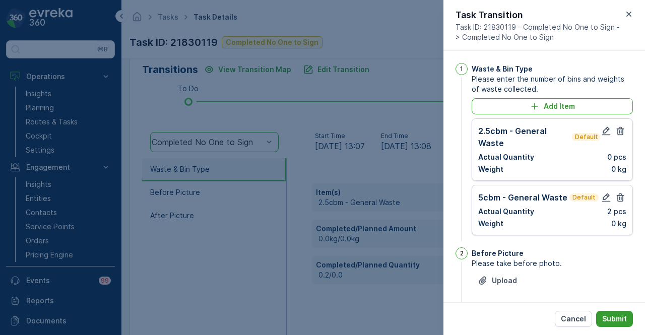
click at [613, 316] on p "Submit" at bounding box center [615, 319] width 25 height 10
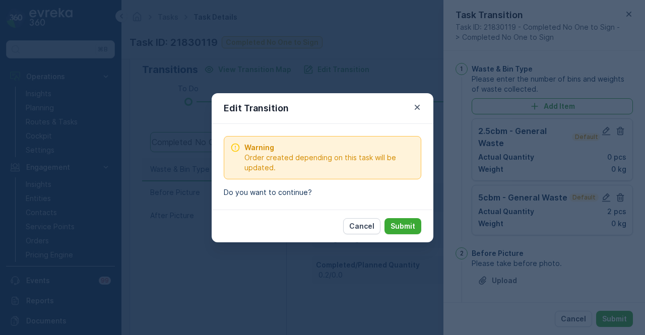
click at [396, 224] on p "Submit" at bounding box center [403, 226] width 25 height 10
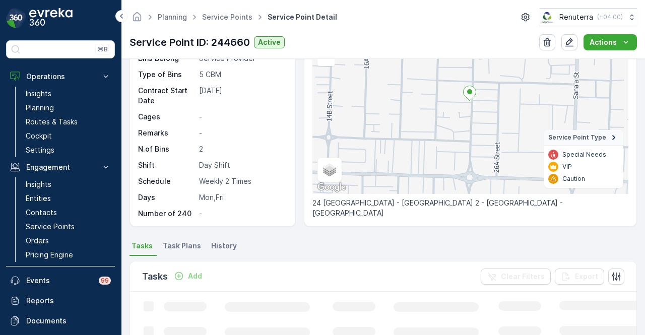
scroll to position [303, 0]
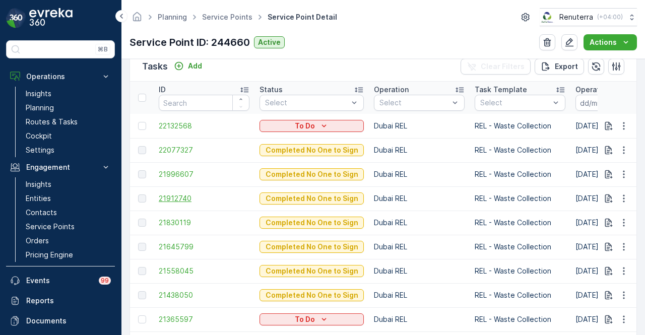
click at [187, 197] on span "21912740" at bounding box center [204, 199] width 91 height 10
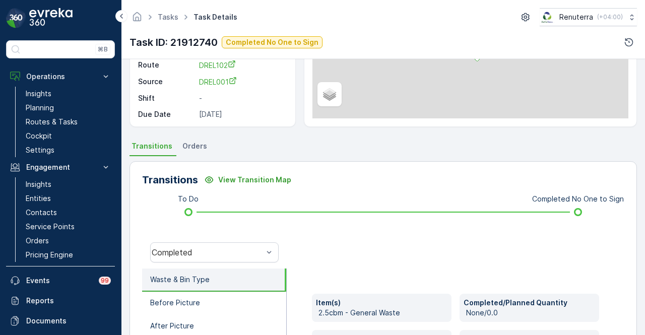
scroll to position [252, 0]
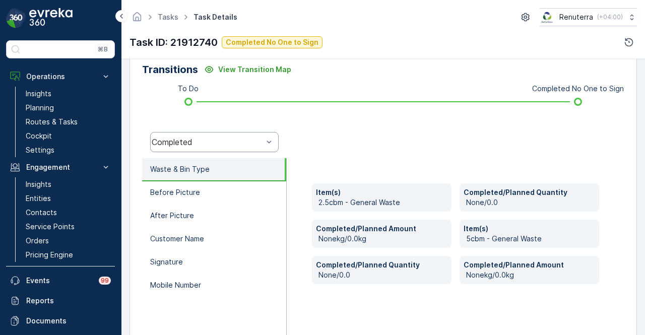
click at [249, 133] on div "Completed" at bounding box center [214, 142] width 129 height 20
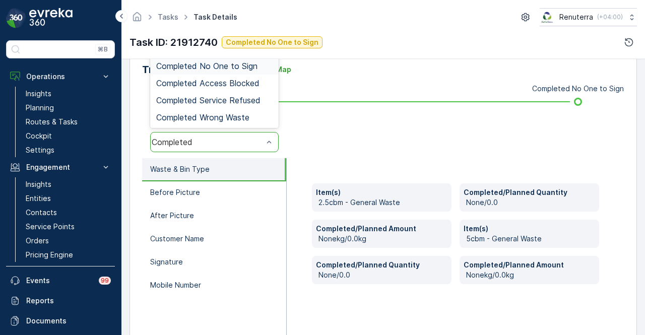
click at [256, 65] on span "Completed No One to Sign" at bounding box center [206, 66] width 101 height 9
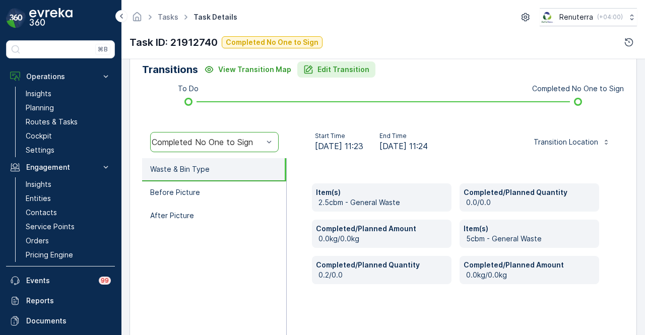
click at [345, 67] on p "Edit Transition" at bounding box center [344, 70] width 52 height 10
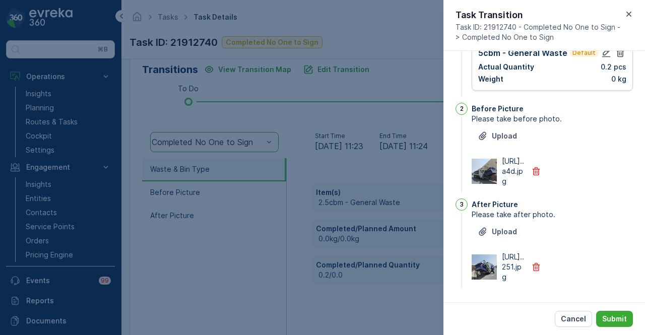
scroll to position [0, 0]
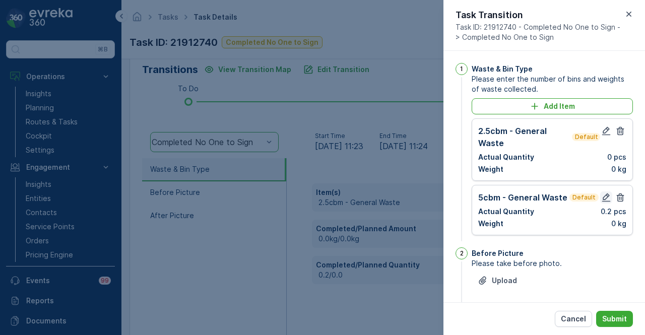
click at [605, 196] on icon "button" at bounding box center [607, 198] width 10 height 10
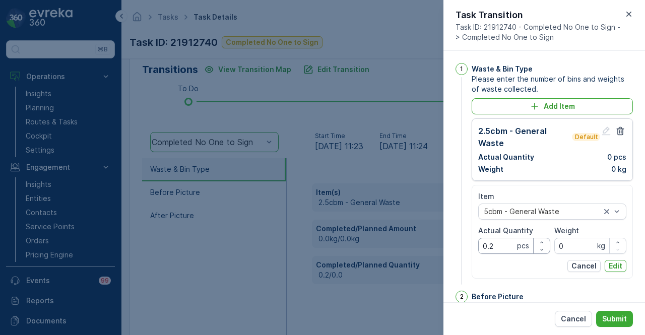
click at [506, 243] on Quantity "0.2" at bounding box center [515, 246] width 72 height 16
type Quantity "0"
type Quantity "2"
click at [626, 265] on div "Item 5cbm - General Waste Actual Quantity 2 pcs Weight 0 kg Cancel Edit" at bounding box center [552, 232] width 161 height 94
drag, startPoint x: 618, startPoint y: 265, endPoint x: 621, endPoint y: 296, distance: 30.9
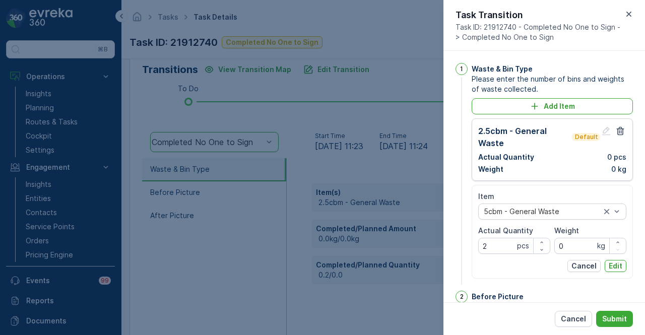
click at [618, 265] on p "Edit" at bounding box center [616, 266] width 14 height 10
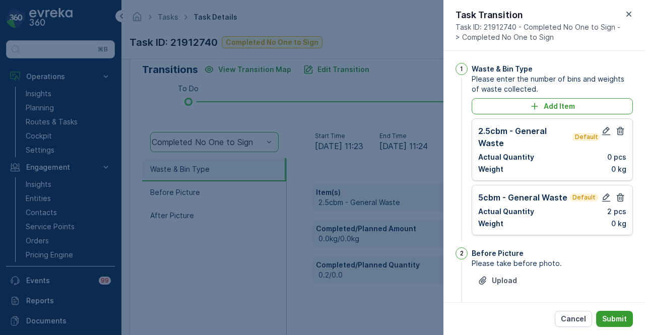
click at [612, 315] on p "Submit" at bounding box center [615, 319] width 25 height 10
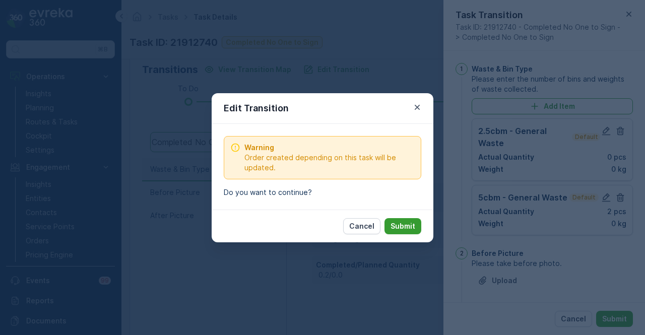
click at [416, 221] on button "Submit" at bounding box center [403, 226] width 37 height 16
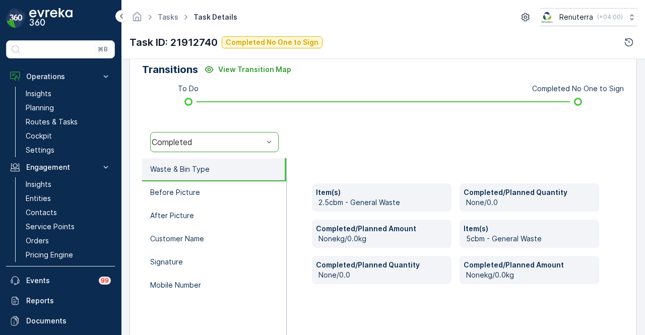
click at [317, 303] on div "Item(s) 2.5cbm - General Waste Completed/Planned Quantity None/0.0 Completed/Pl…" at bounding box center [456, 259] width 338 height 202
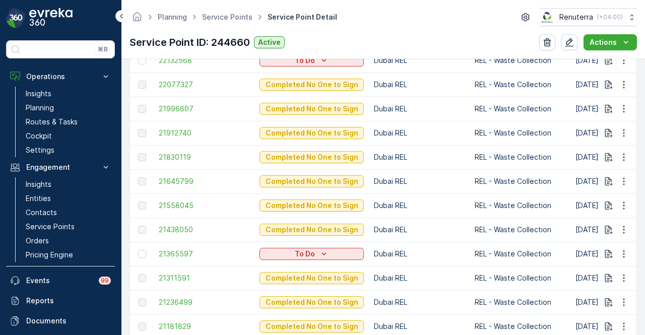
scroll to position [353, 0]
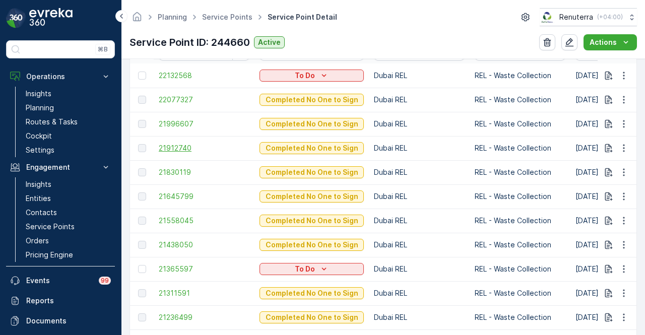
click at [185, 144] on span "21912740" at bounding box center [204, 148] width 91 height 10
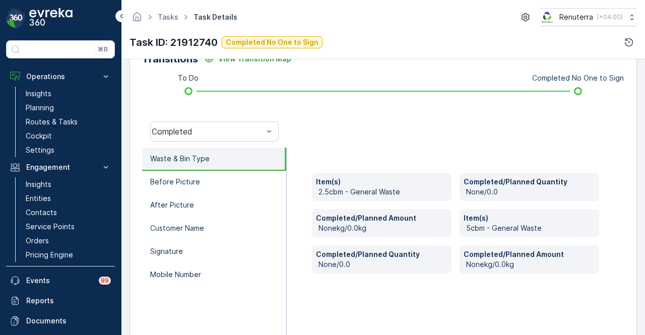
scroll to position [249, 0]
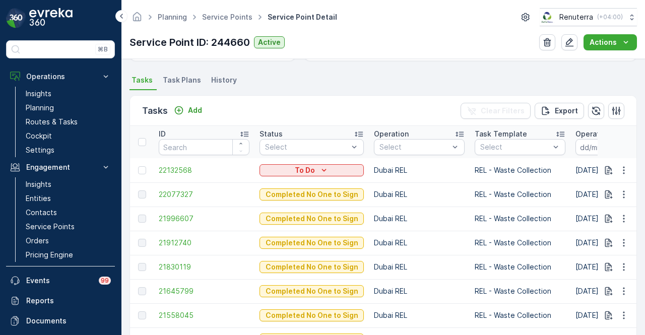
scroll to position [353, 0]
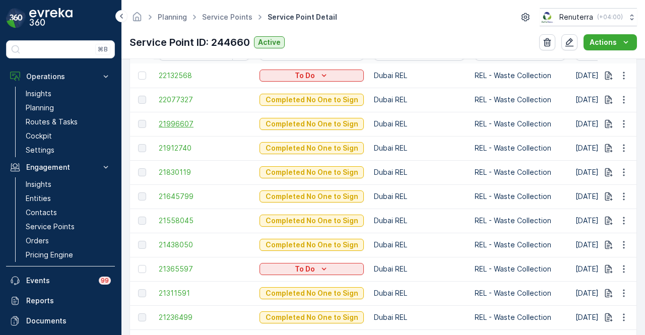
click at [168, 127] on span "21996607" at bounding box center [204, 124] width 91 height 10
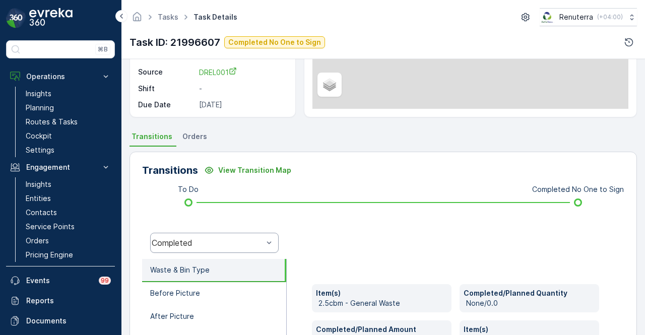
scroll to position [151, 0]
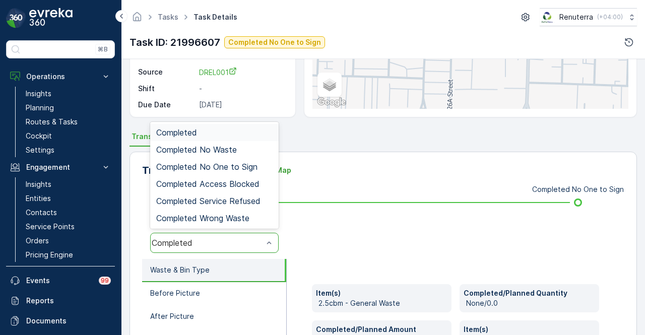
click at [257, 249] on div "Completed" at bounding box center [214, 243] width 129 height 20
click at [244, 167] on span "Completed No One to Sign" at bounding box center [206, 166] width 101 height 9
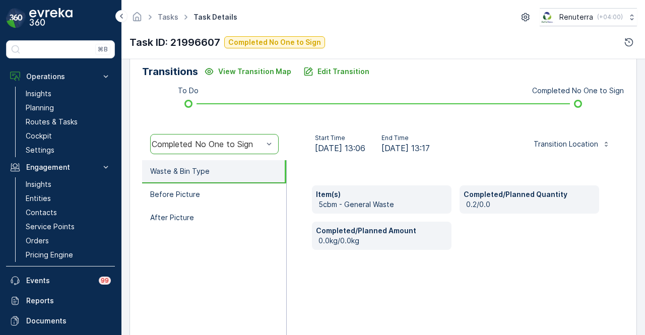
scroll to position [252, 0]
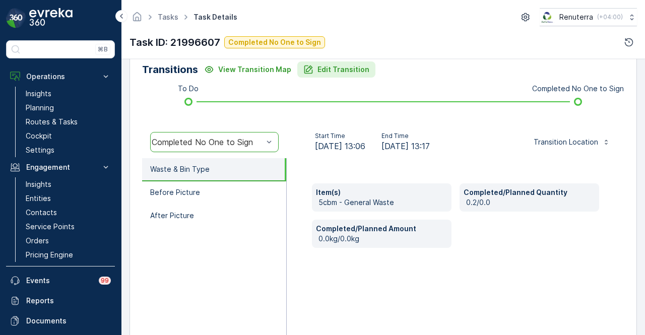
click at [351, 69] on p "Edit Transition" at bounding box center [344, 70] width 52 height 10
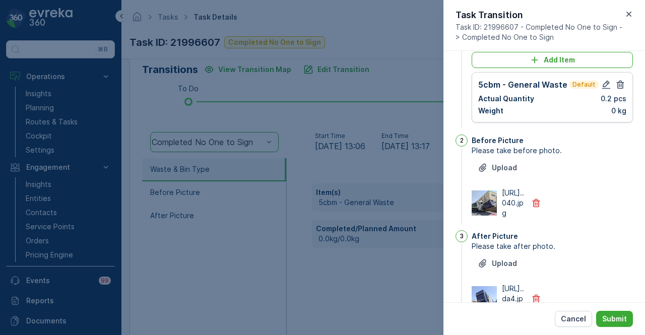
scroll to position [0, 0]
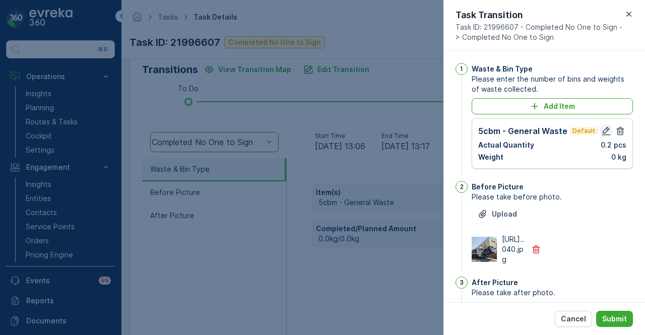
click at [602, 133] on icon "button" at bounding box center [607, 131] width 10 height 10
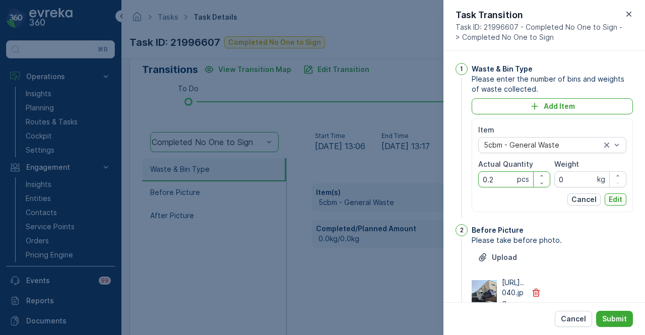
click at [501, 182] on Quantity "0.2" at bounding box center [515, 179] width 72 height 16
type Quantity "0"
type Quantity "2"
drag, startPoint x: 619, startPoint y: 200, endPoint x: 622, endPoint y: 210, distance: 10.7
click at [619, 201] on p "Edit" at bounding box center [616, 200] width 14 height 10
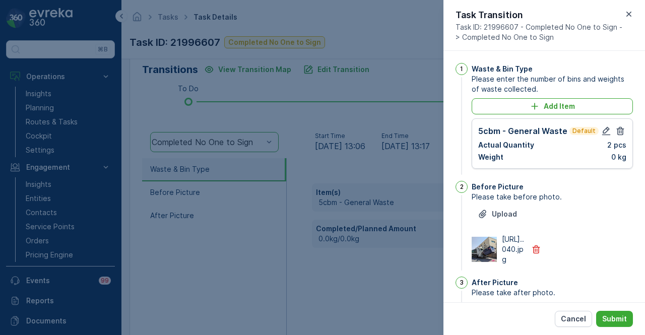
click at [627, 309] on div "Cancel Submit" at bounding box center [545, 319] width 202 height 33
click at [625, 313] on button "Submit" at bounding box center [615, 319] width 37 height 16
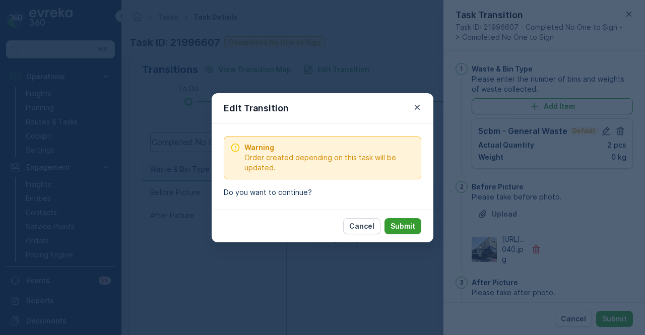
click at [407, 227] on p "Submit" at bounding box center [403, 226] width 25 height 10
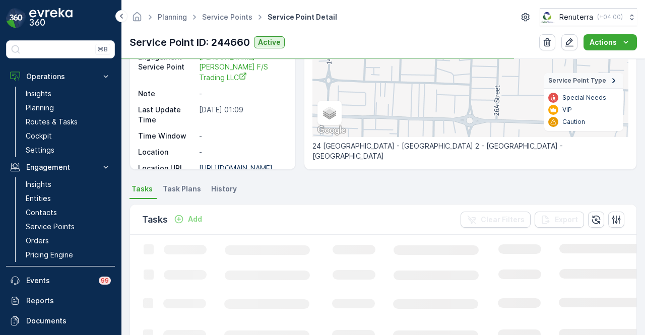
scroll to position [303, 0]
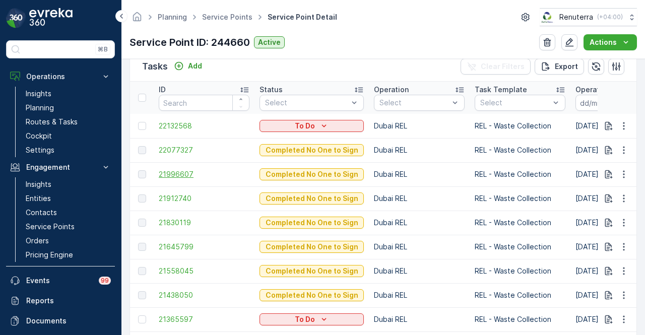
click at [190, 171] on span "21996607" at bounding box center [204, 174] width 91 height 10
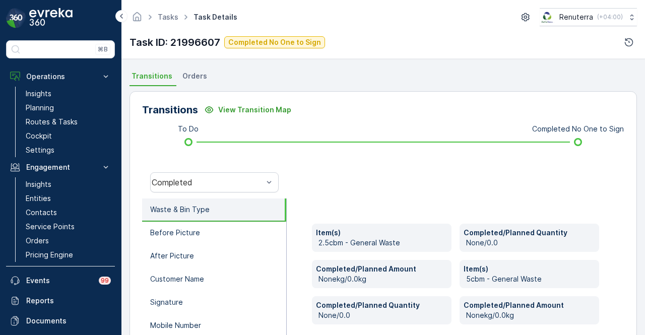
scroll to position [199, 0]
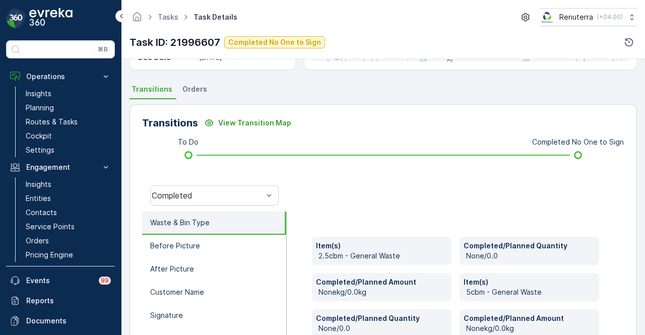
click at [234, 210] on div "Completed" at bounding box center [214, 196] width 145 height 32
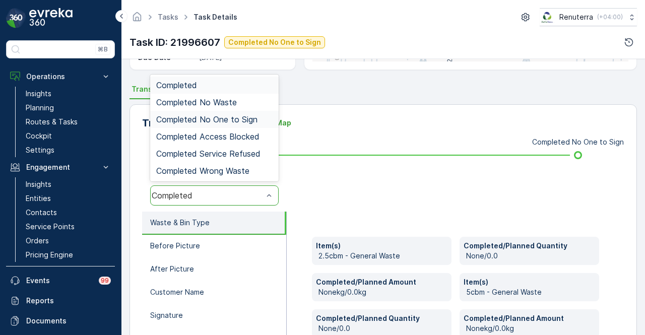
click at [238, 120] on span "Completed No One to Sign" at bounding box center [206, 119] width 101 height 9
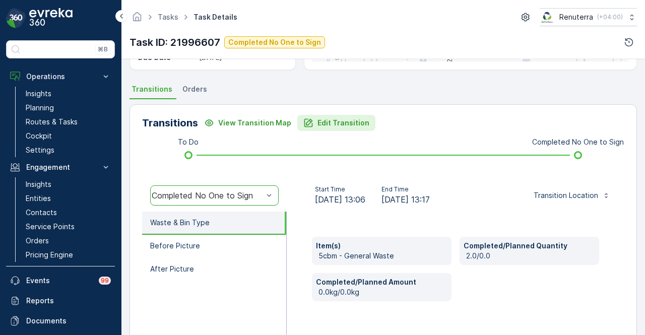
click at [325, 121] on p "Edit Transition" at bounding box center [344, 123] width 52 height 10
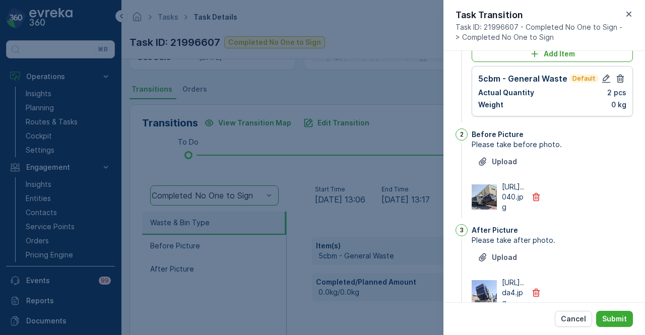
scroll to position [0, 0]
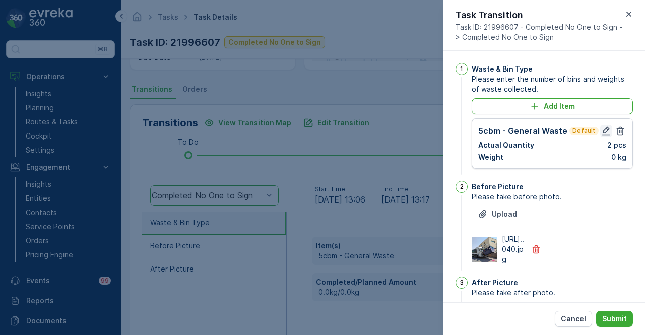
click at [602, 130] on icon "button" at bounding box center [607, 131] width 10 height 10
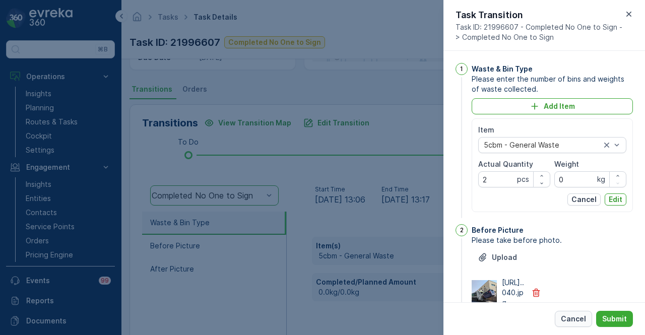
click at [574, 318] on p "Cancel" at bounding box center [573, 319] width 25 height 10
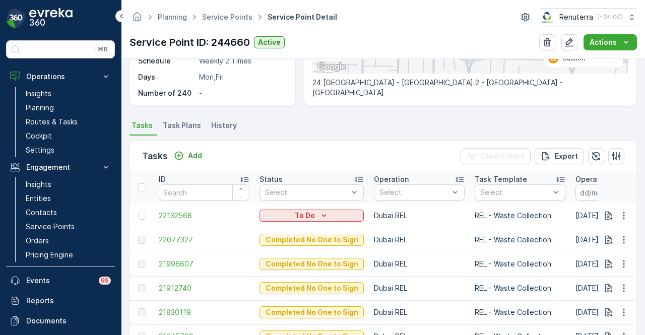
scroll to position [303, 0]
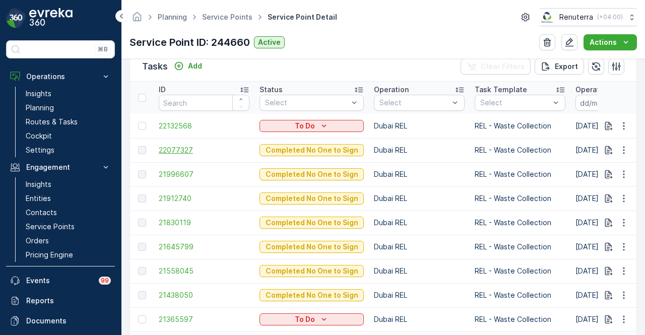
click at [183, 148] on span "22077327" at bounding box center [204, 150] width 91 height 10
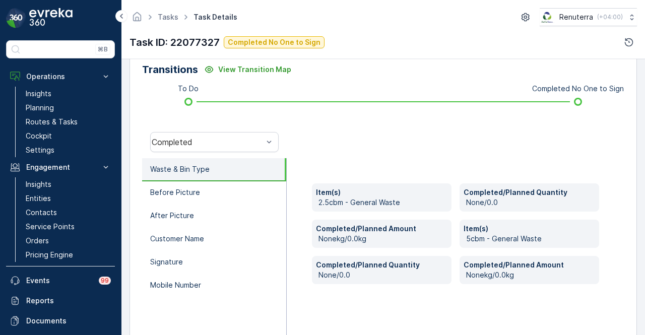
scroll to position [101, 0]
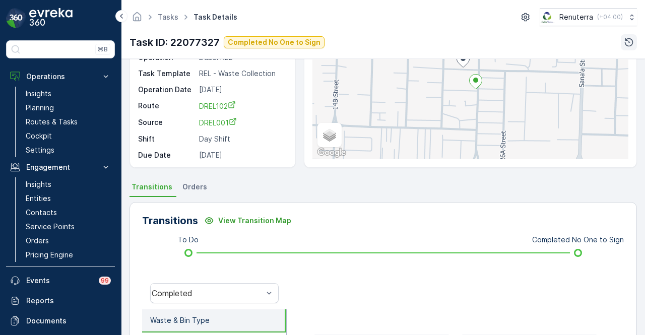
click at [632, 45] on icon "button" at bounding box center [629, 42] width 10 height 10
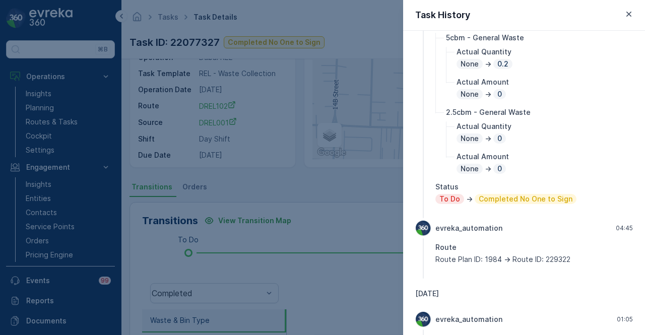
scroll to position [151, 0]
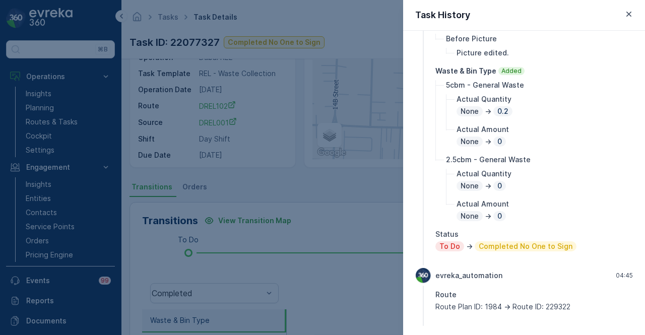
click at [297, 248] on div at bounding box center [322, 167] width 645 height 335
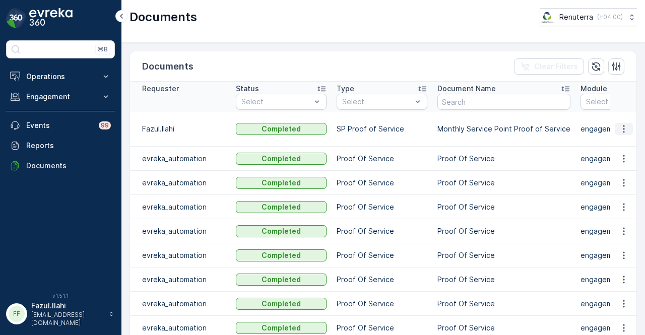
click at [627, 126] on button "button" at bounding box center [624, 129] width 18 height 12
click at [623, 143] on span "See Details" at bounding box center [621, 138] width 39 height 10
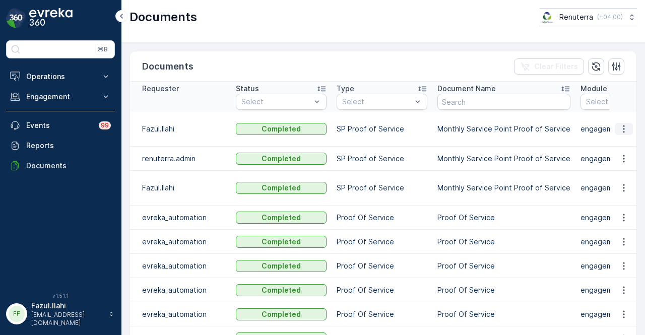
click at [628, 126] on button "button" at bounding box center [624, 129] width 18 height 12
drag, startPoint x: 628, startPoint y: 127, endPoint x: 623, endPoint y: 140, distance: 13.4
click at [623, 140] on span "See Details" at bounding box center [621, 138] width 39 height 10
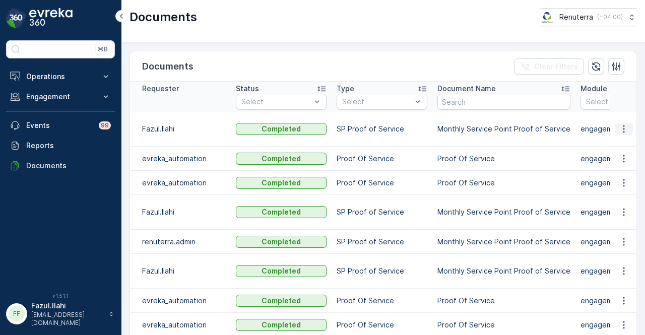
click at [623, 126] on icon "button" at bounding box center [624, 130] width 2 height 8
click at [619, 140] on span "See Details" at bounding box center [621, 138] width 39 height 10
